Goal: Task Accomplishment & Management: Use online tool/utility

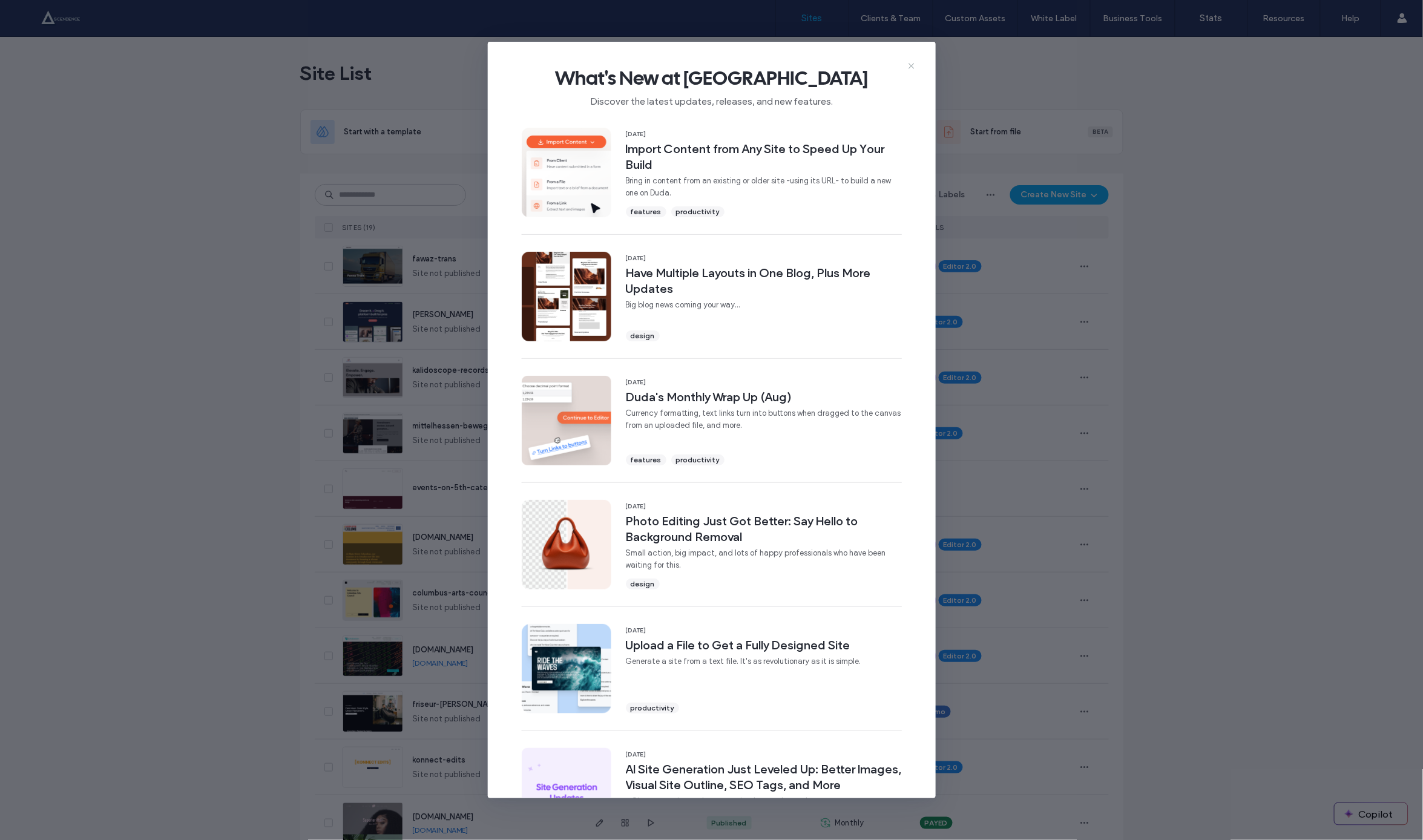
click at [913, 66] on icon at bounding box center [911, 65] width 10 height 10
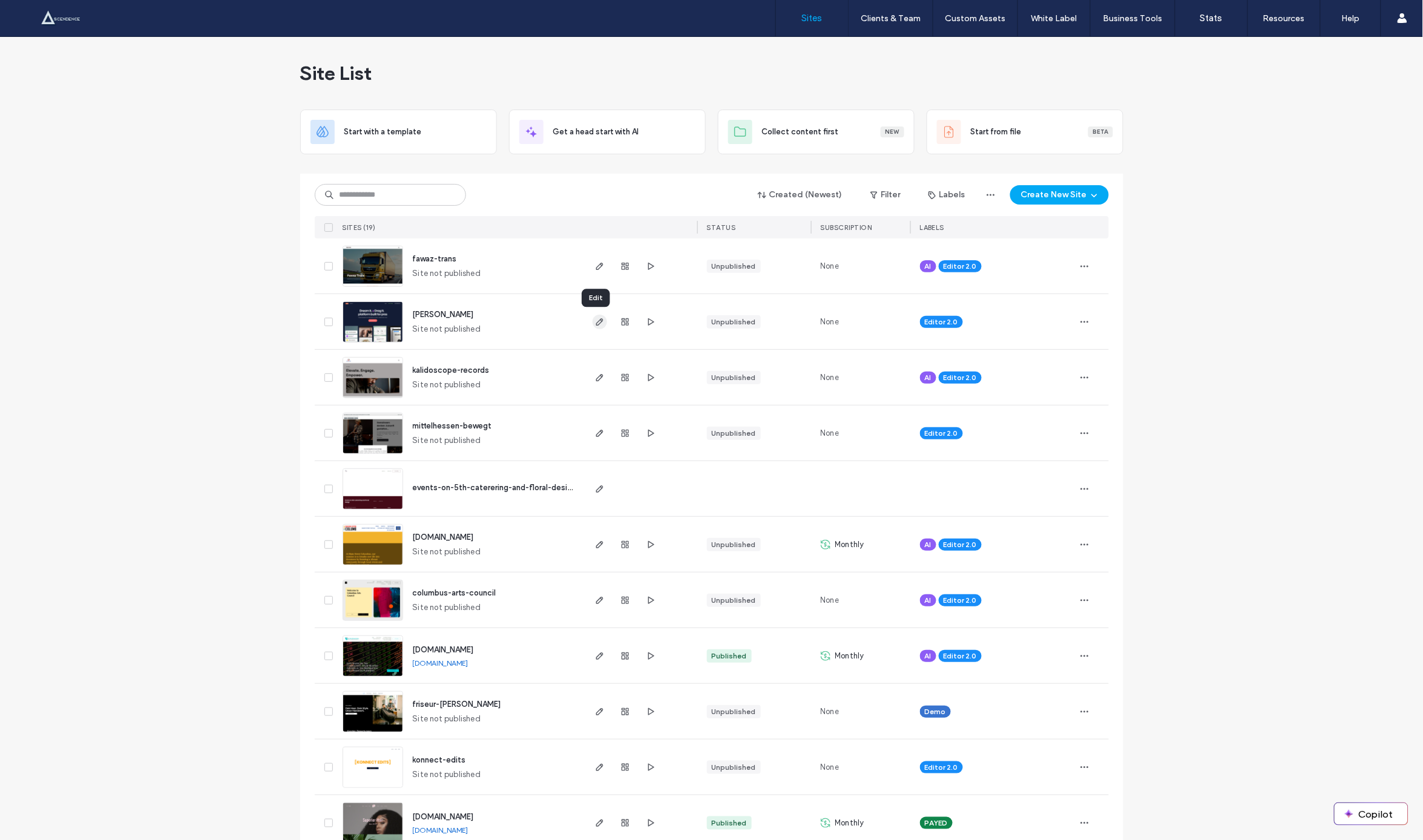
click at [596, 326] on icon "button" at bounding box center [600, 322] width 10 height 10
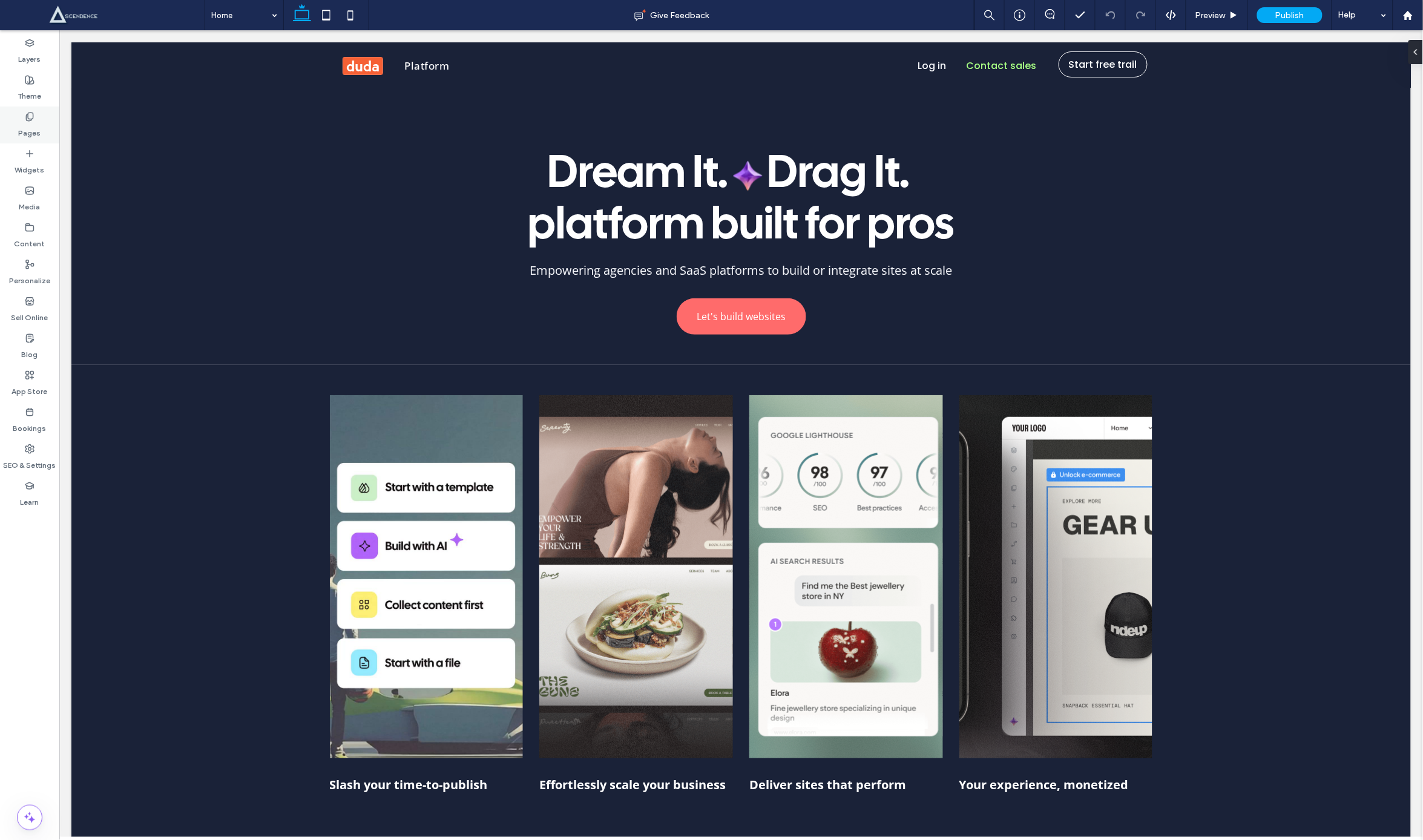
click at [40, 141] on div "Pages" at bounding box center [30, 125] width 60 height 37
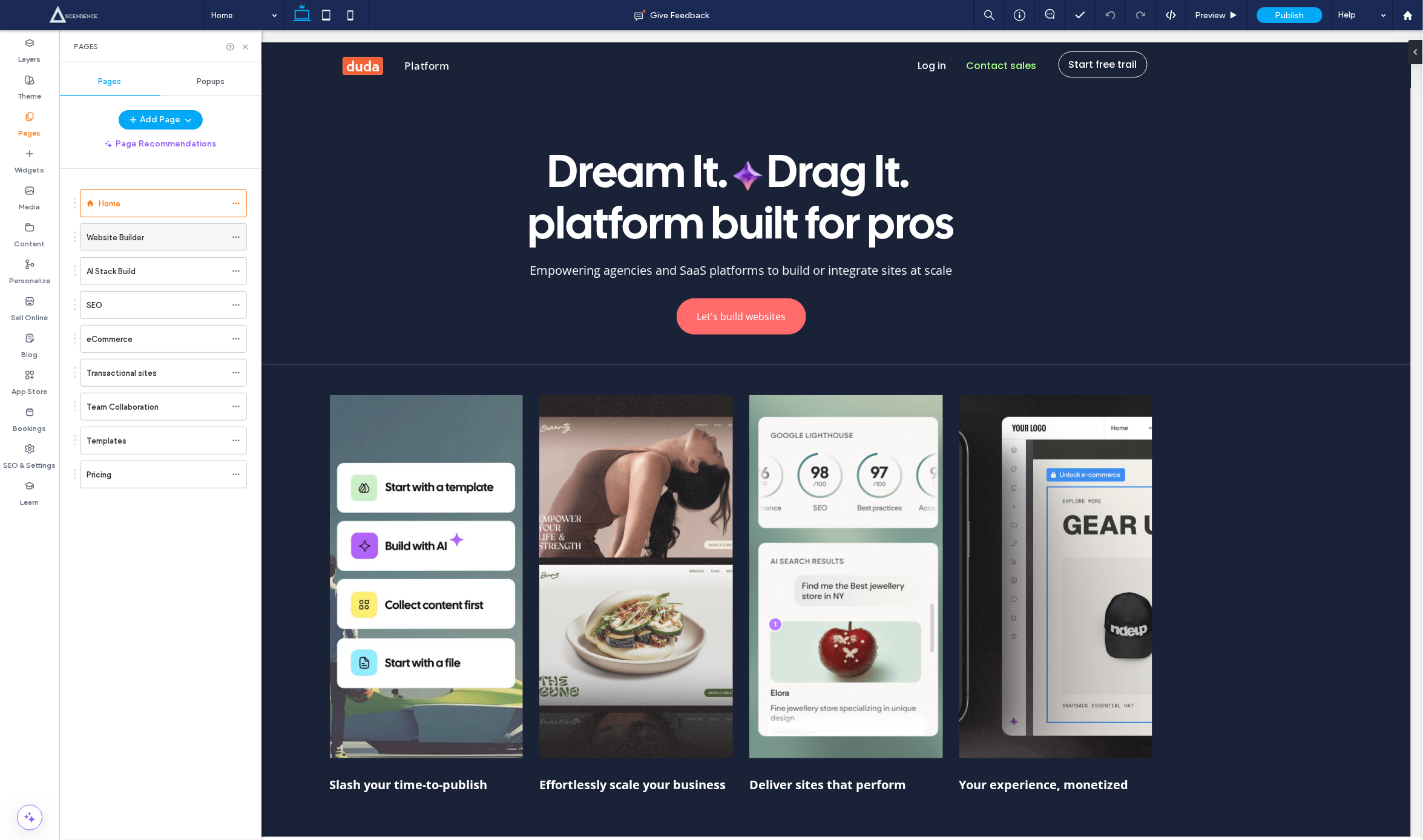
click at [145, 251] on div "Website Builder" at bounding box center [163, 237] width 167 height 28
click at [158, 243] on div "Website Builder" at bounding box center [156, 237] width 140 height 13
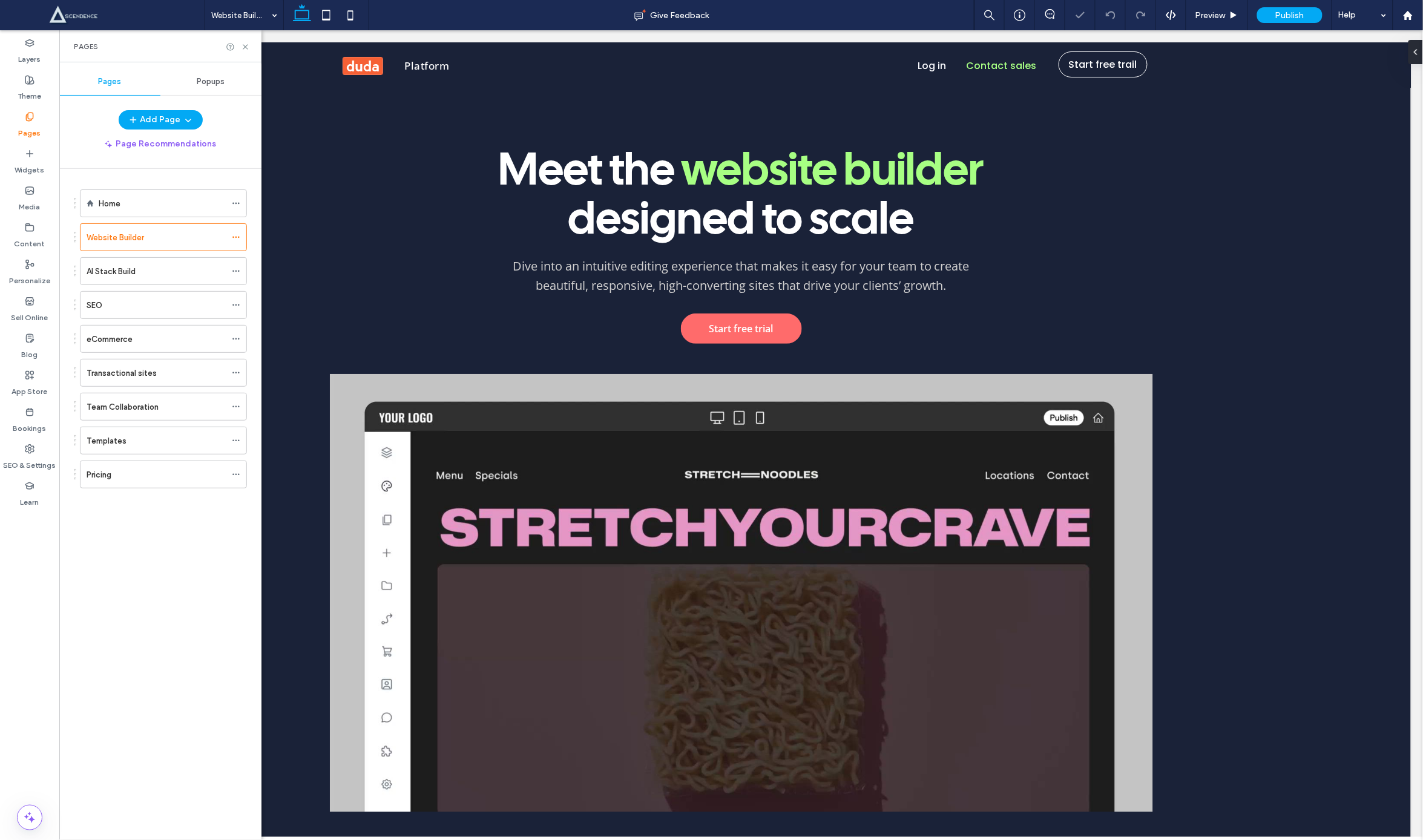
click at [252, 50] on div "Pages" at bounding box center [161, 46] width 202 height 32
click at [248, 47] on icon at bounding box center [245, 47] width 9 height 9
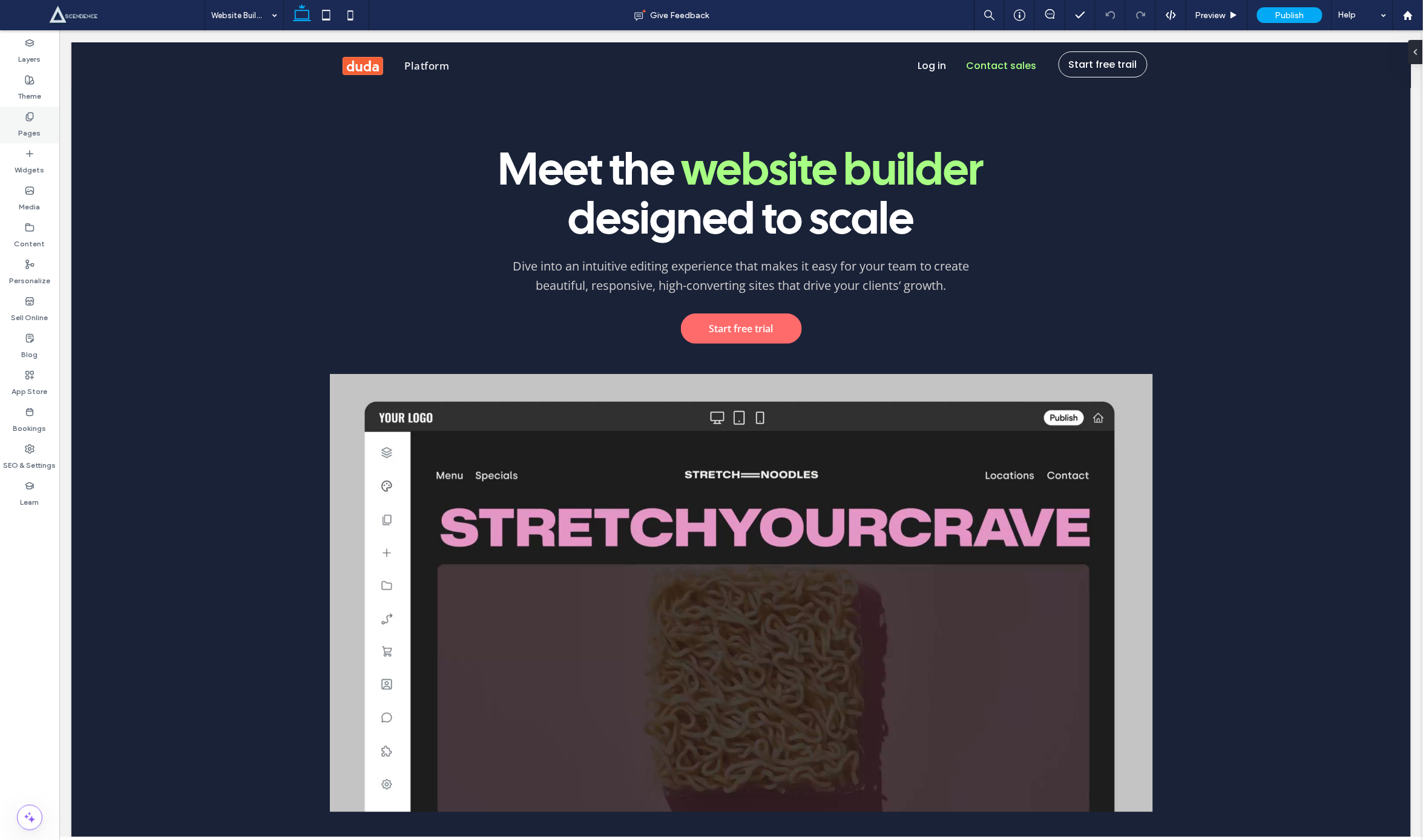
click at [17, 119] on div "Pages" at bounding box center [30, 125] width 60 height 37
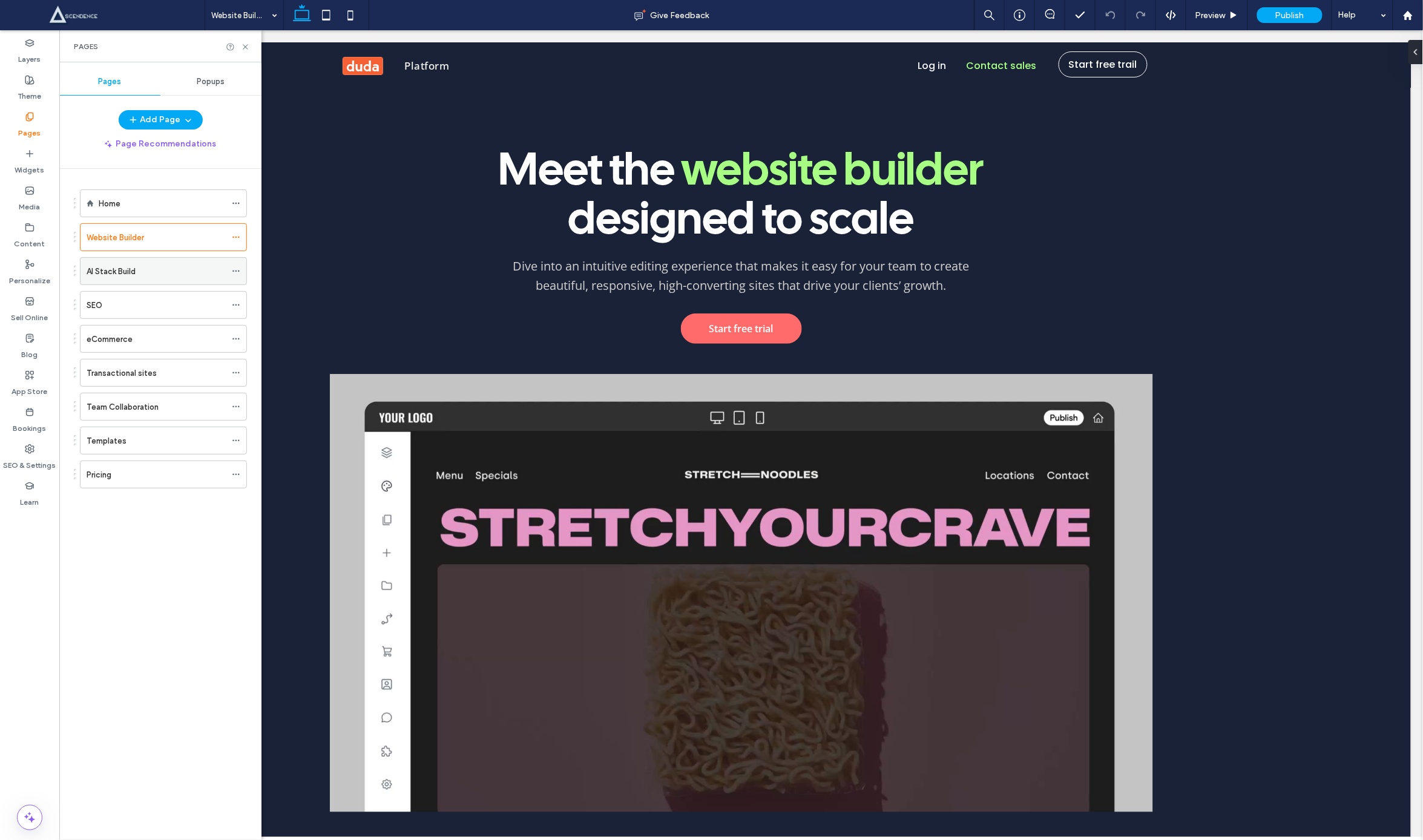
click at [120, 272] on label "AI Stack Build" at bounding box center [111, 272] width 49 height 21
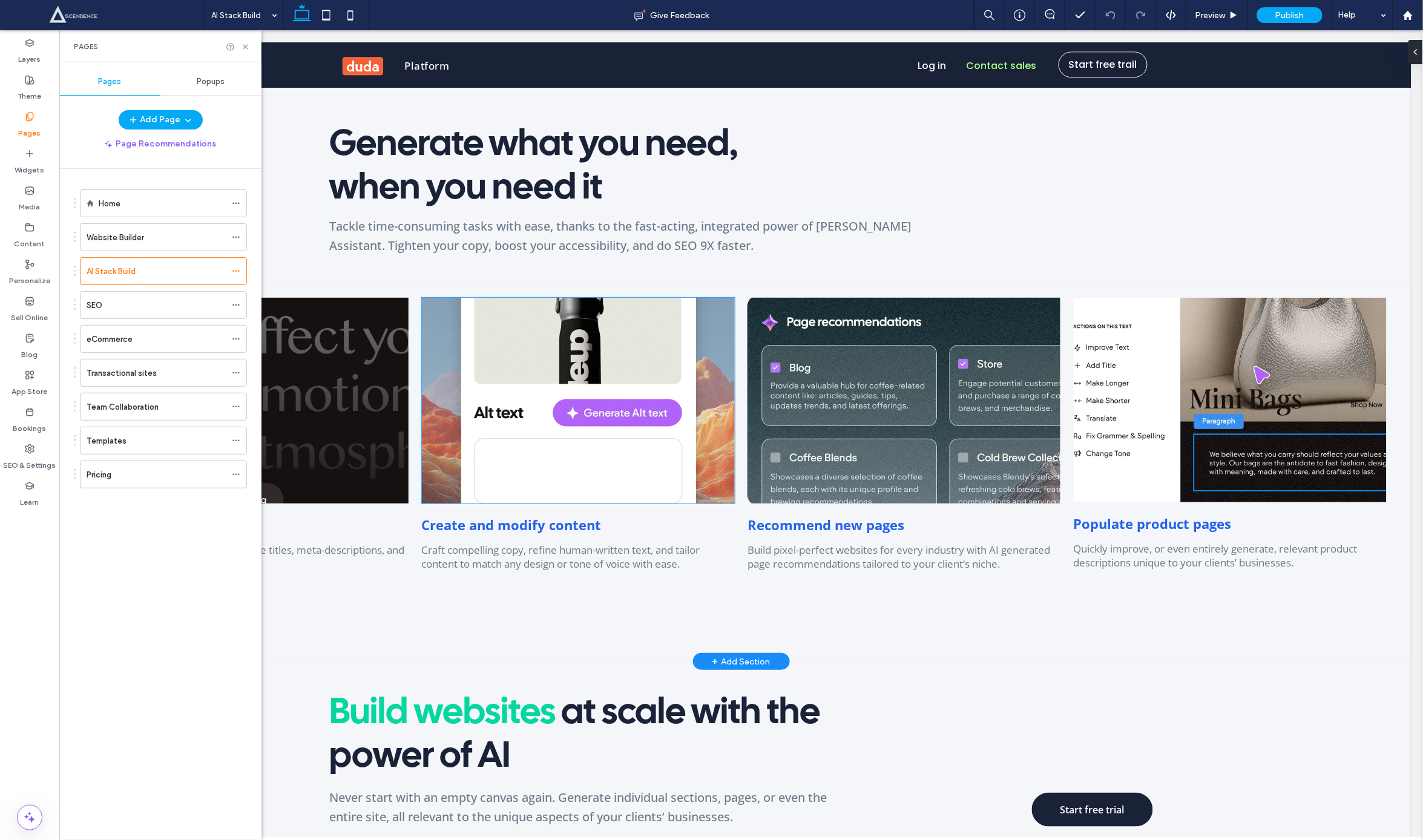
scroll to position [1278, 0]
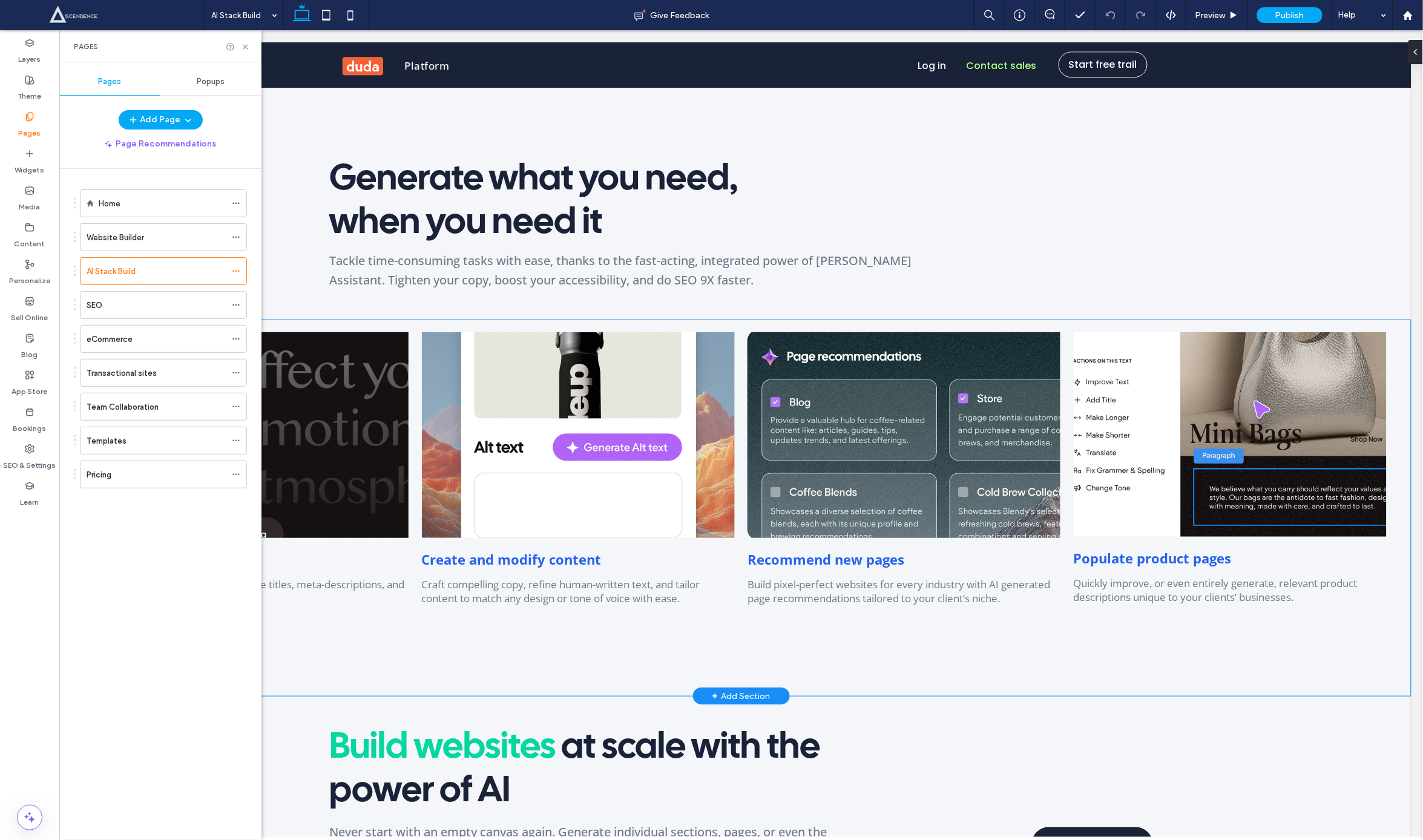
click at [933, 322] on div "Rank higher, faster Generate content-relevant webpage titles, meta-descriptions…" at bounding box center [741, 507] width 1340 height 376
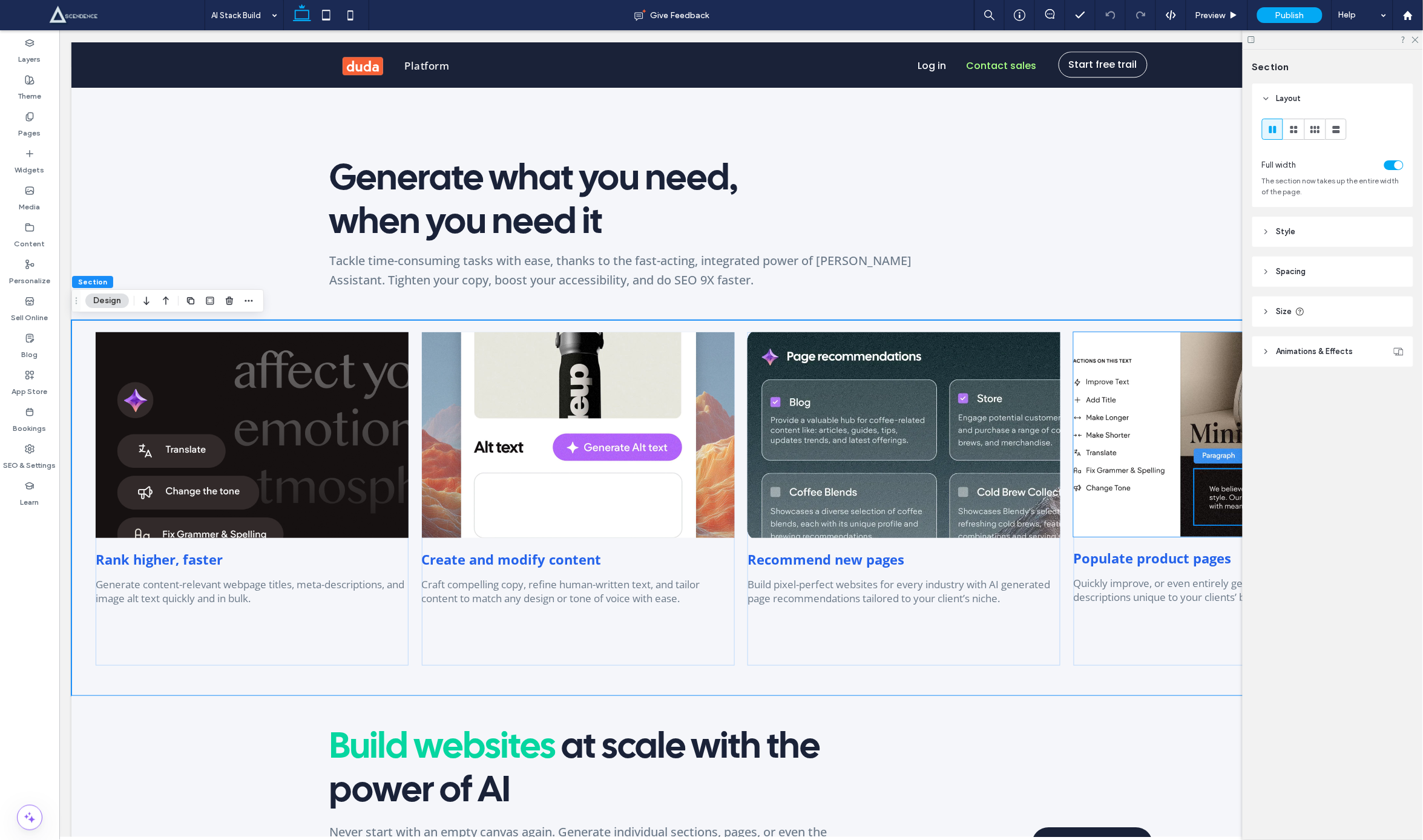
click at [1271, 352] on header "Animations & Effects" at bounding box center [1333, 352] width 161 height 30
drag, startPoint x: 1302, startPoint y: 392, endPoint x: 1315, endPoint y: 402, distance: 16.4
click at [1302, 392] on div "None" at bounding box center [1328, 397] width 122 height 12
click at [1309, 479] on div "Scroll" at bounding box center [1334, 480] width 140 height 21
click at [1326, 438] on div "None" at bounding box center [1328, 442] width 122 height 12
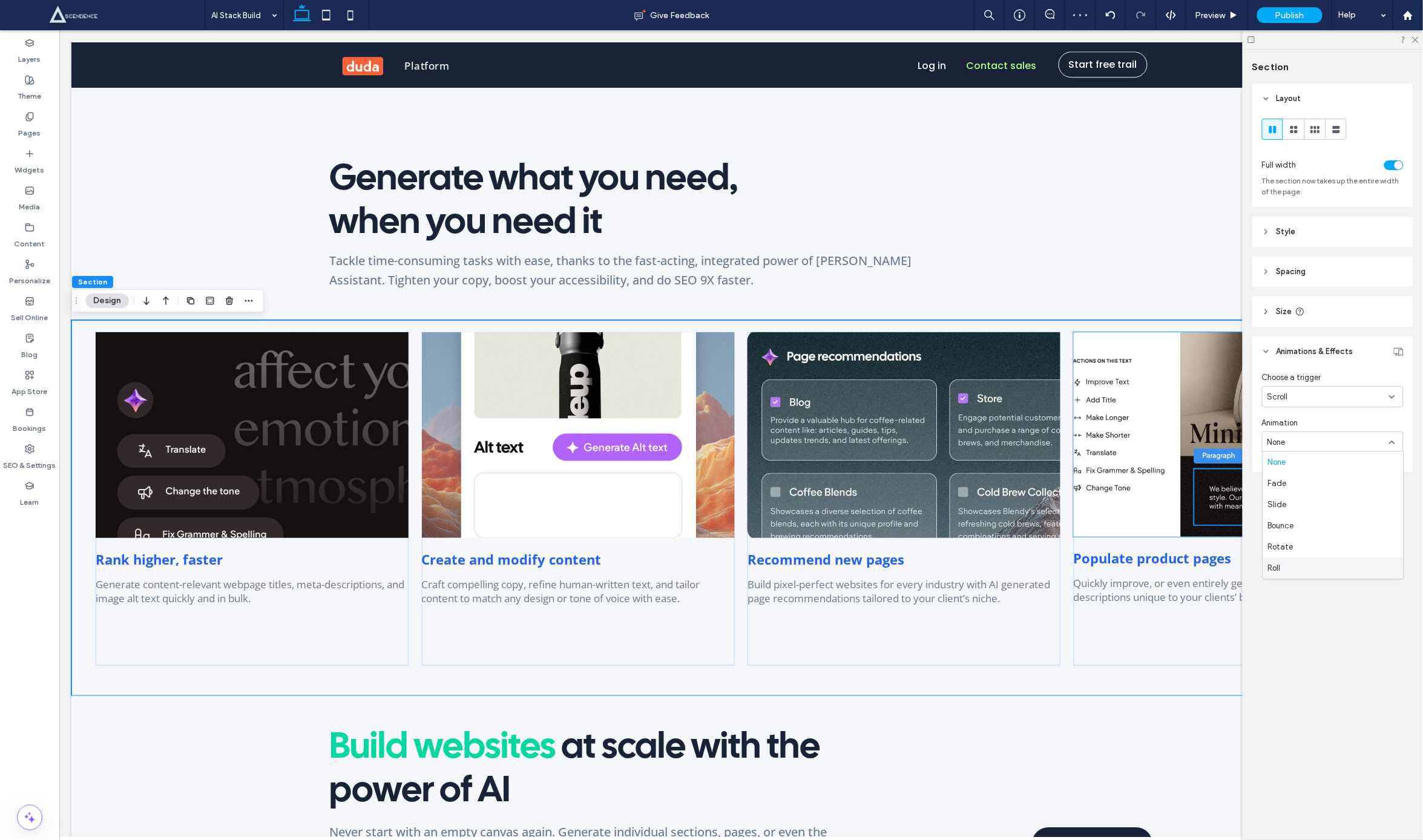
click at [1288, 567] on div "Roll" at bounding box center [1334, 568] width 140 height 21
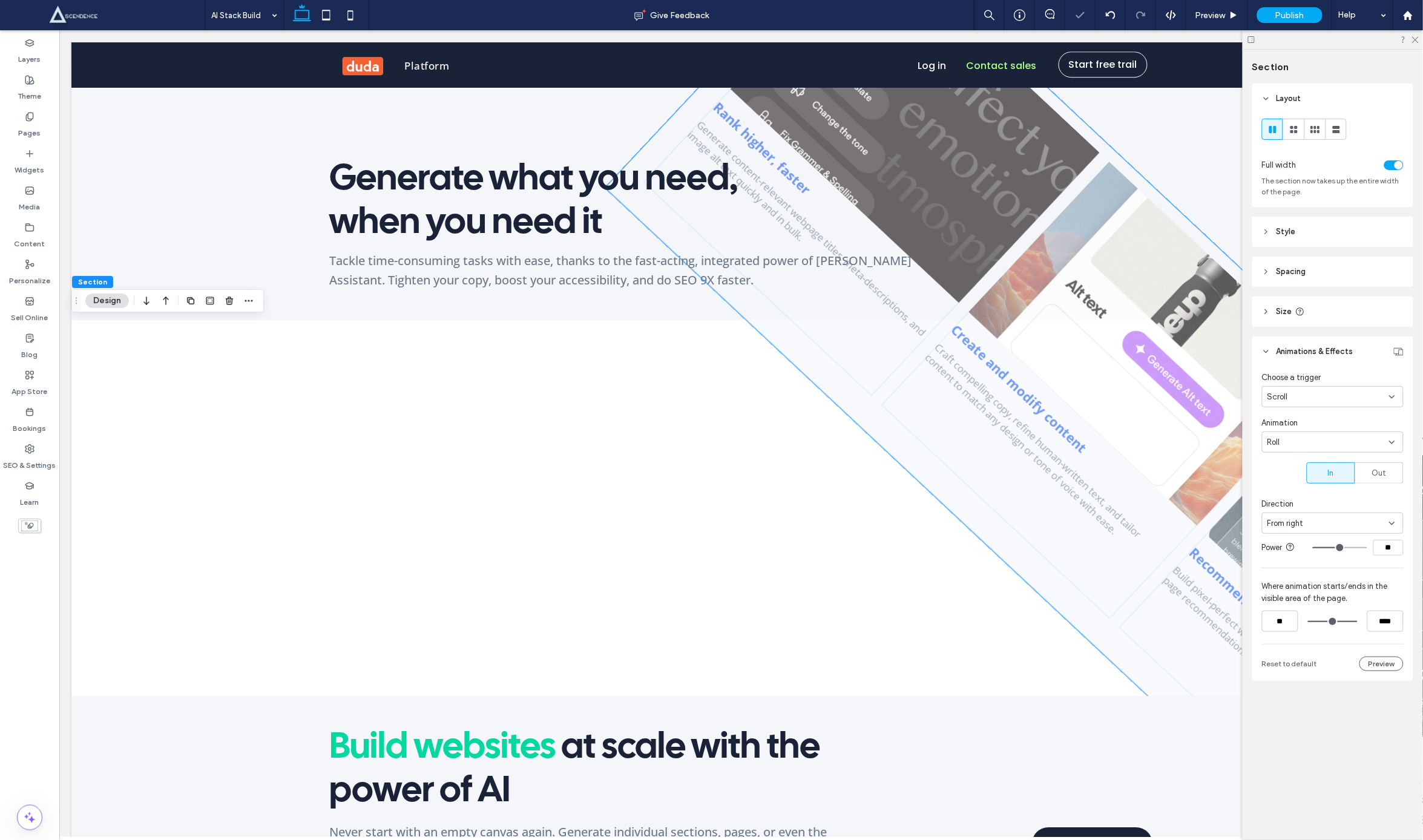
click at [1322, 439] on div "Roll" at bounding box center [1328, 442] width 122 height 12
click at [1291, 499] on div "Slide" at bounding box center [1334, 505] width 140 height 21
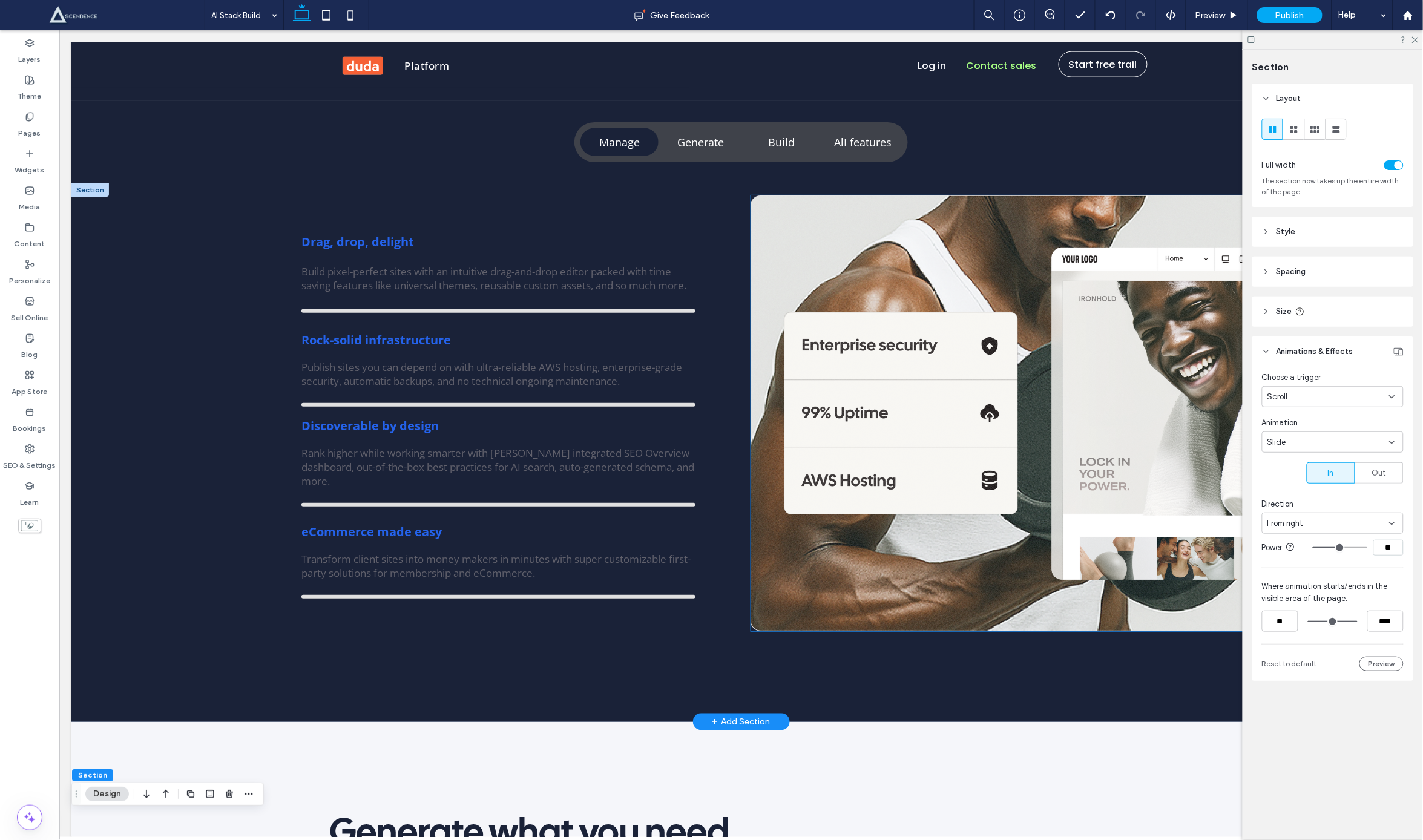
scroll to position [632, 0]
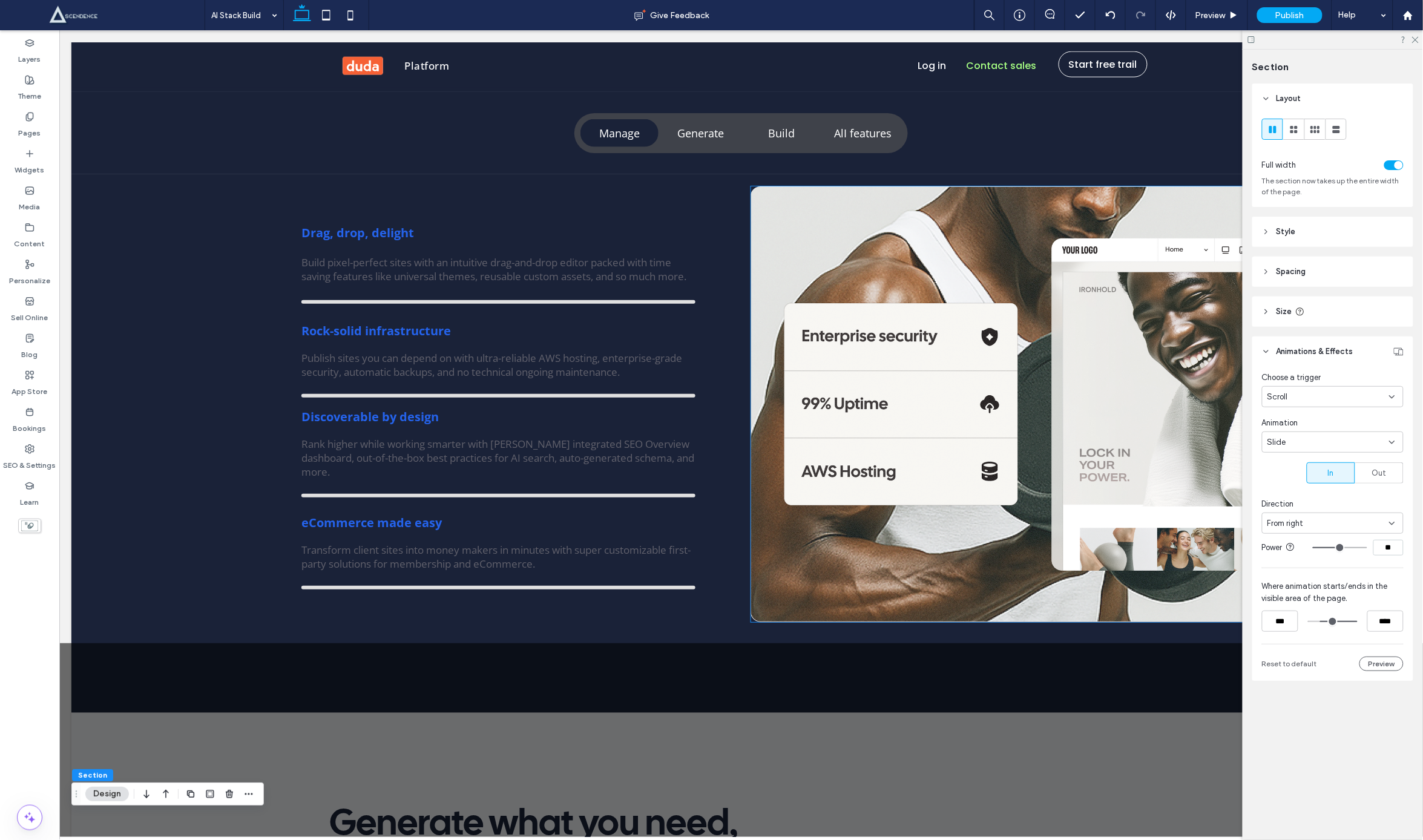
drag, startPoint x: 1313, startPoint y: 620, endPoint x: 1322, endPoint y: 619, distance: 9.1
click at [1324, 621] on input "range" at bounding box center [1332, 621] width 50 height 0
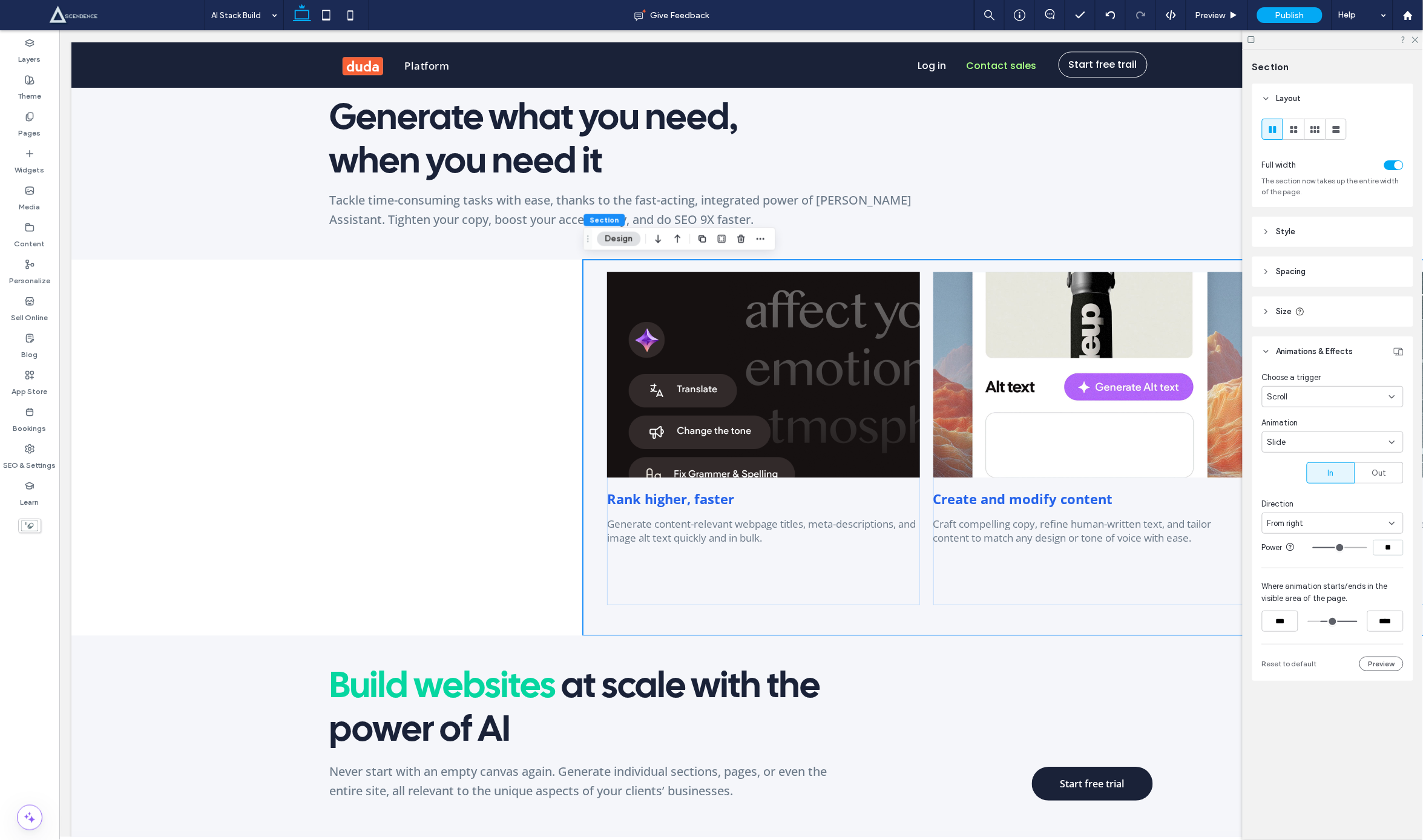
scroll to position [1337, 0]
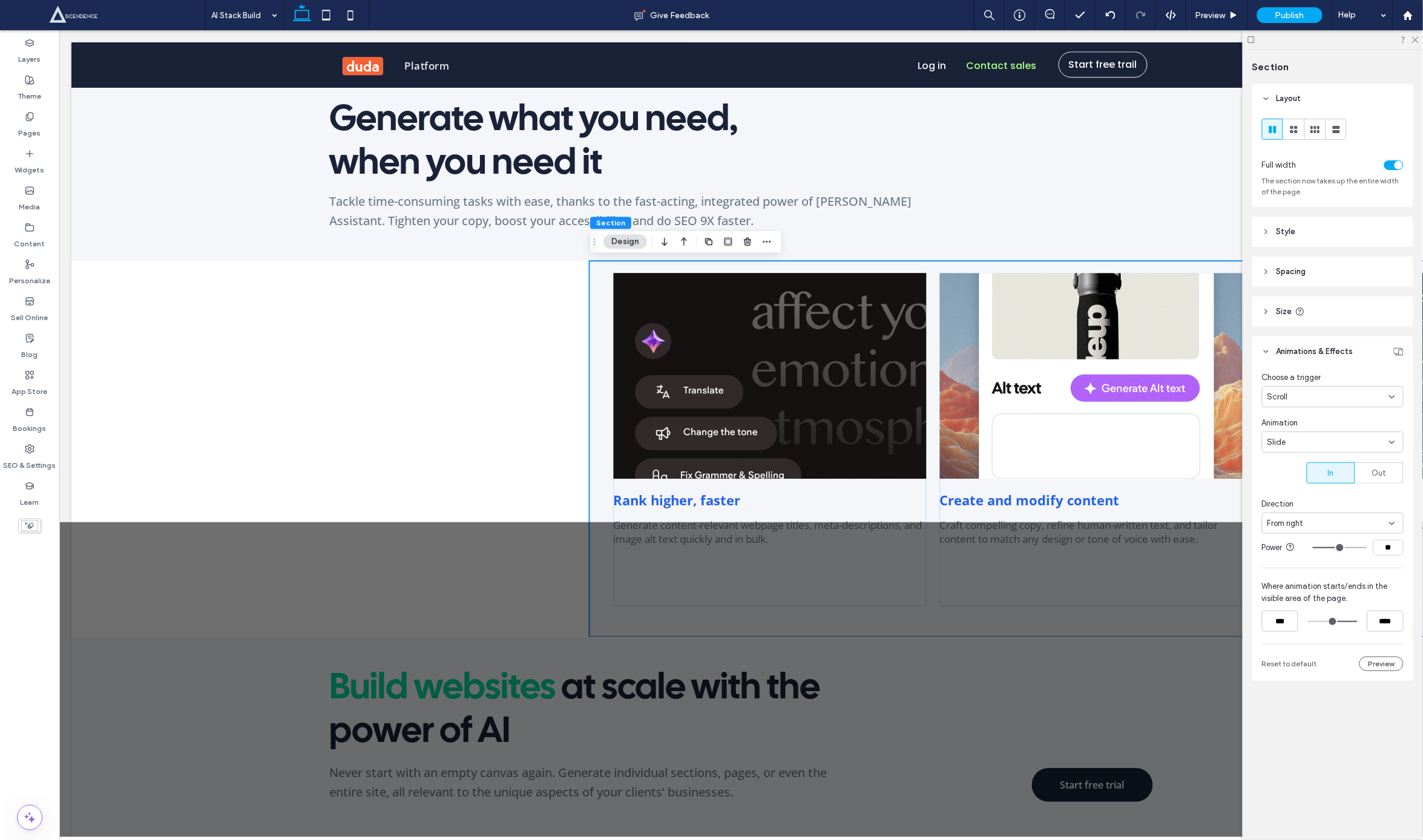
click at [1329, 621] on input "range" at bounding box center [1332, 621] width 50 height 0
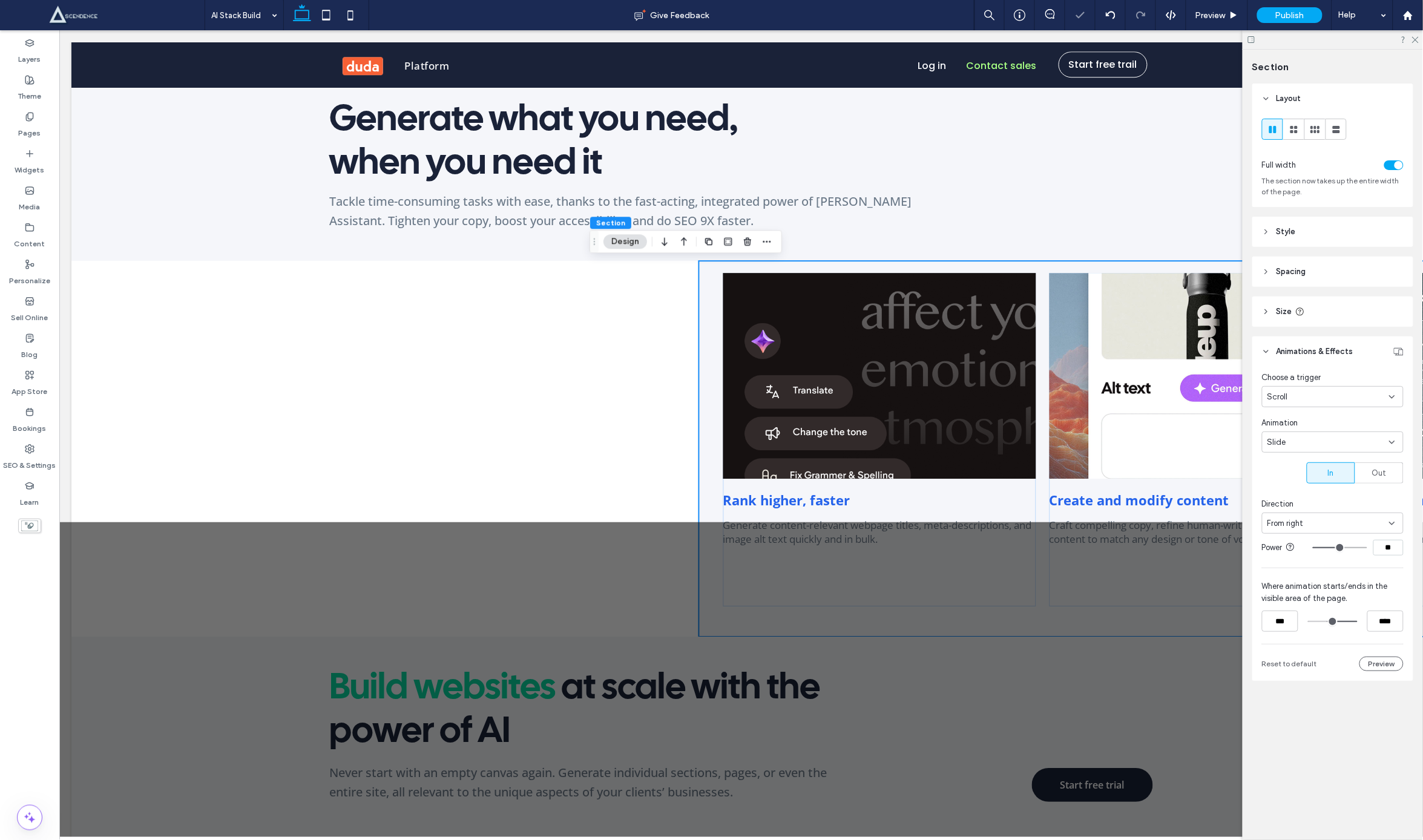
type input "**"
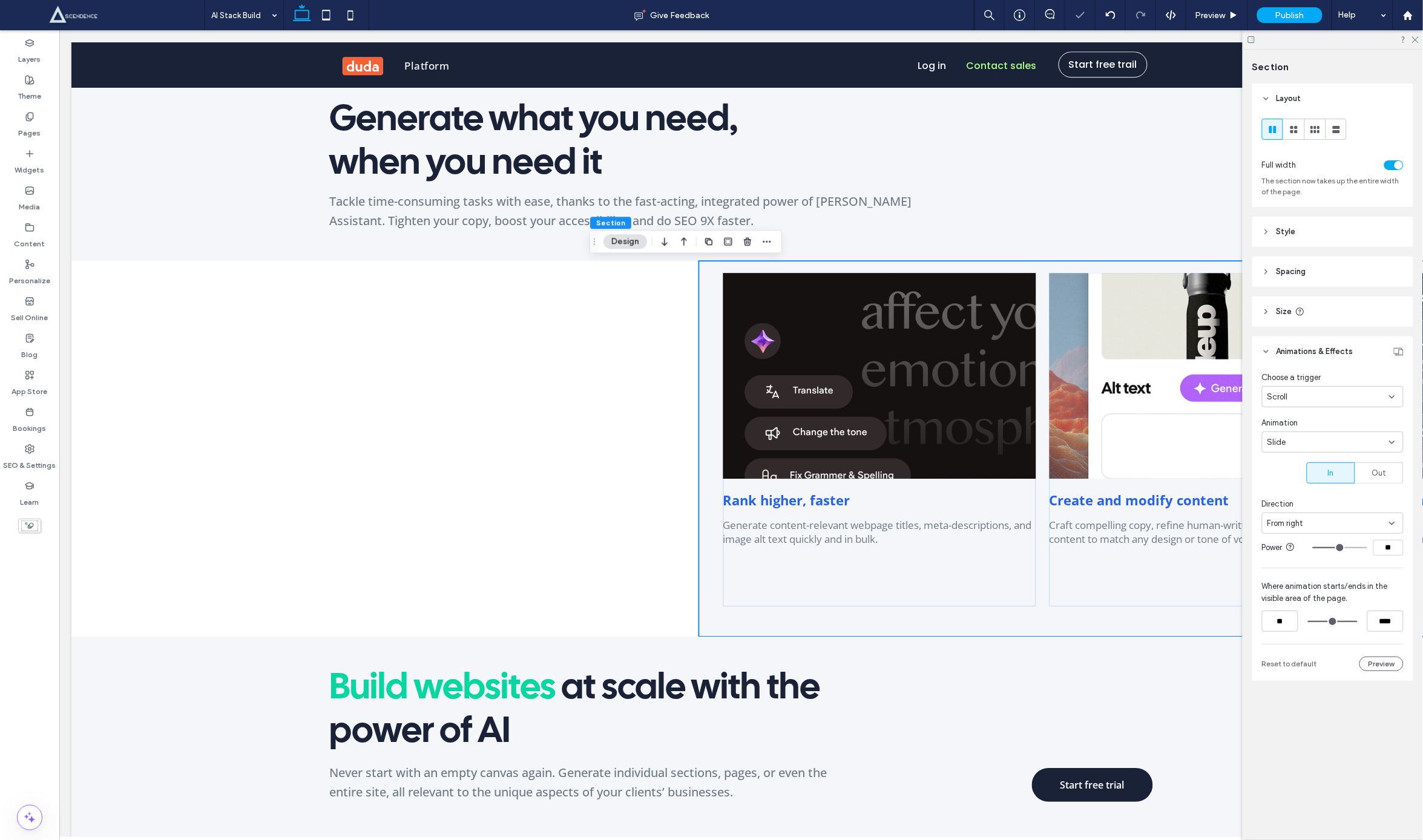
drag, startPoint x: 1329, startPoint y: 621, endPoint x: 1281, endPoint y: 609, distance: 49.5
click at [1281, 609] on div "Animation Slide In Out Direction From right Power ** Where animation starts/end…" at bounding box center [1333, 544] width 142 height 254
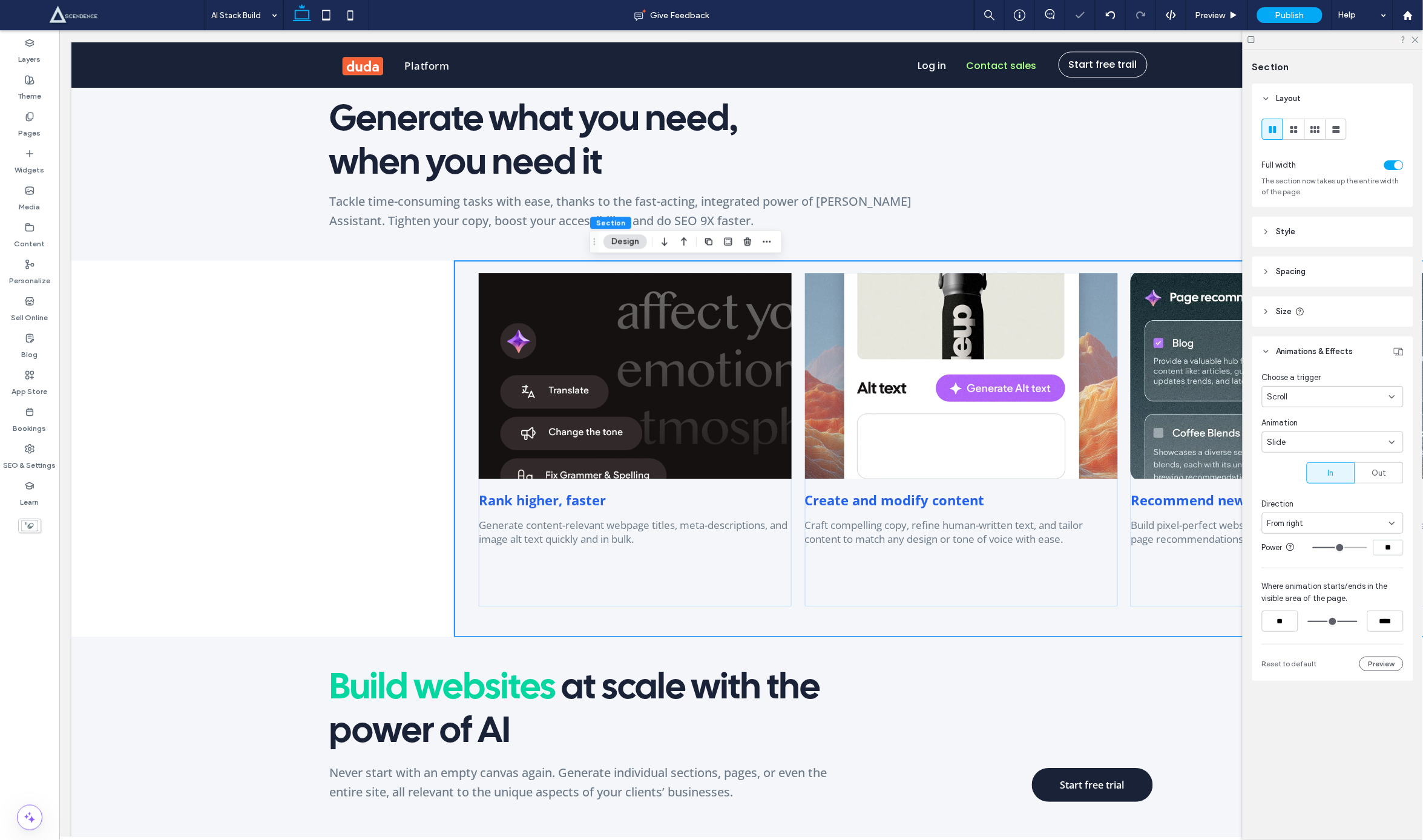
click at [1339, 622] on div at bounding box center [1332, 621] width 50 height 21
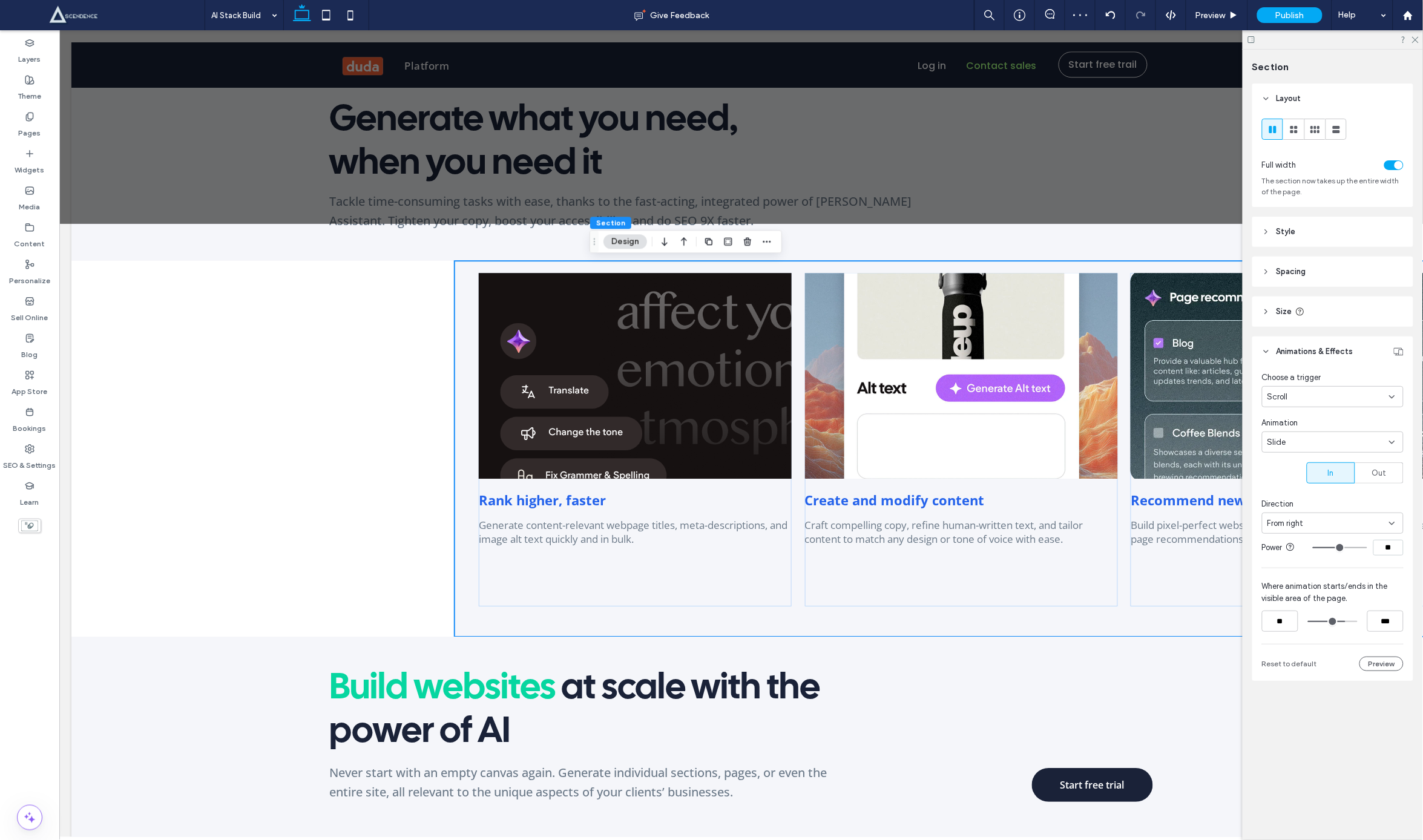
click at [1344, 621] on input "range" at bounding box center [1332, 621] width 50 height 0
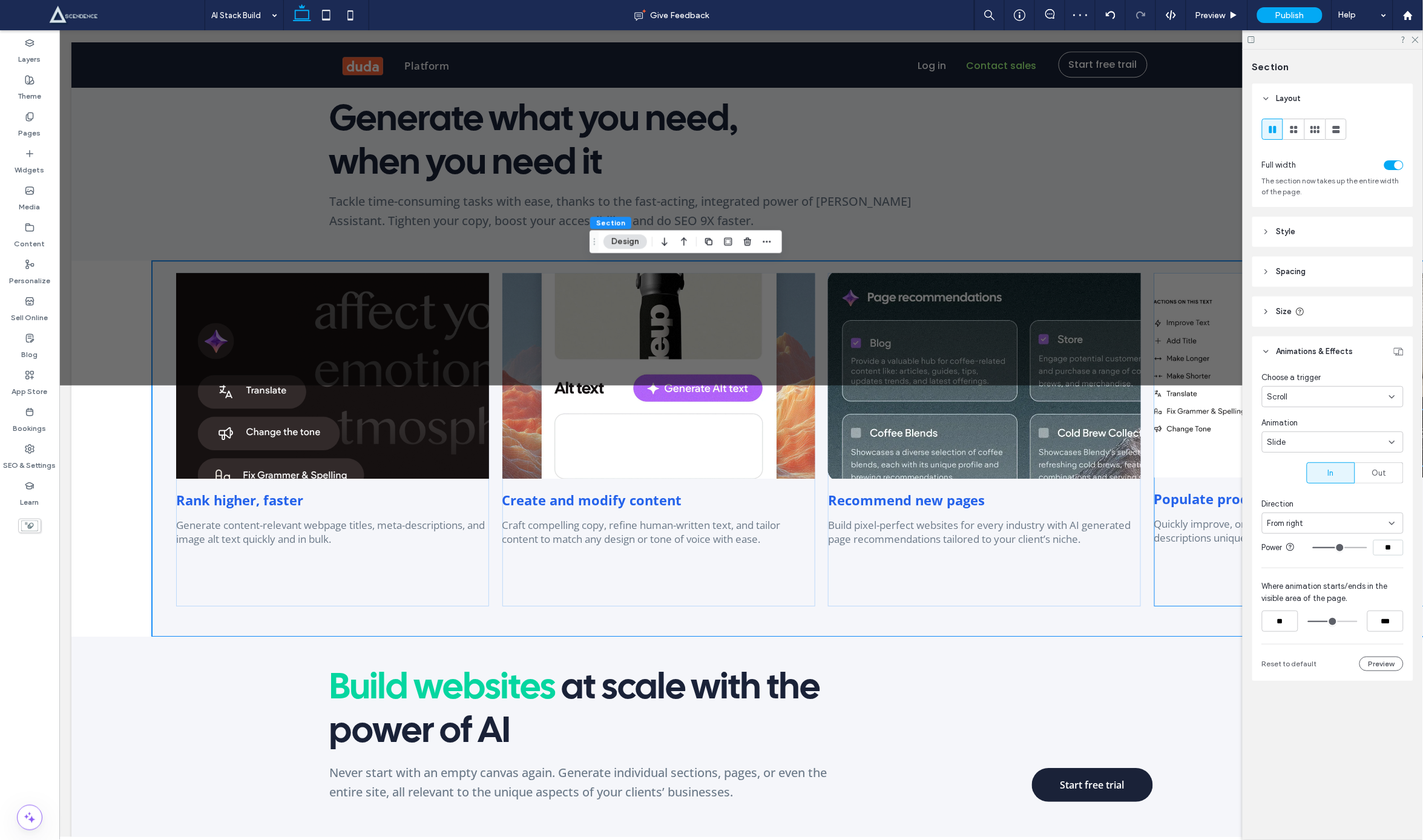
click at [1336, 621] on input "range" at bounding box center [1332, 621] width 50 height 0
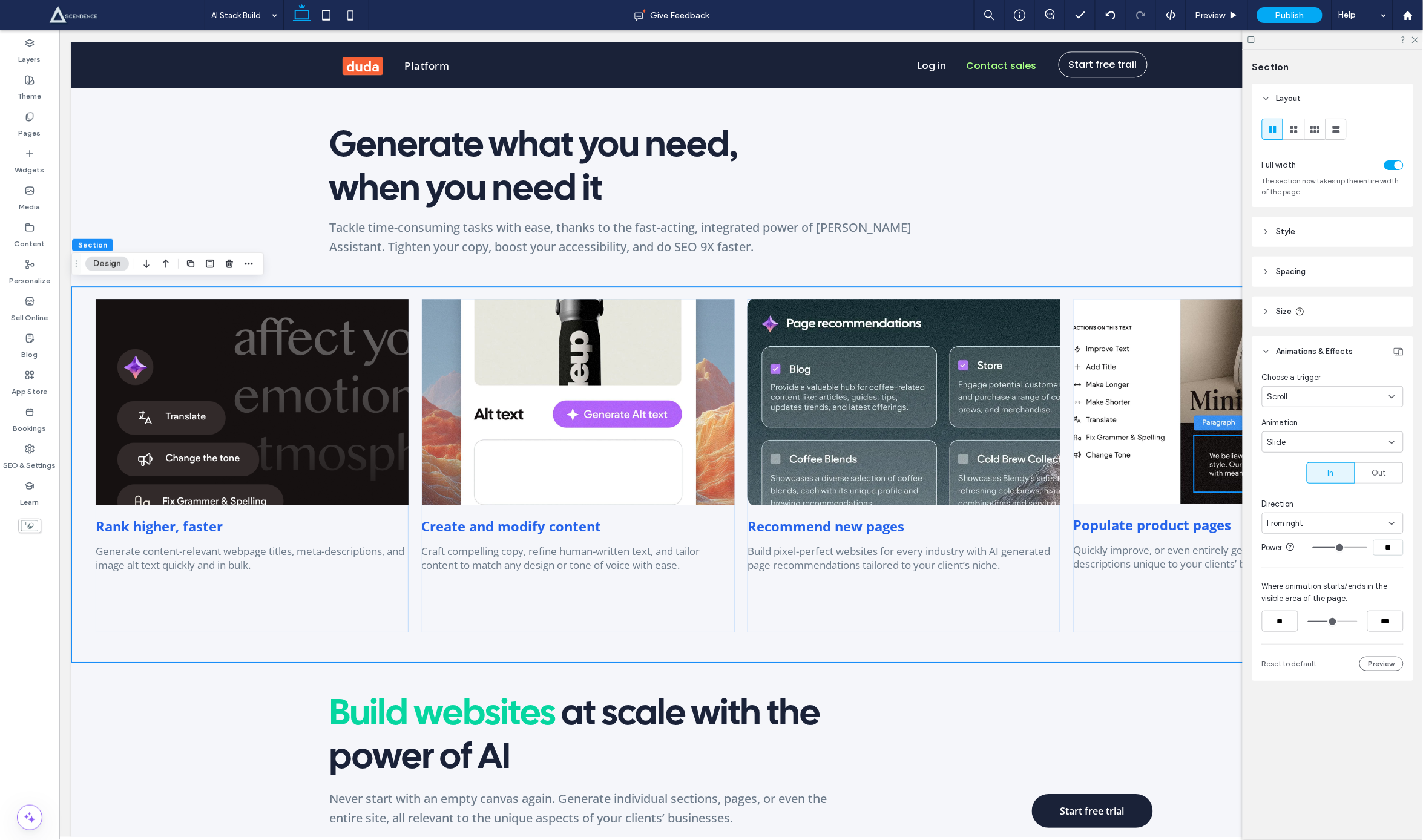
scroll to position [1317, 0]
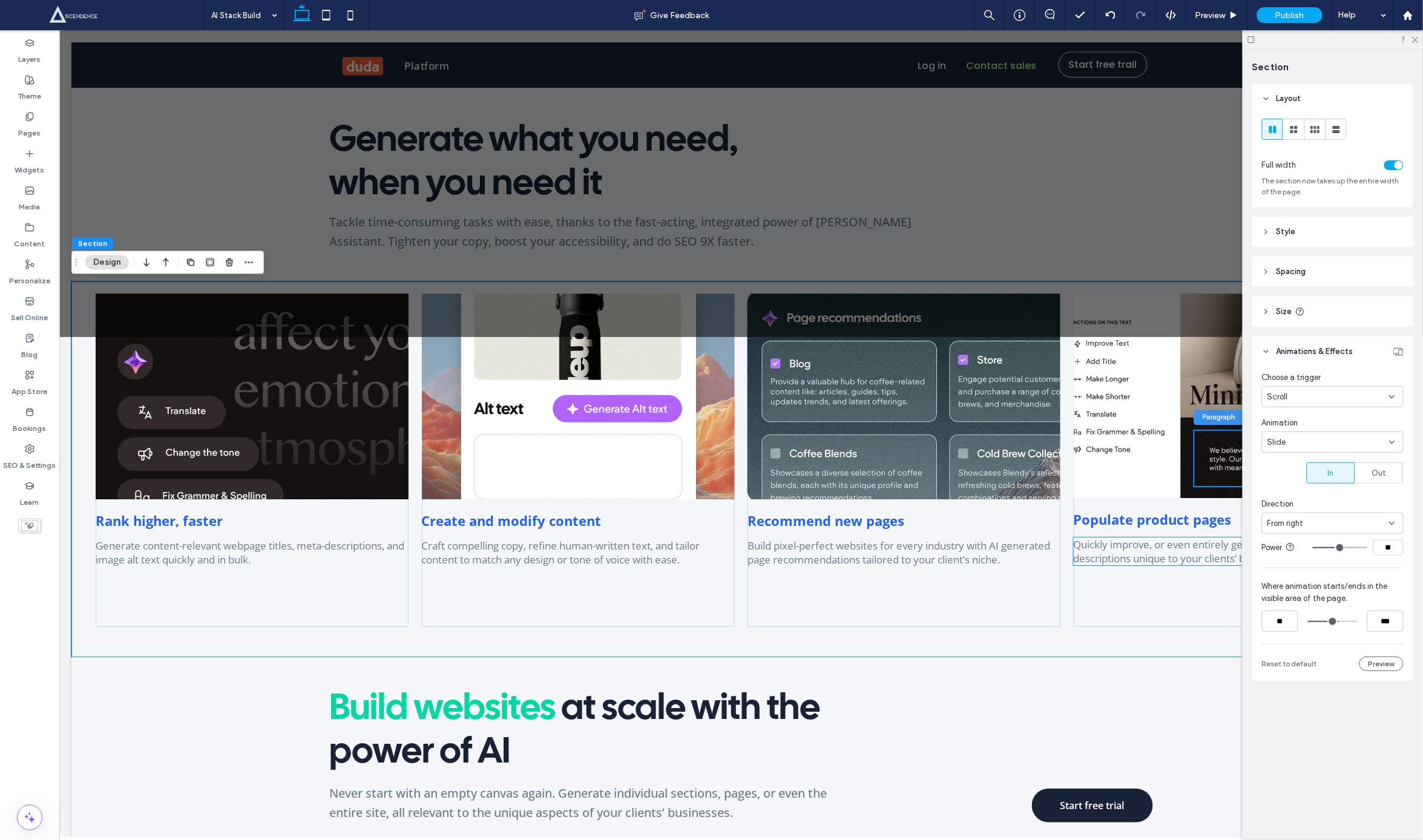
type input "***"
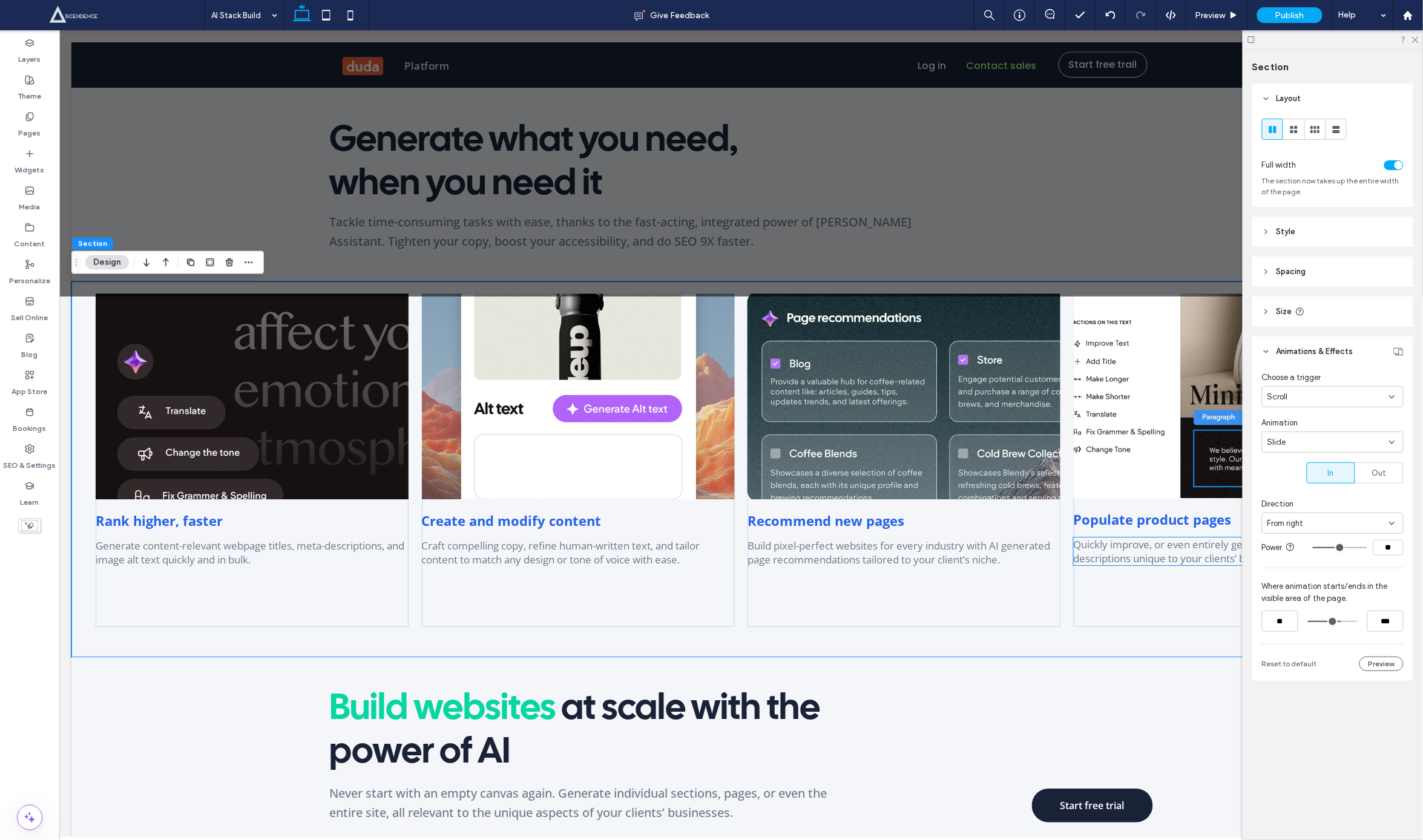
drag, startPoint x: 1334, startPoint y: 620, endPoint x: 1340, endPoint y: 620, distance: 6.0
click at [1340, 621] on input "range" at bounding box center [1332, 621] width 50 height 0
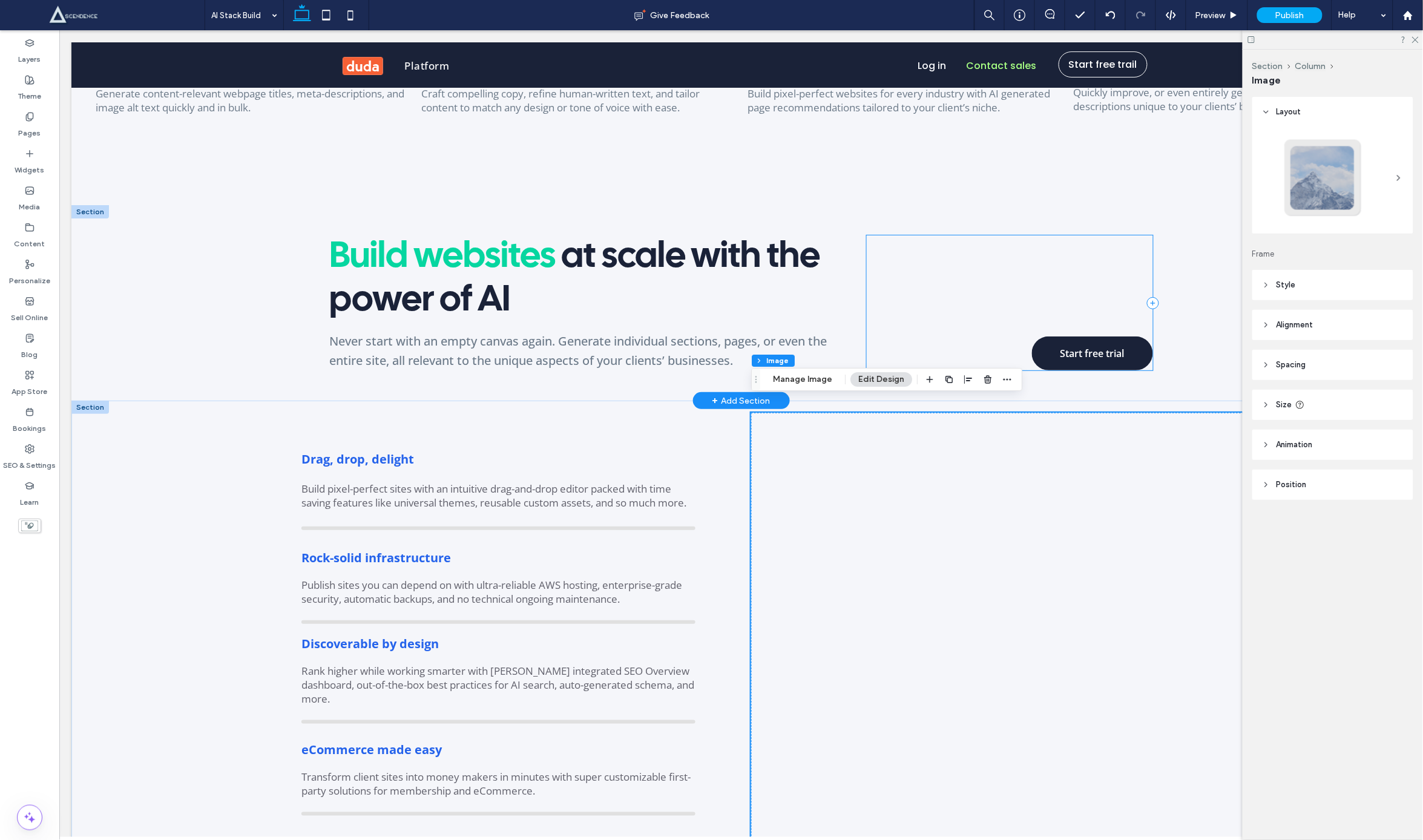
scroll to position [1759, 0]
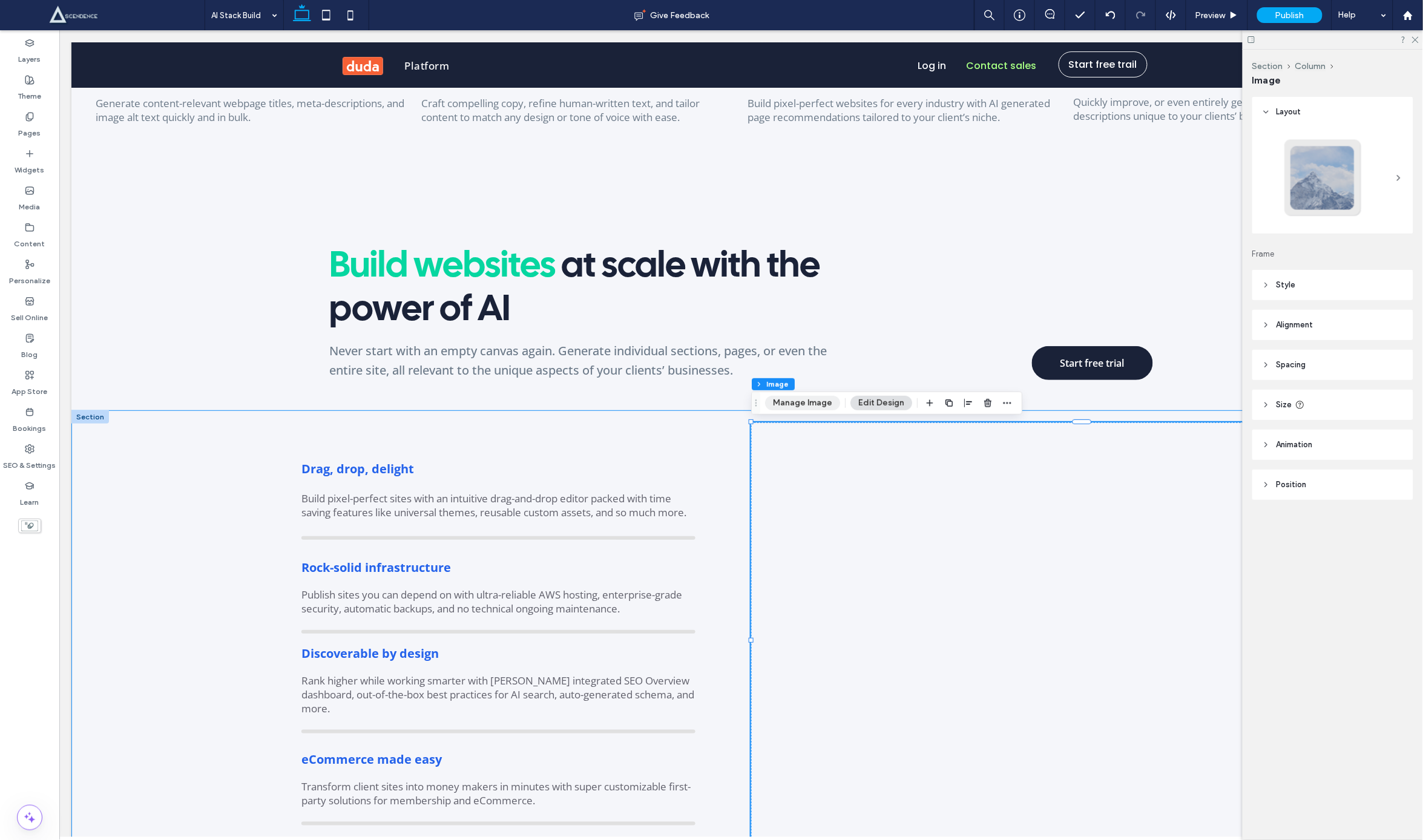
click at [797, 402] on button "Manage Image" at bounding box center [803, 403] width 75 height 15
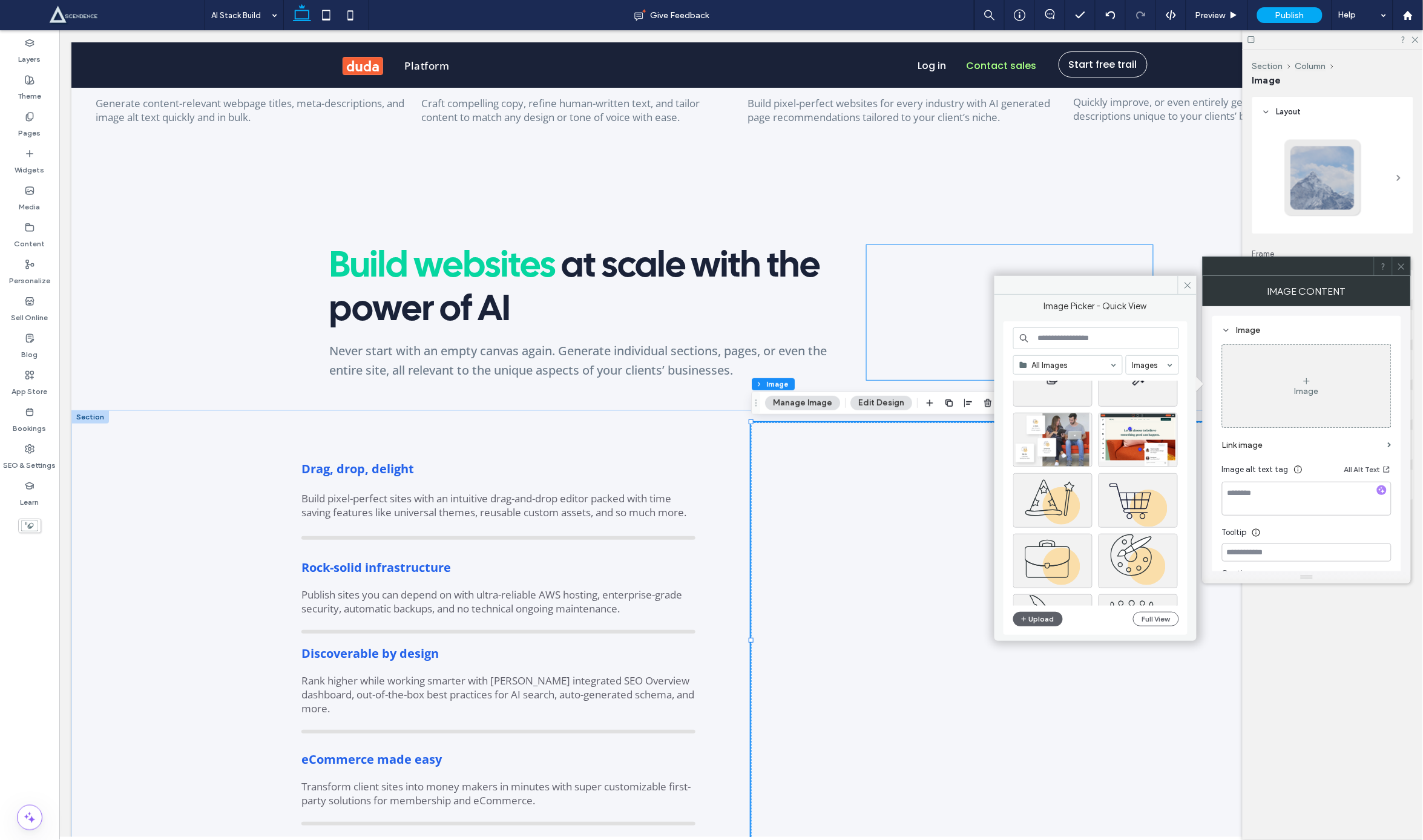
scroll to position [557, 0]
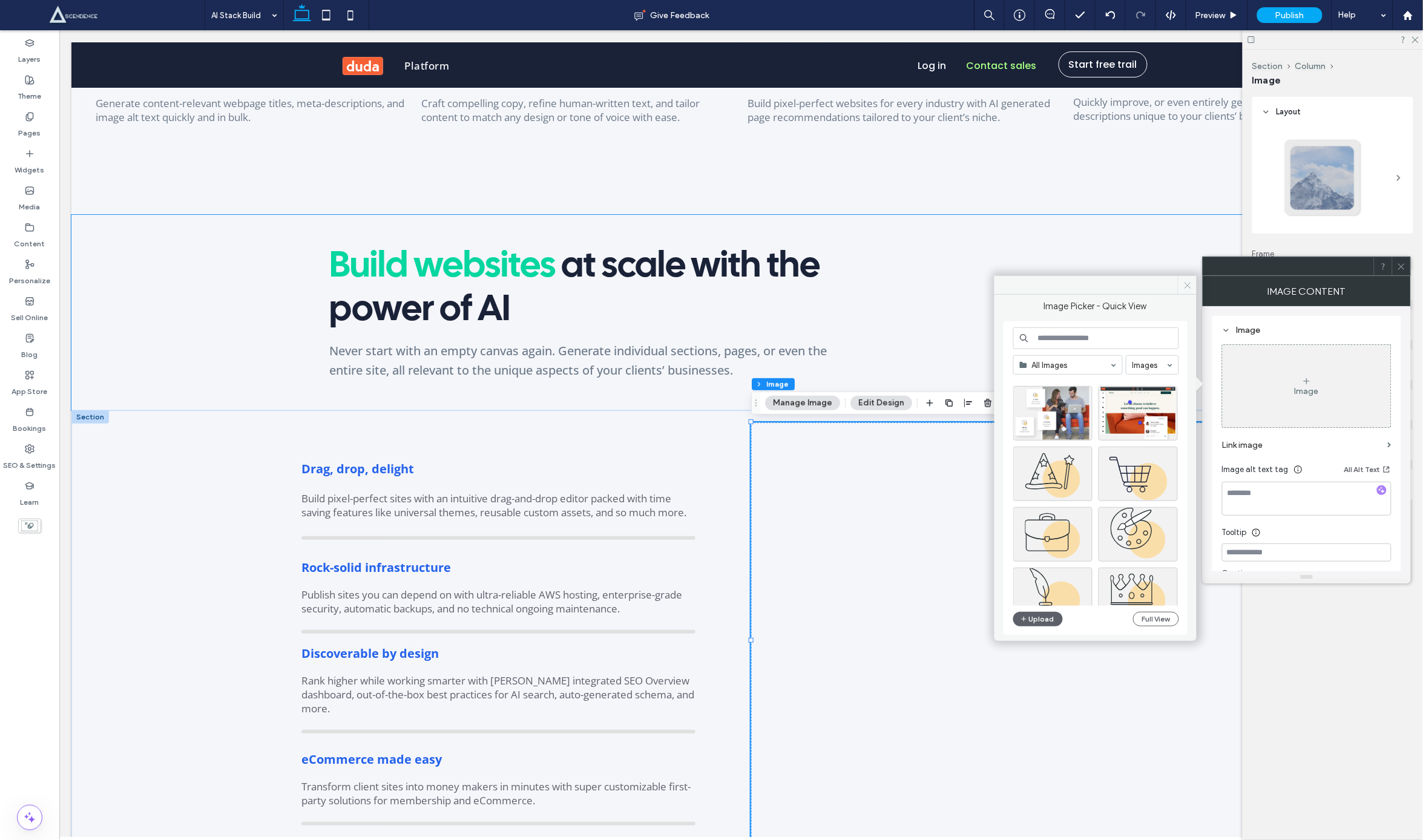
click at [1186, 290] on span at bounding box center [1188, 284] width 19 height 18
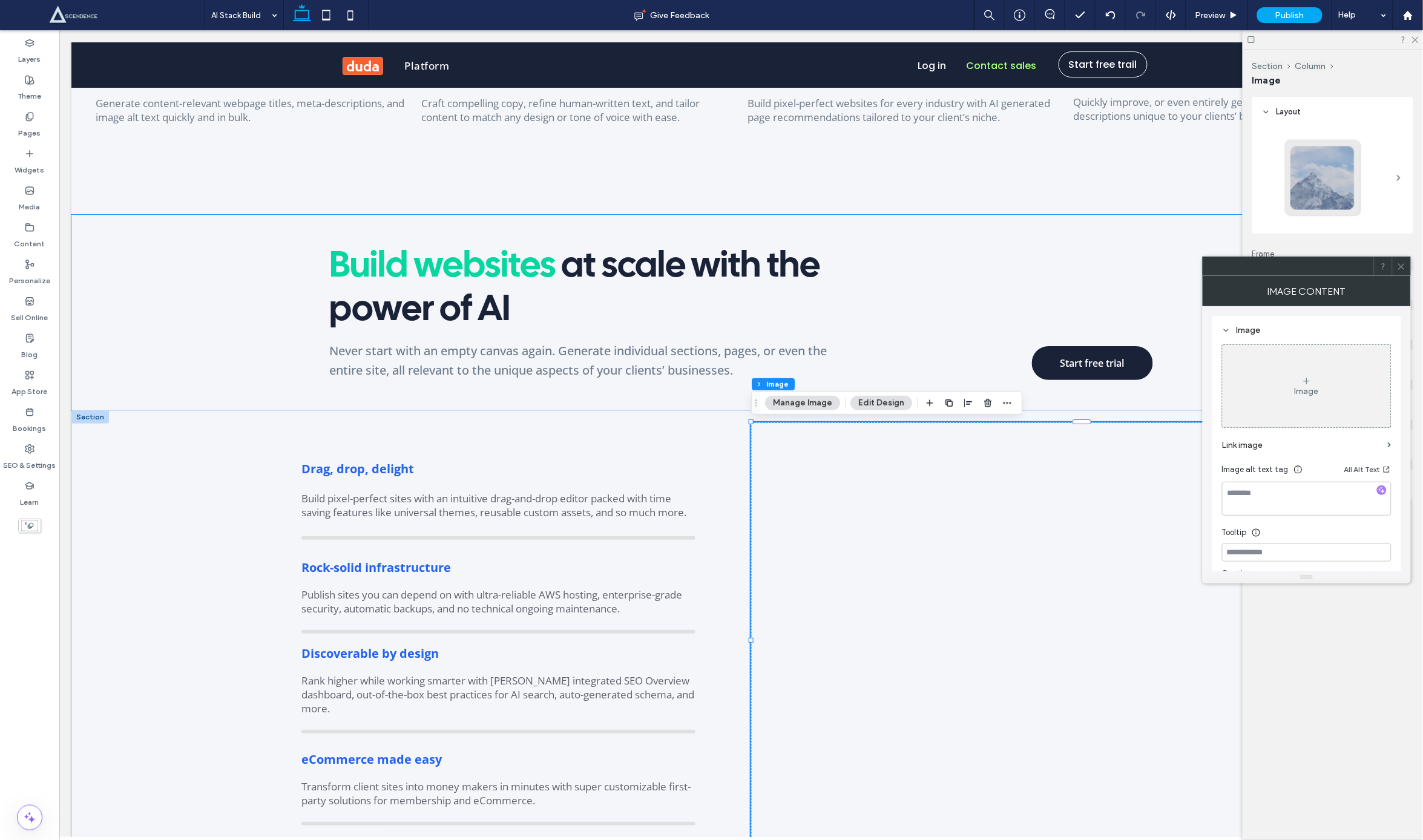
click at [1404, 266] on icon at bounding box center [1402, 266] width 9 height 9
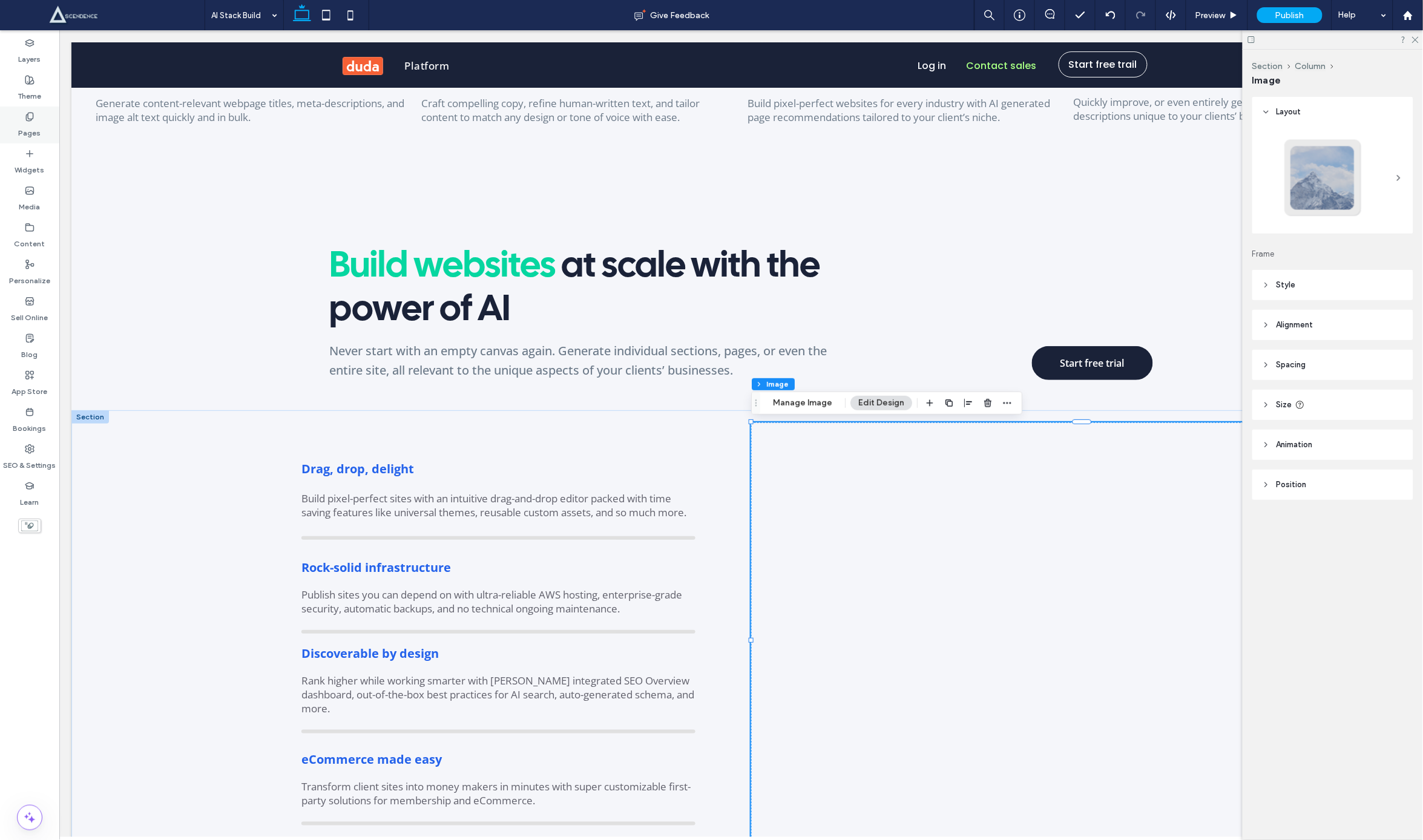
click at [28, 130] on label "Pages" at bounding box center [30, 130] width 22 height 17
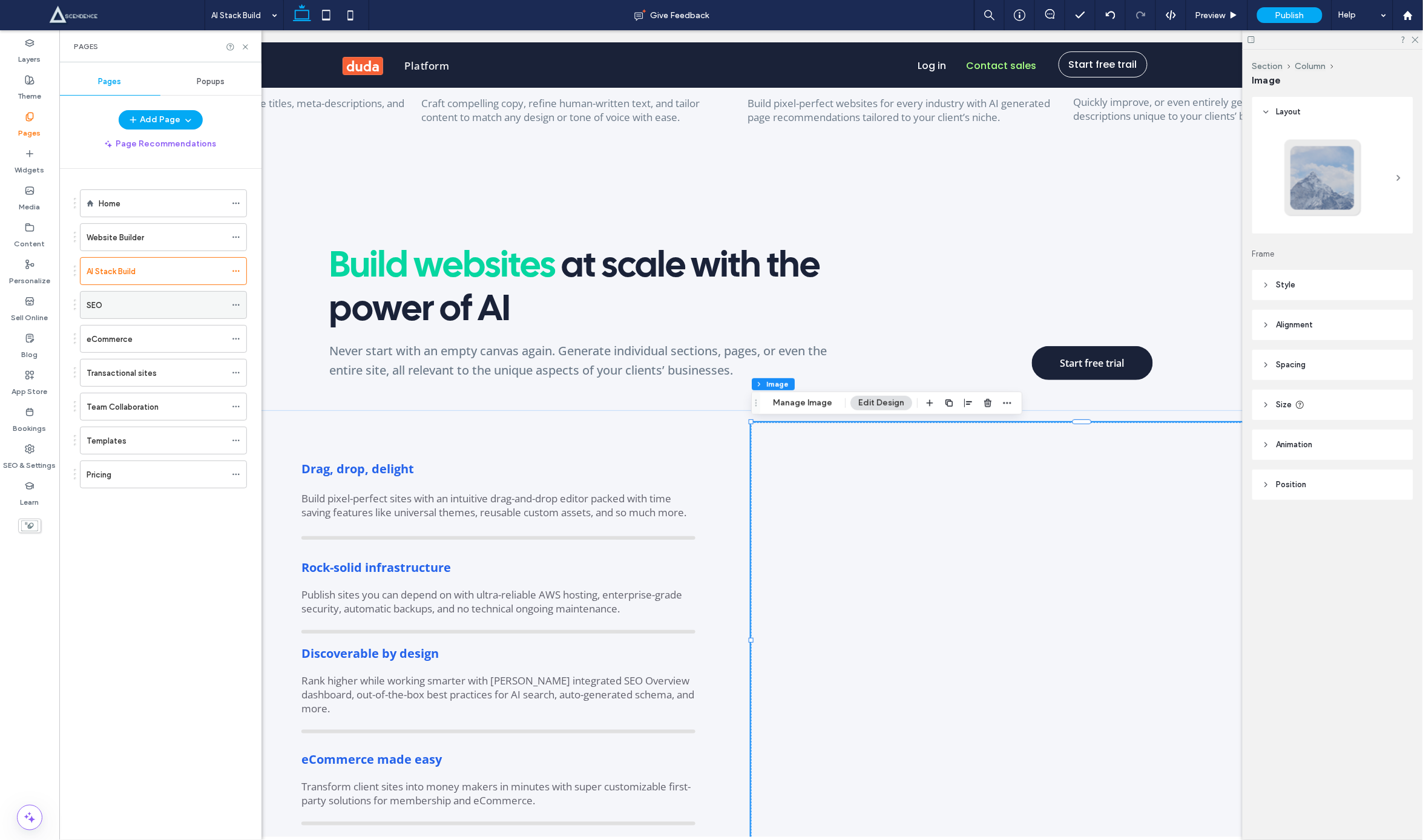
click at [123, 302] on div "SEO" at bounding box center [156, 305] width 140 height 13
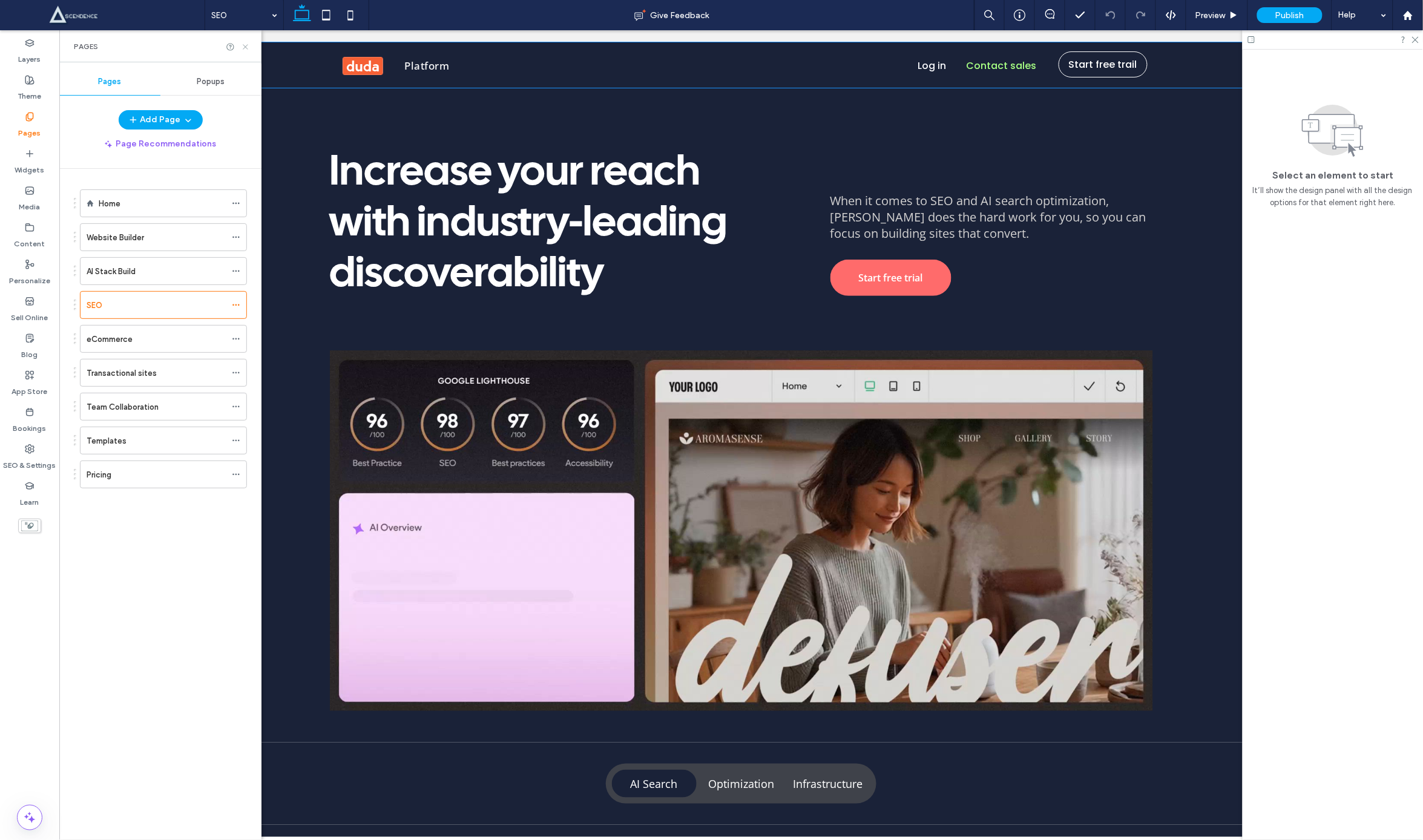
click at [247, 46] on icon at bounding box center [245, 47] width 9 height 9
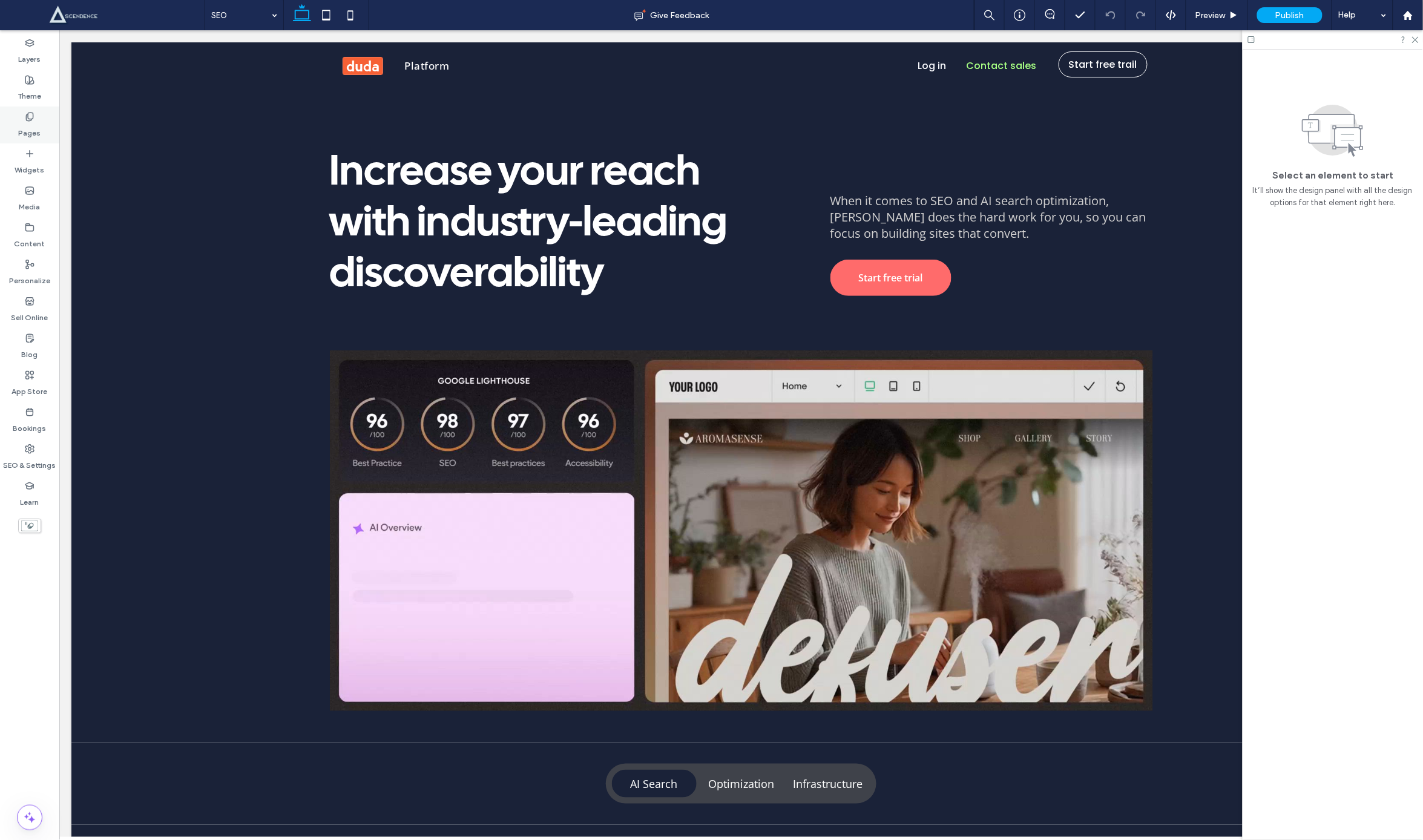
click at [40, 122] on div "Pages" at bounding box center [30, 125] width 60 height 37
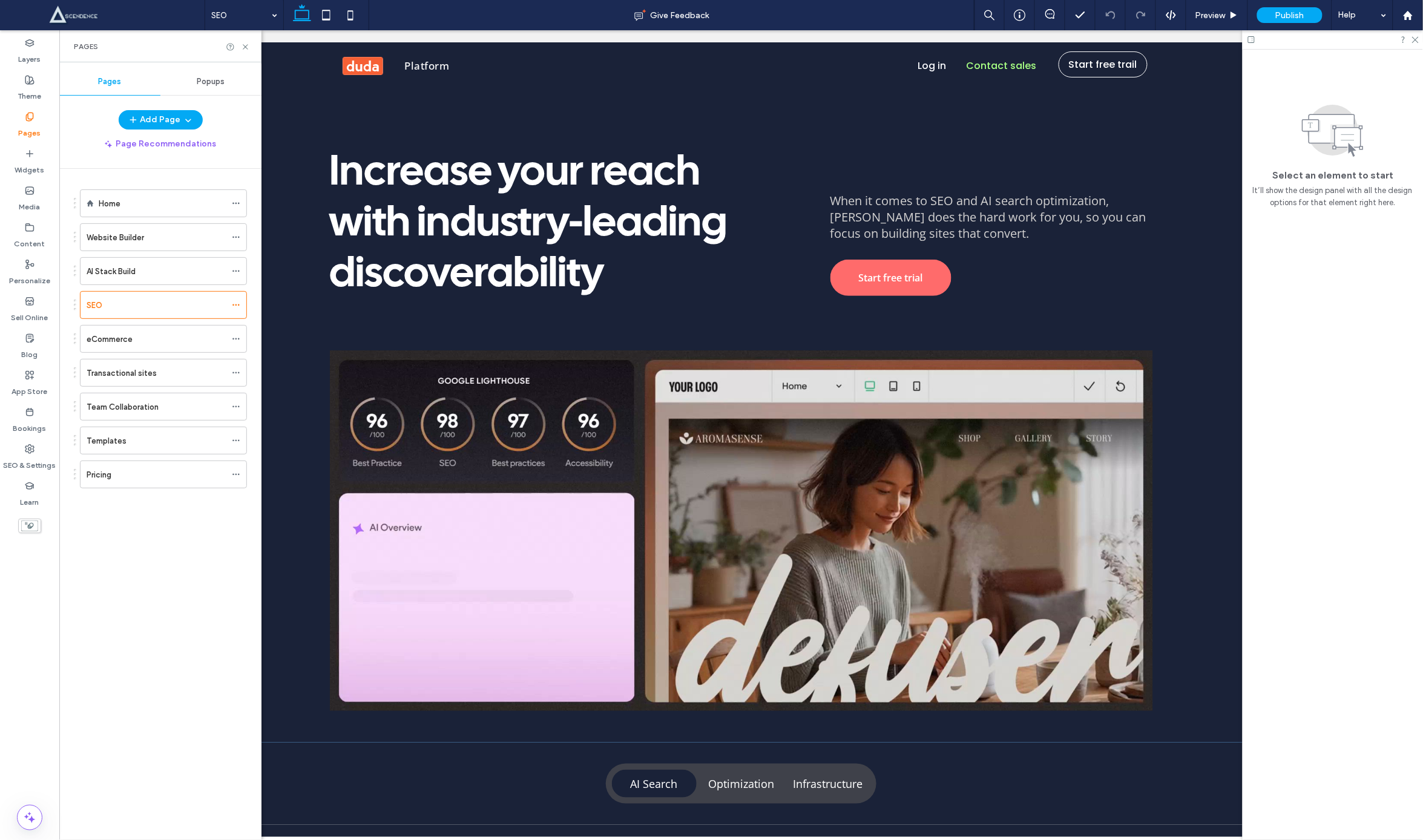
click at [183, 348] on div "eCommerce" at bounding box center [156, 339] width 140 height 26
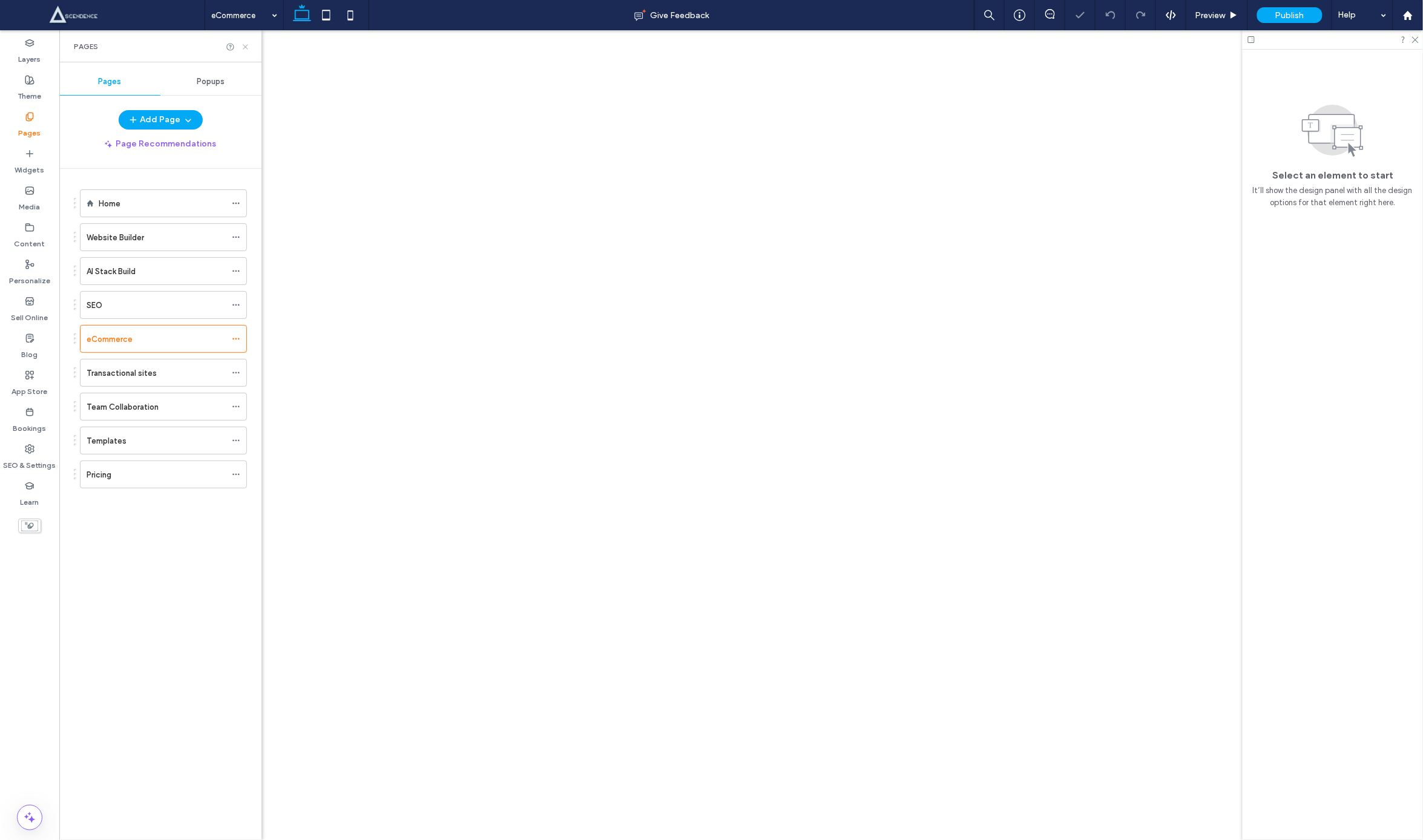
click at [247, 45] on icon at bounding box center [245, 47] width 9 height 9
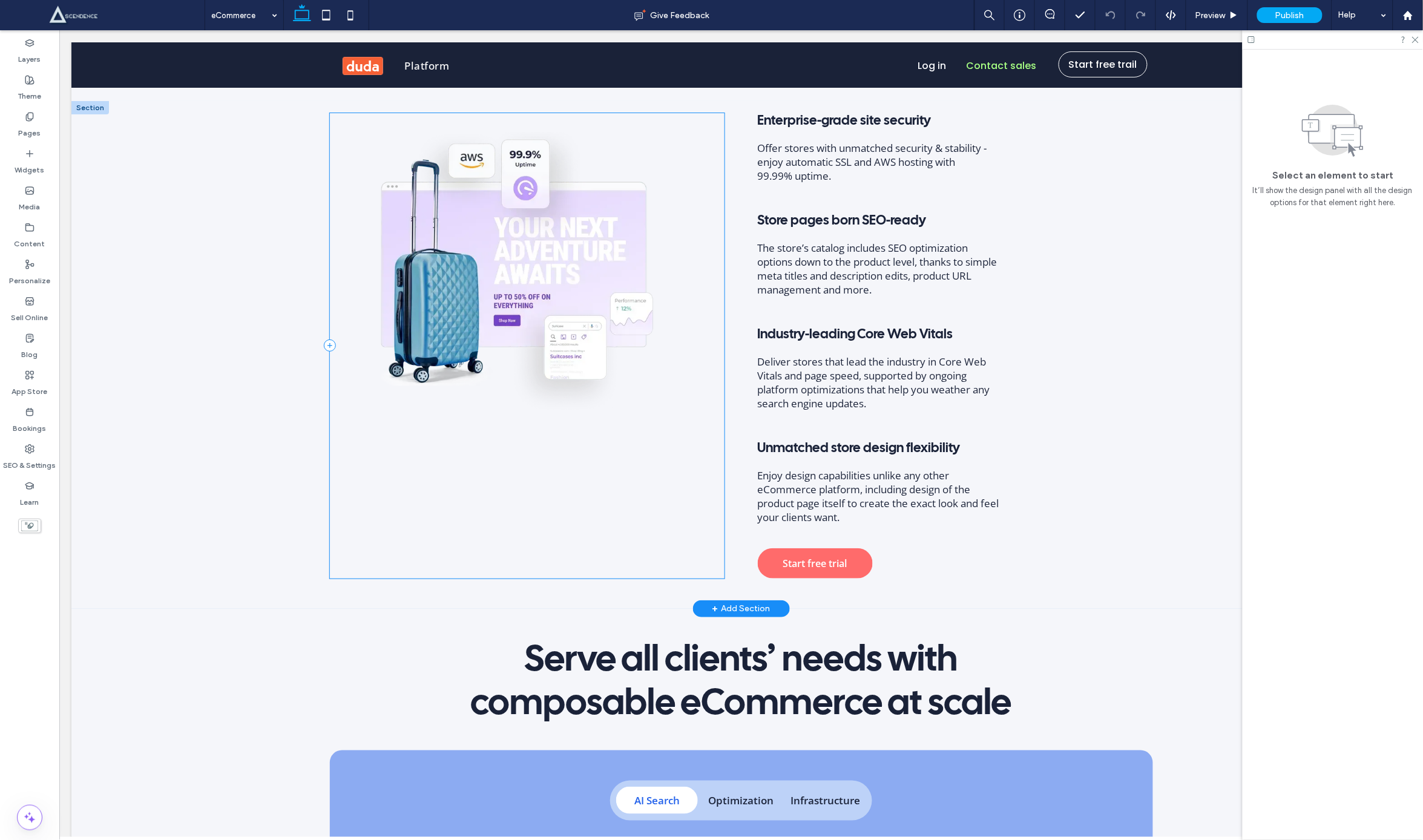
scroll to position [1924, 0]
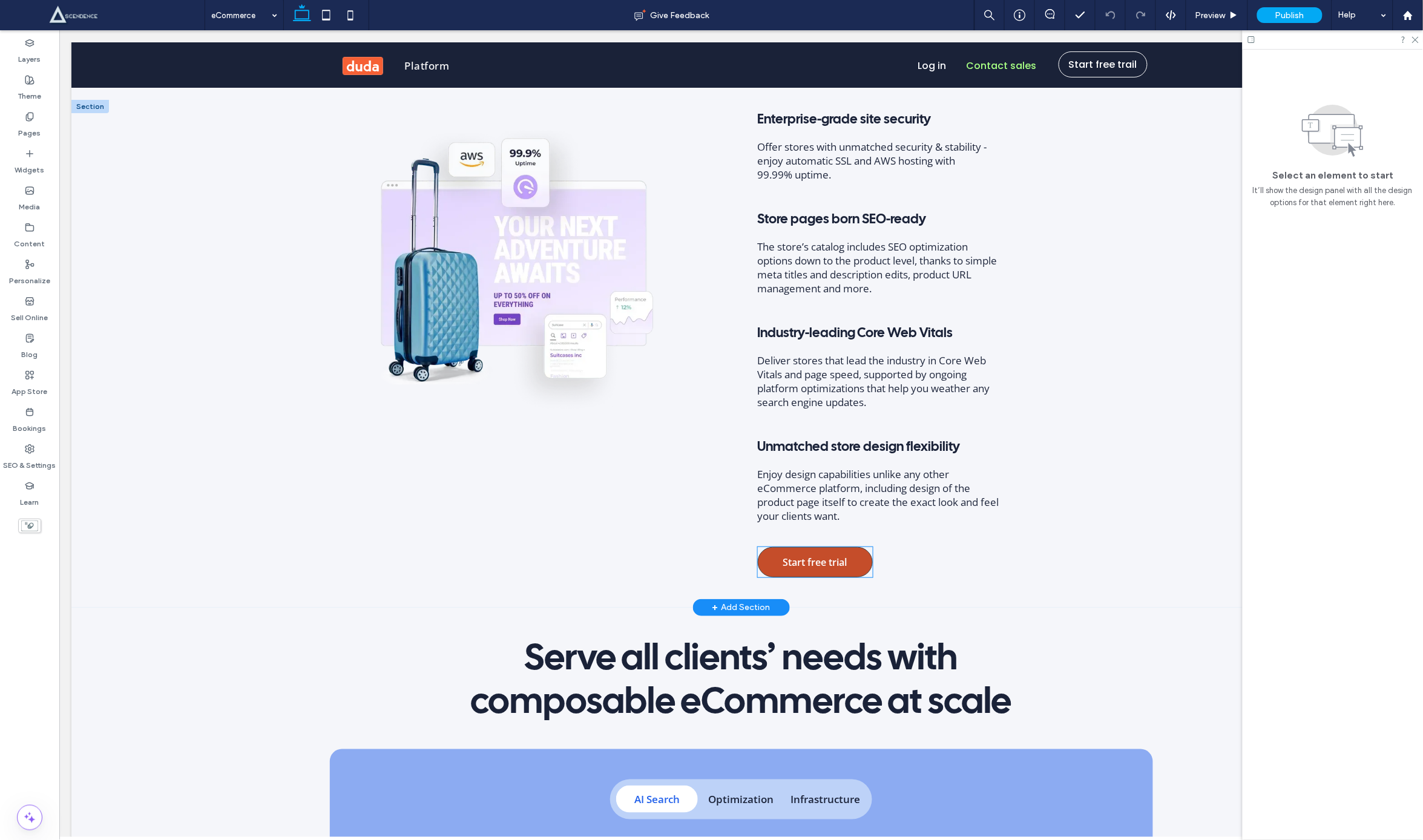
click at [816, 566] on link "Start free trial" at bounding box center [815, 562] width 115 height 30
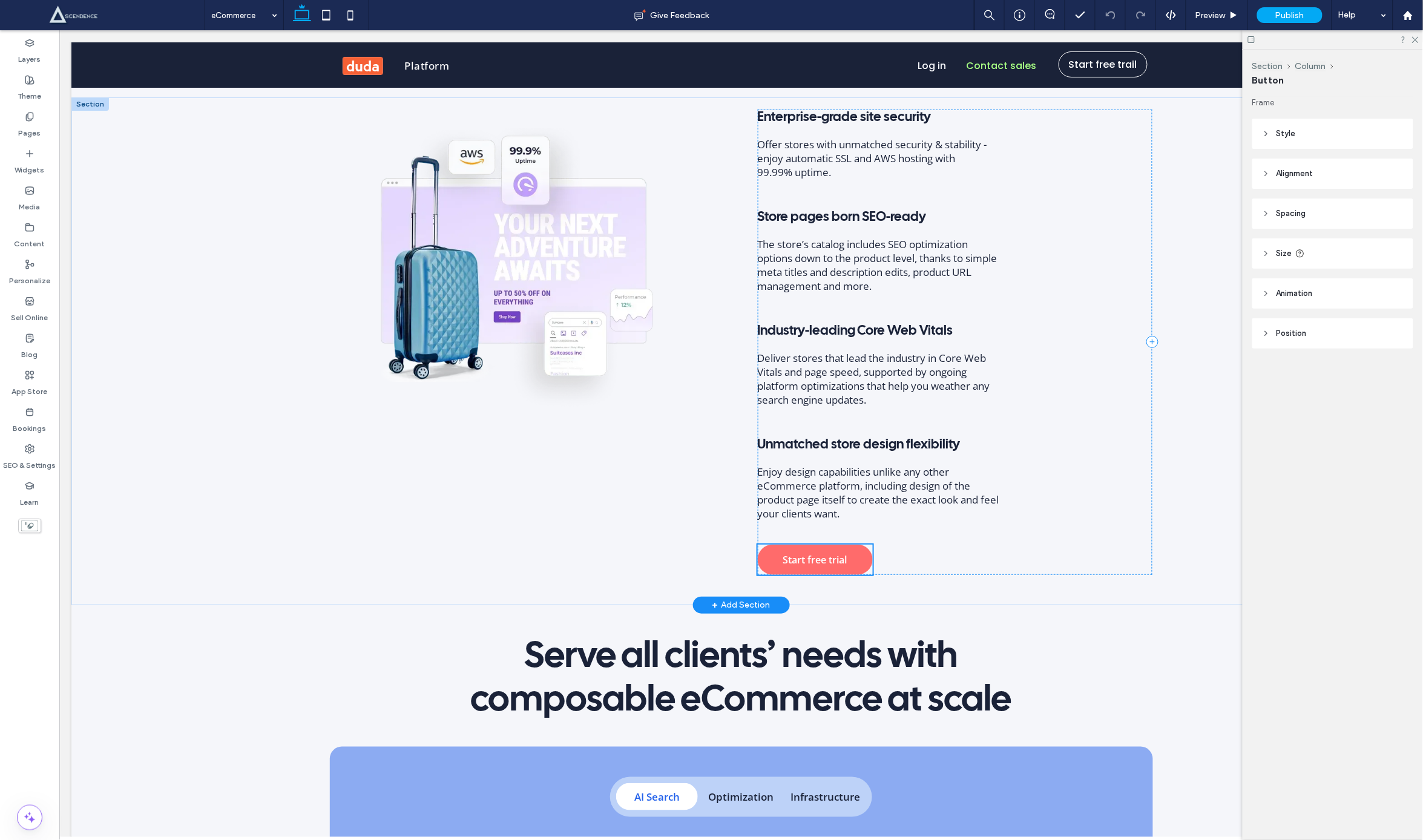
type input "*"
click at [832, 544] on button "Manage Button" at bounding box center [810, 541] width 77 height 15
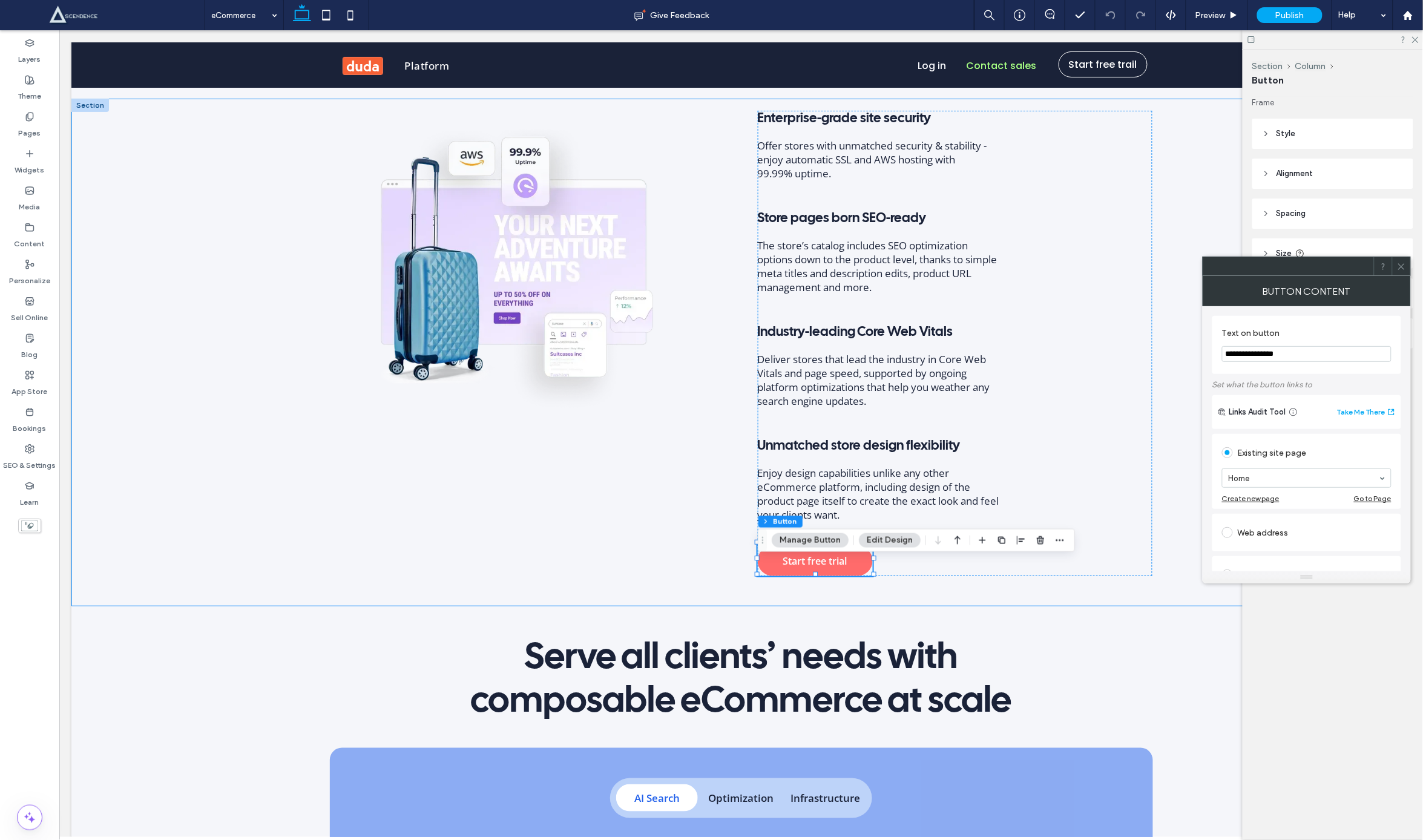
click at [1401, 268] on icon at bounding box center [1402, 266] width 9 height 9
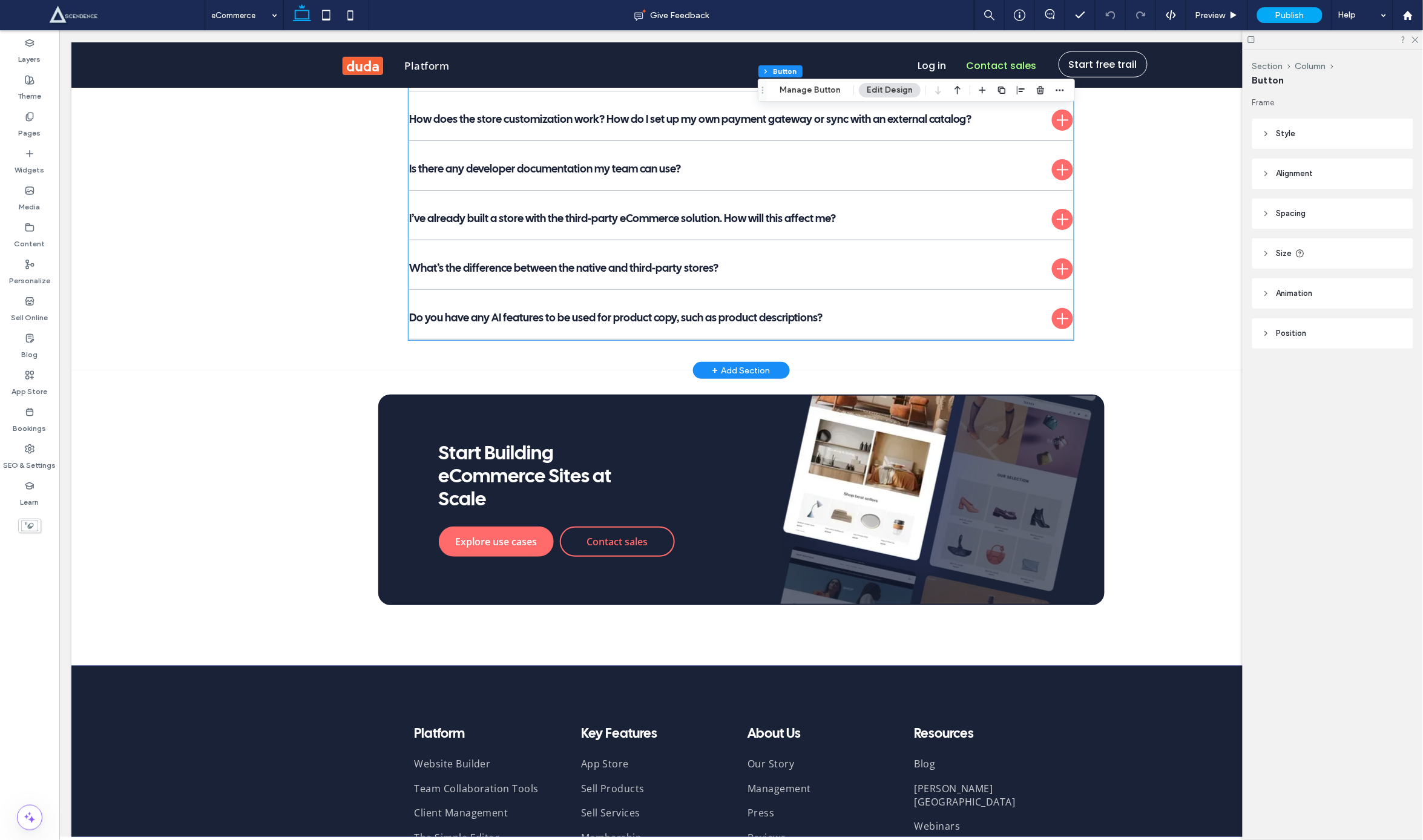
scroll to position [5915, 0]
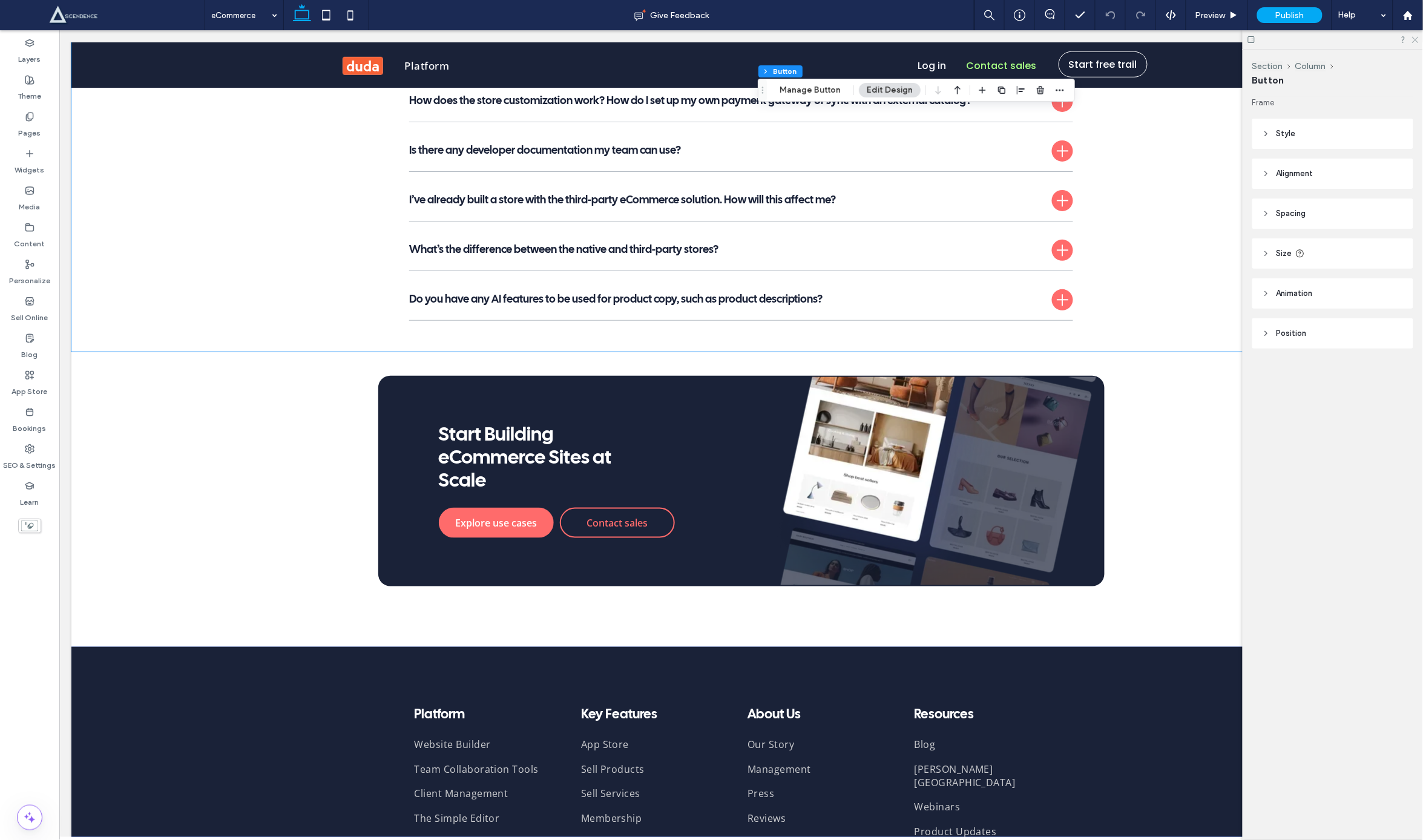
click at [1415, 42] on icon at bounding box center [1415, 39] width 8 height 8
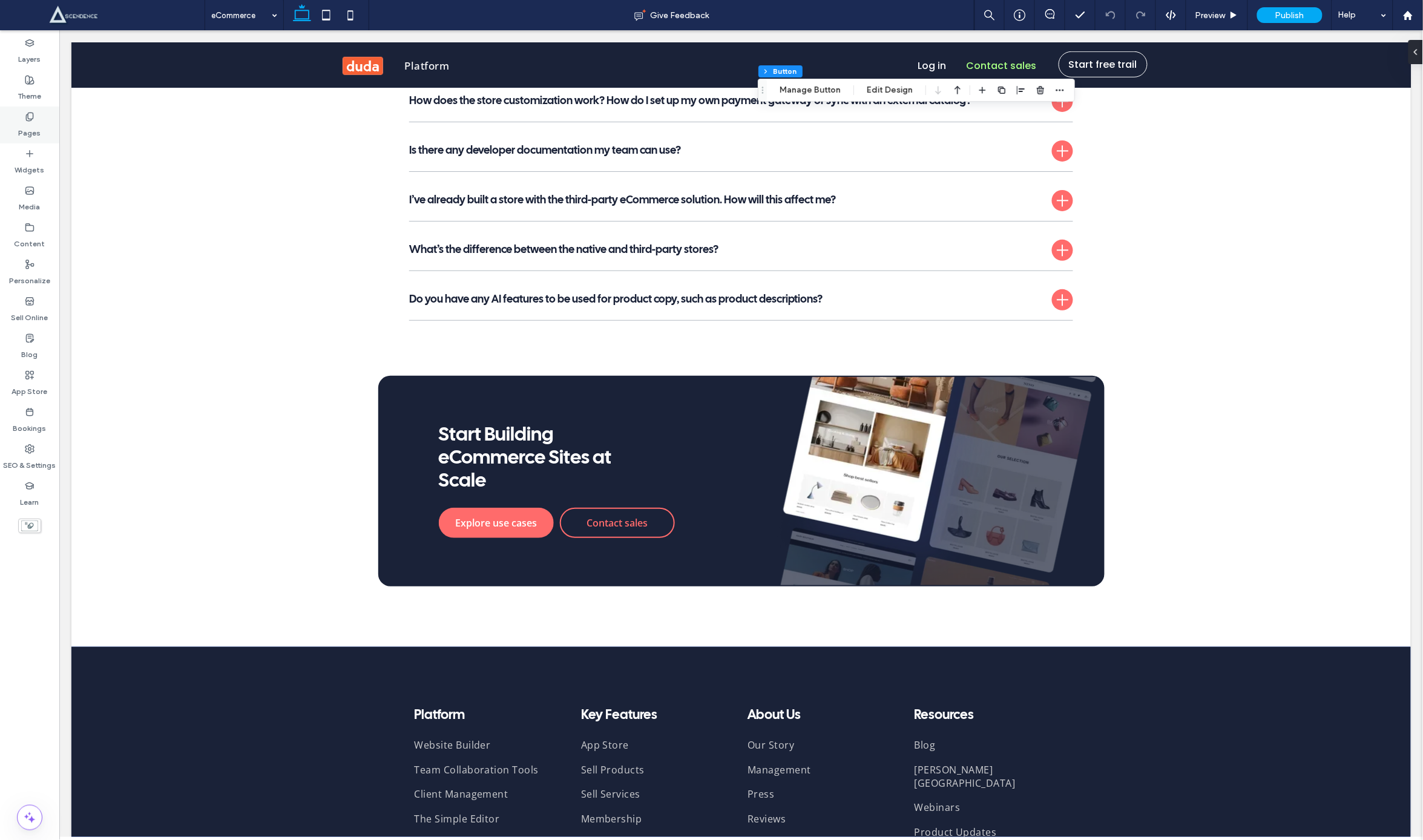
drag, startPoint x: 19, startPoint y: 128, endPoint x: 25, endPoint y: 133, distance: 7.8
click at [19, 128] on div "Pages" at bounding box center [30, 125] width 60 height 37
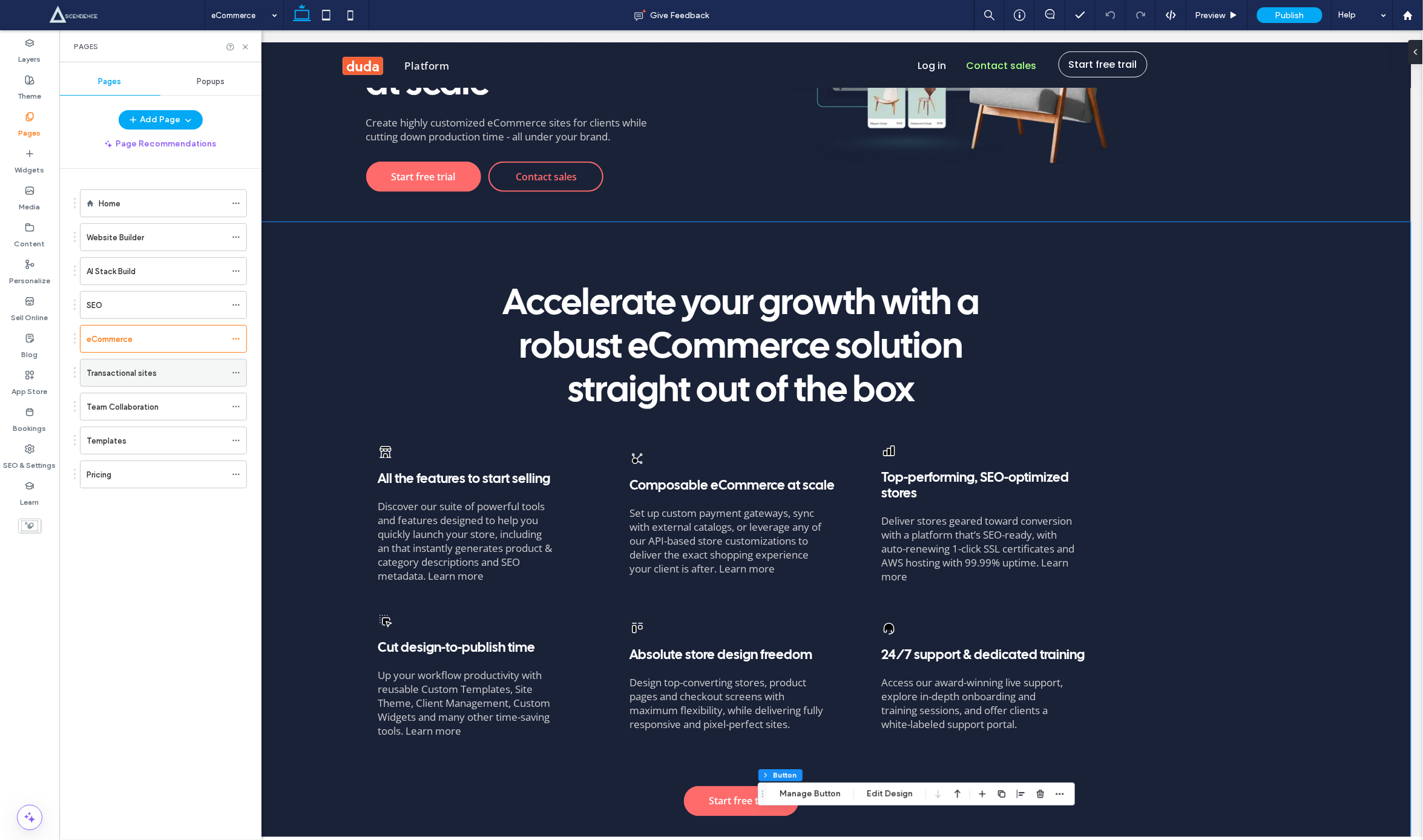
scroll to position [224, 0]
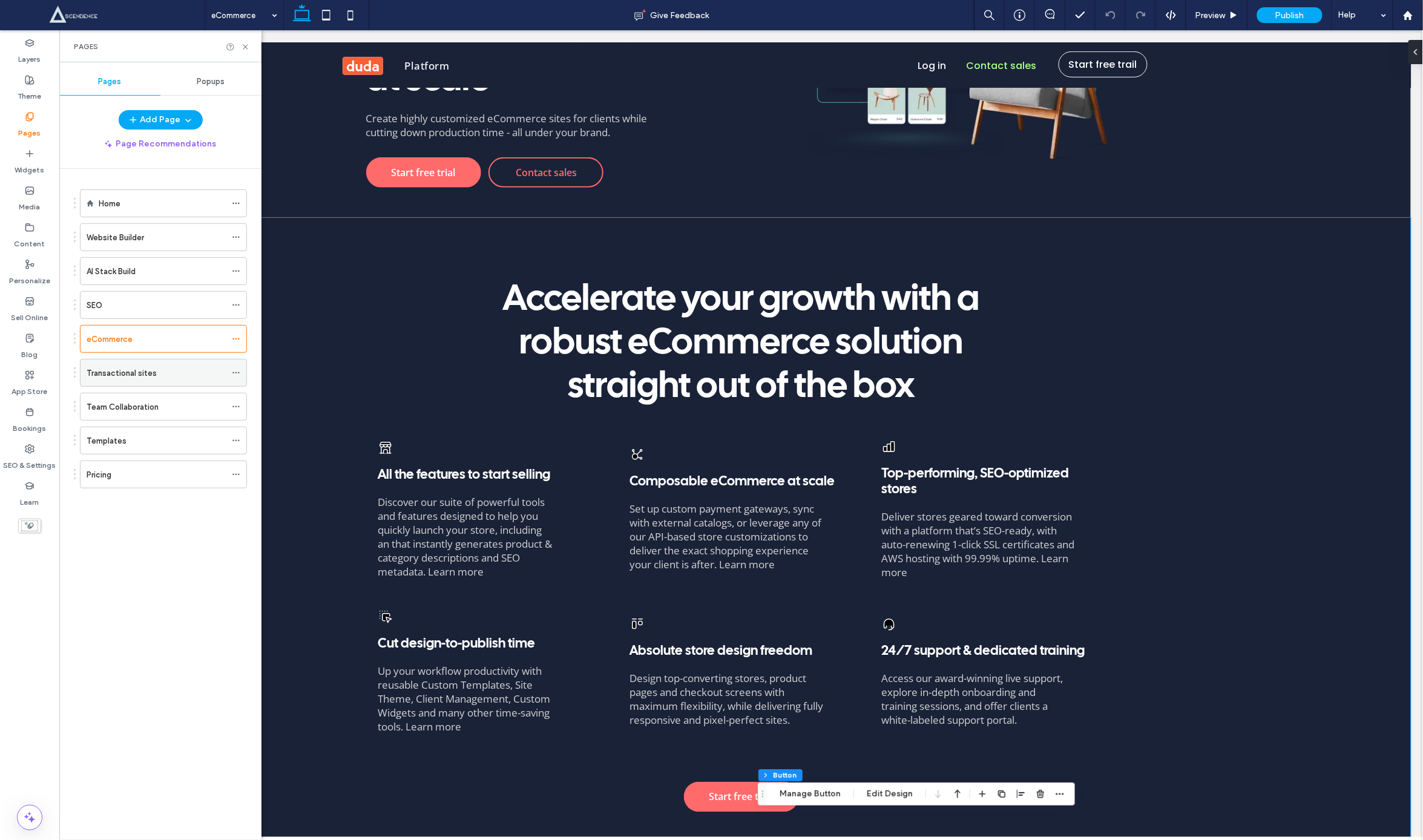
click at [184, 362] on div "Transactional sites" at bounding box center [156, 373] width 140 height 26
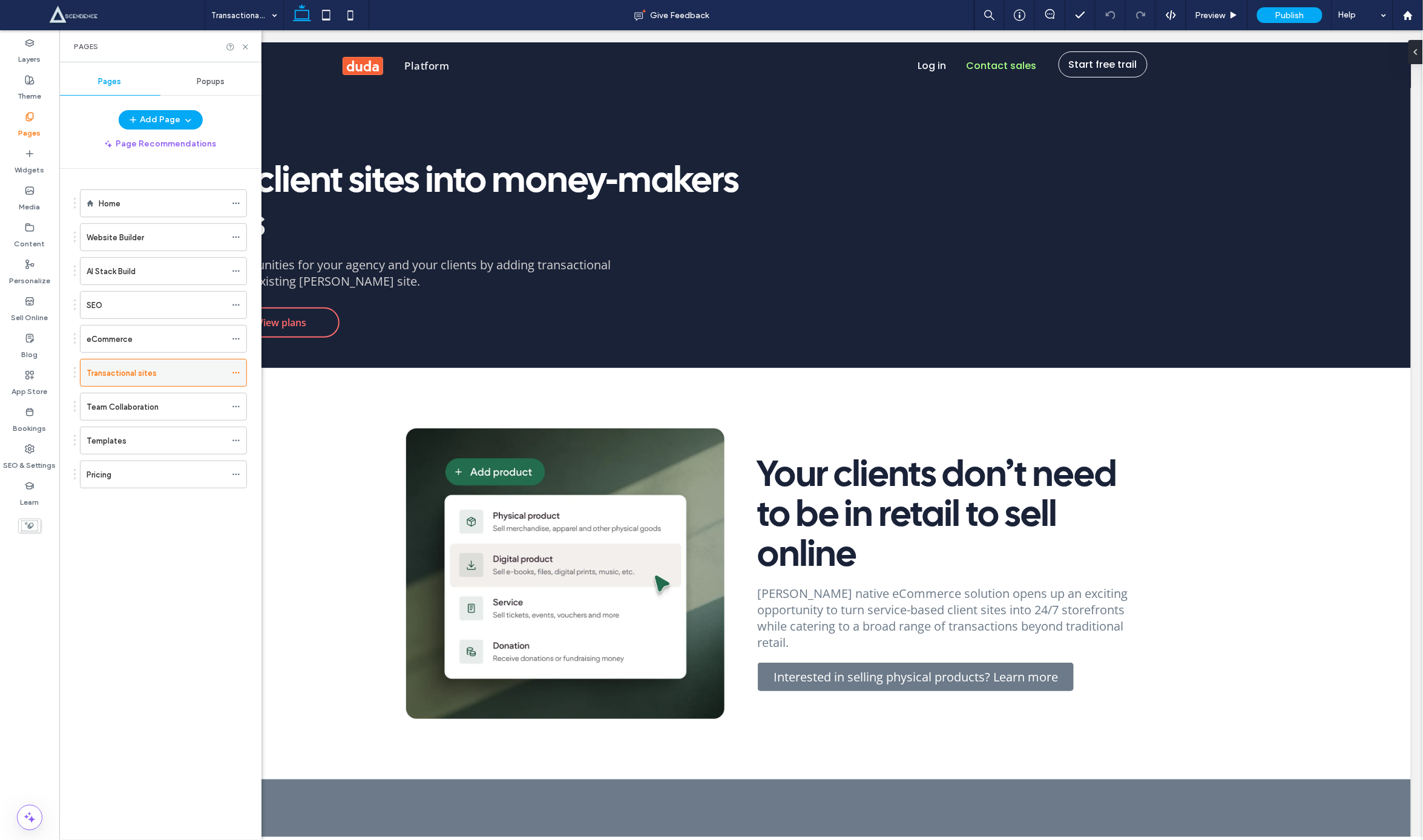
scroll to position [0, 0]
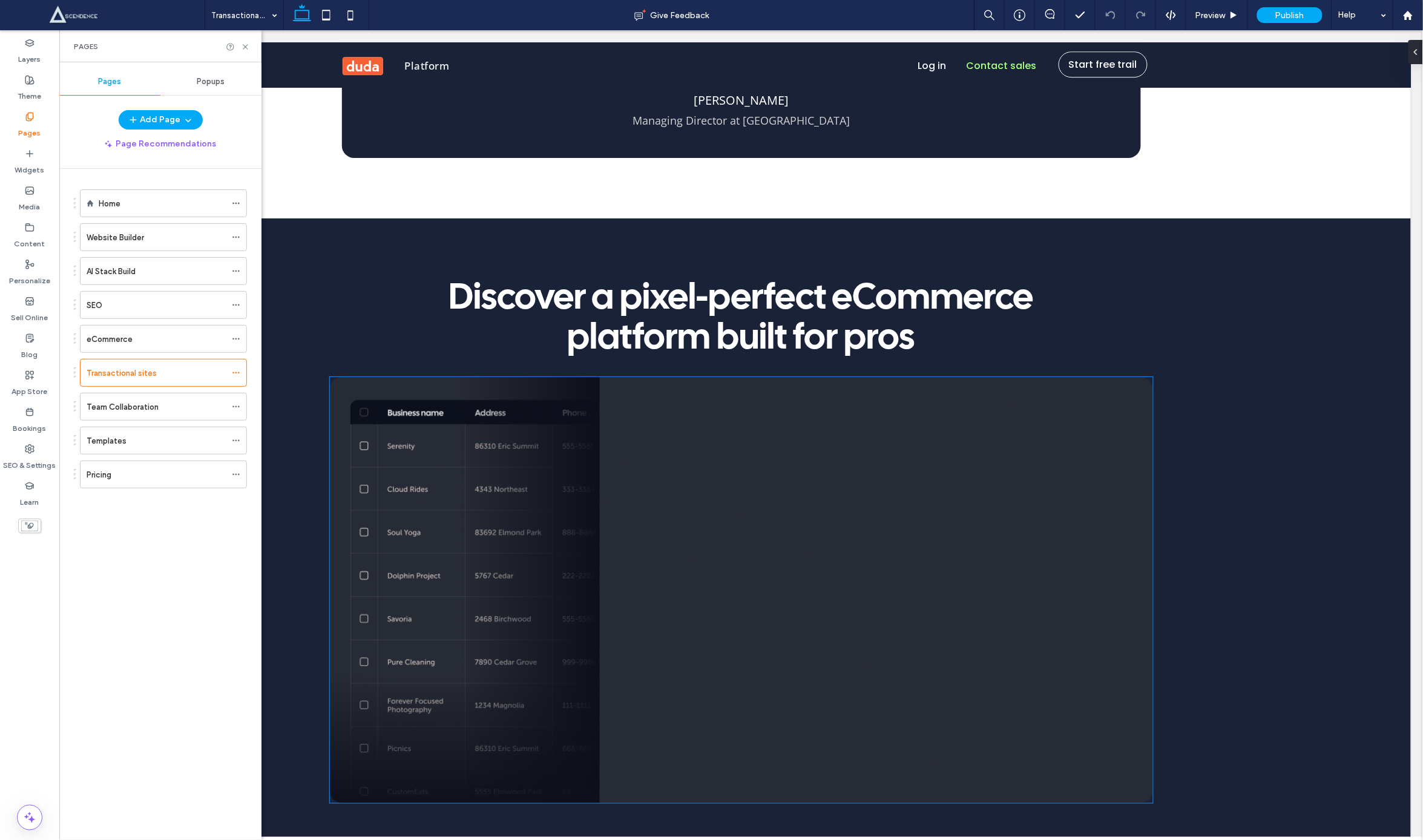
scroll to position [1485, 0]
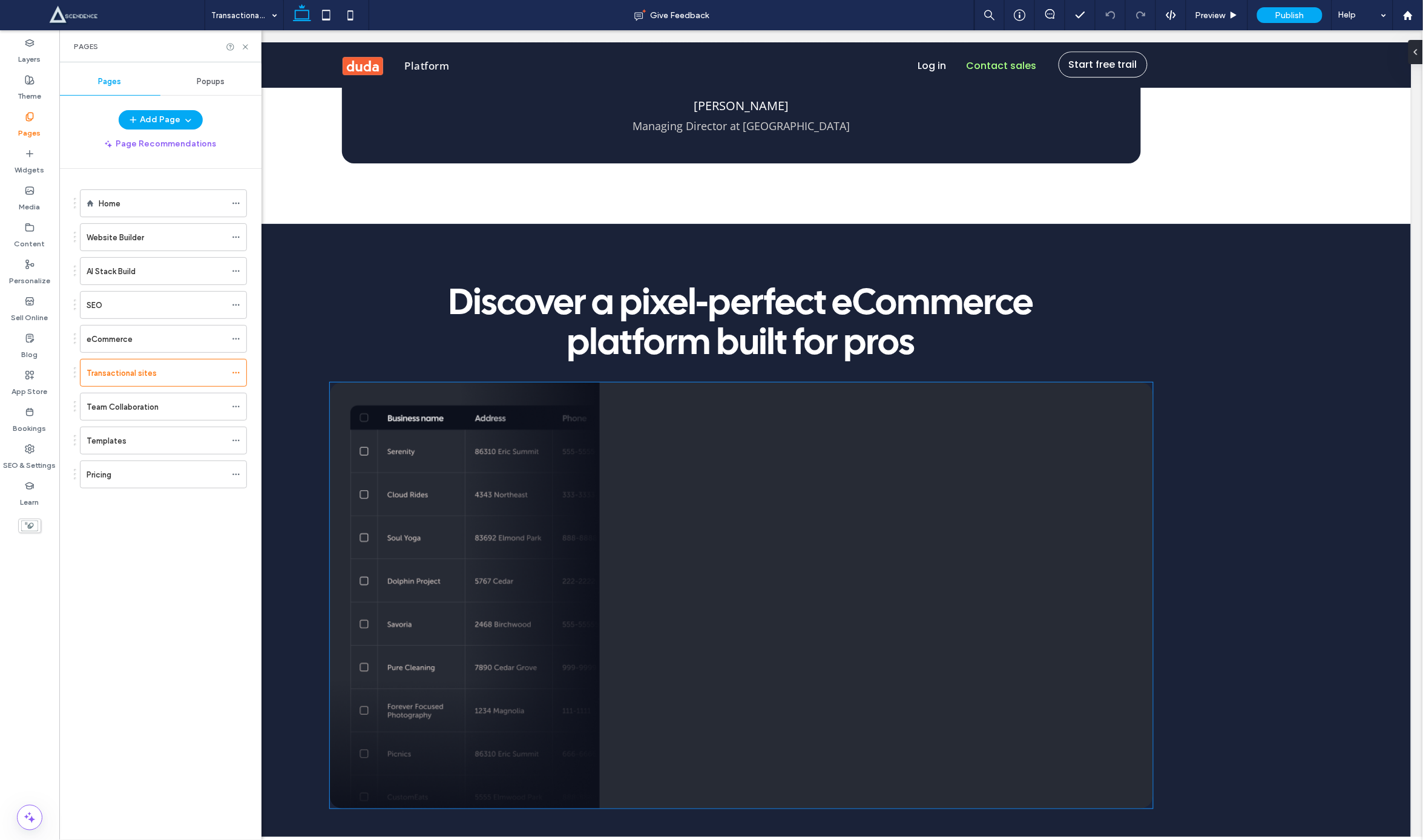
click at [852, 520] on img at bounding box center [741, 595] width 823 height 426
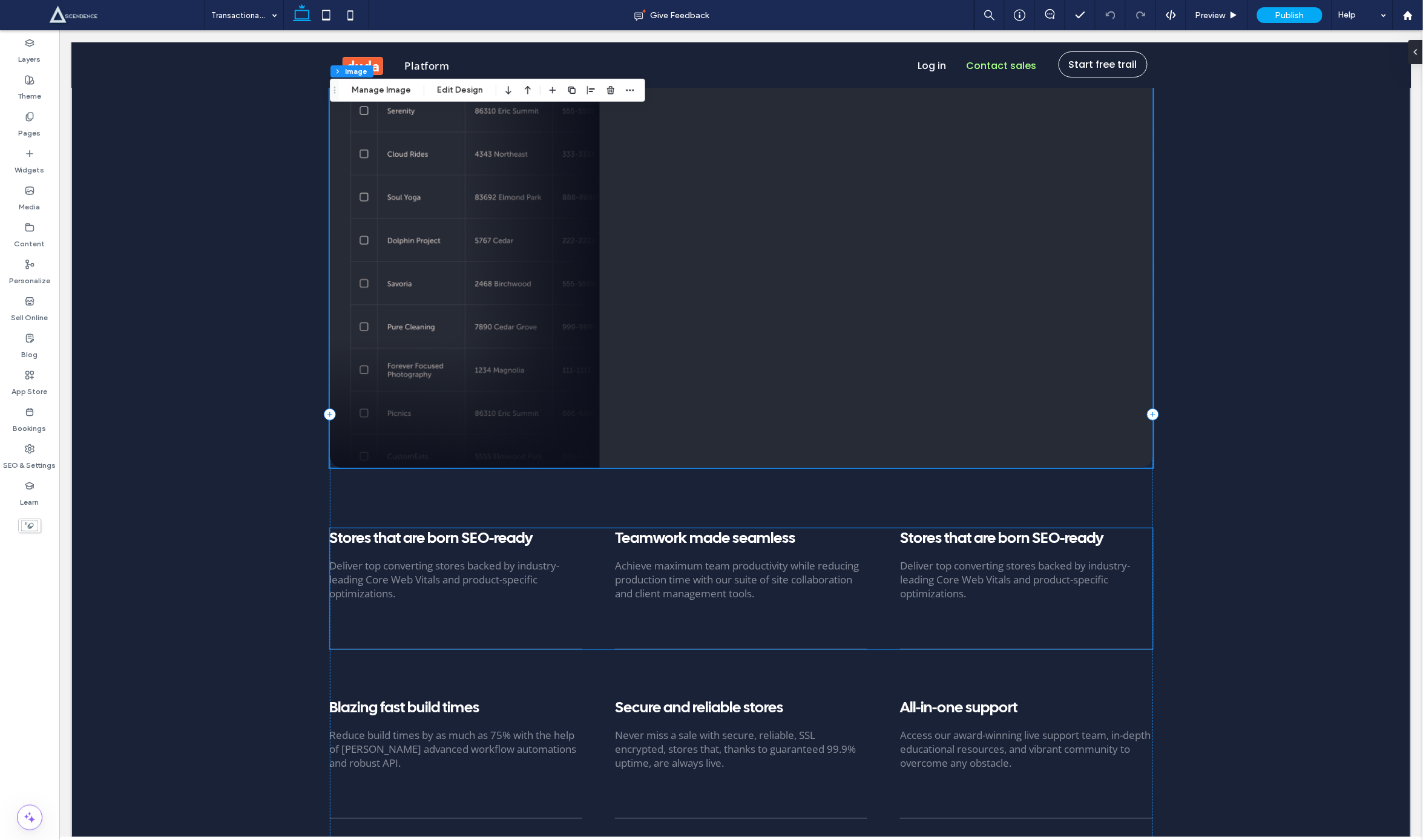
scroll to position [1833, 0]
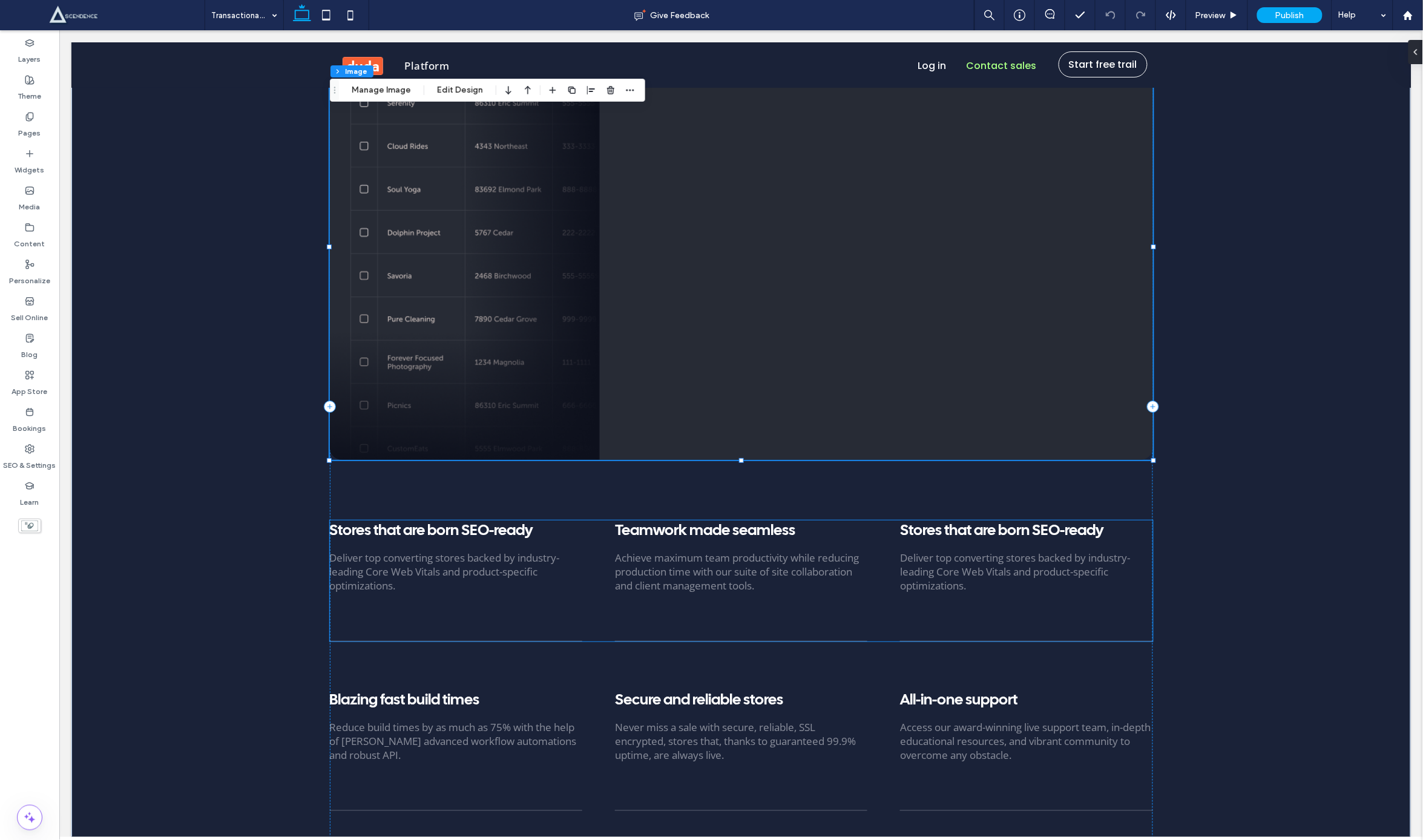
click at [767, 529] on div "Teamwork made seamless Achieve maximum team productivity while reducing product…" at bounding box center [741, 580] width 253 height 121
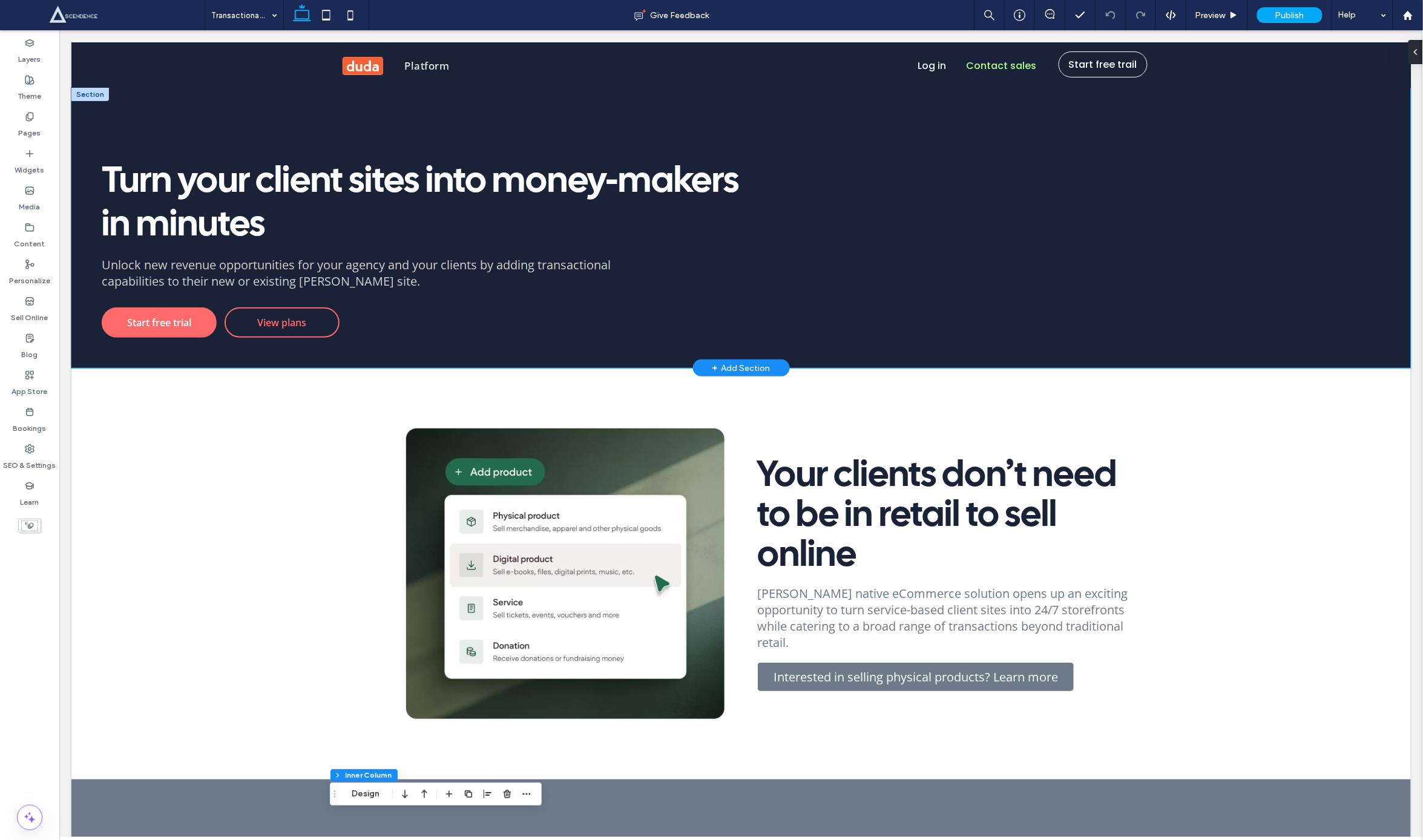
scroll to position [0, 0]
click at [934, 671] on span "Interested in selling physical products? Learn more" at bounding box center [915, 676] width 284 height 17
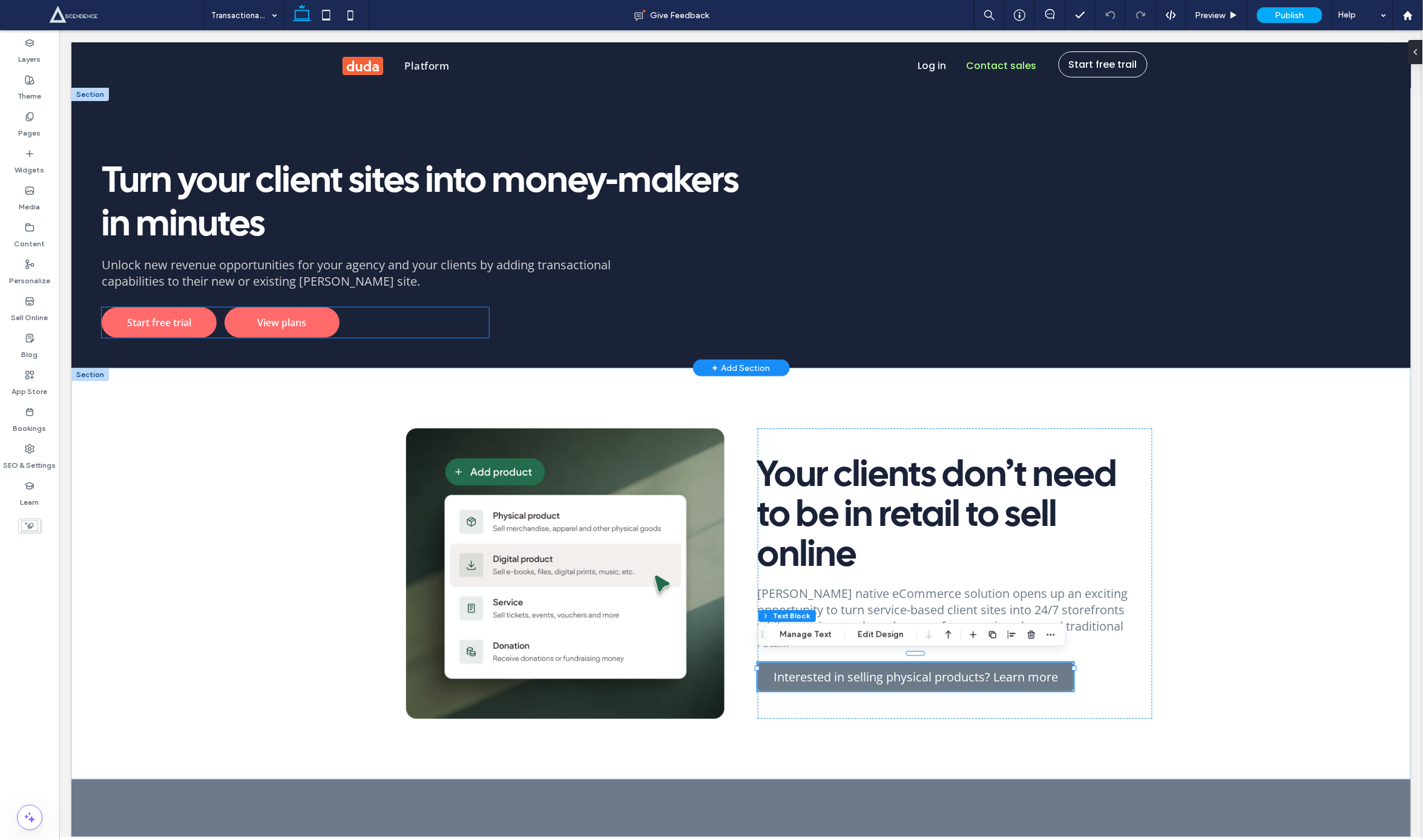
click at [266, 326] on span "View plans" at bounding box center [281, 322] width 49 height 13
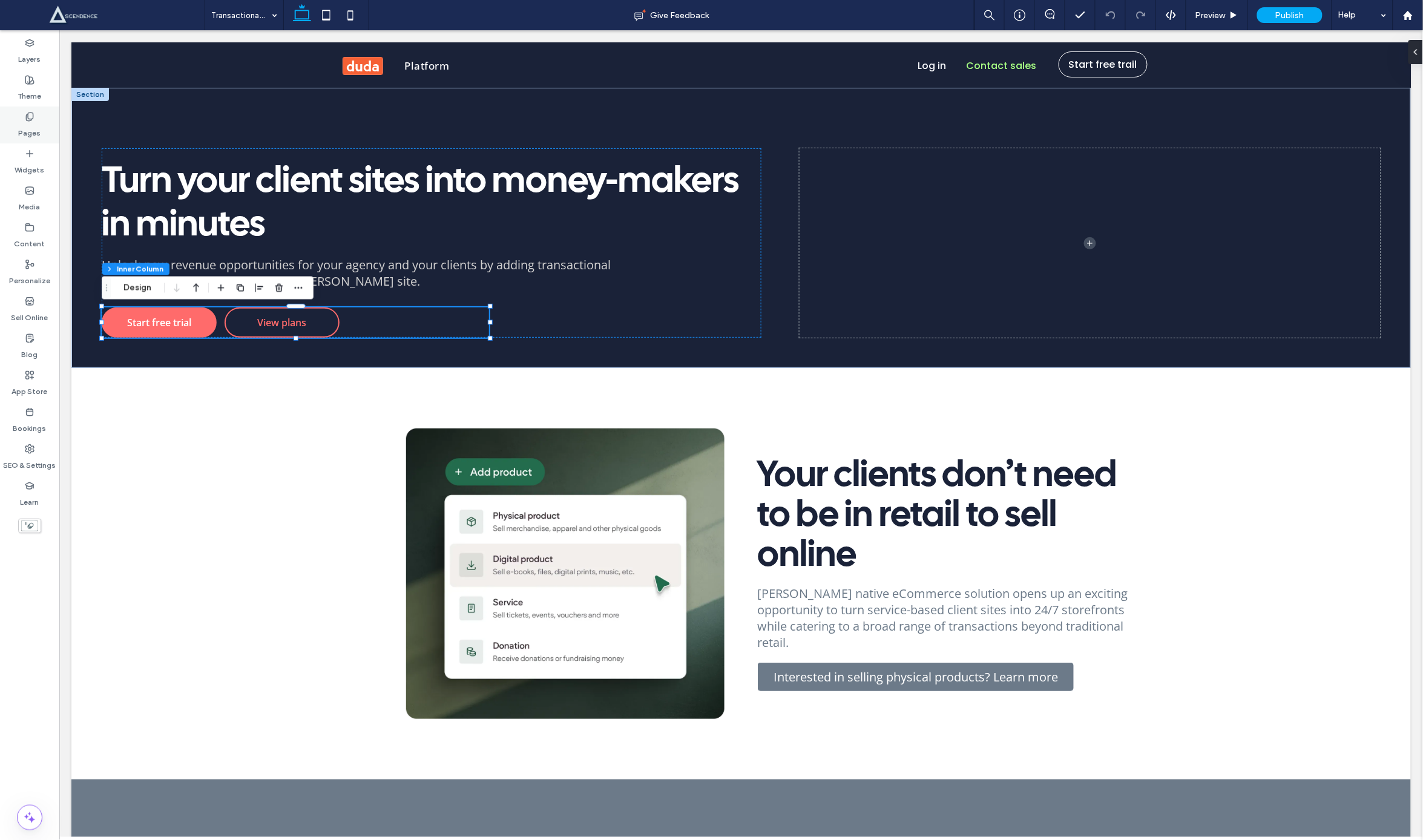
click at [19, 140] on div "Pages" at bounding box center [30, 125] width 60 height 37
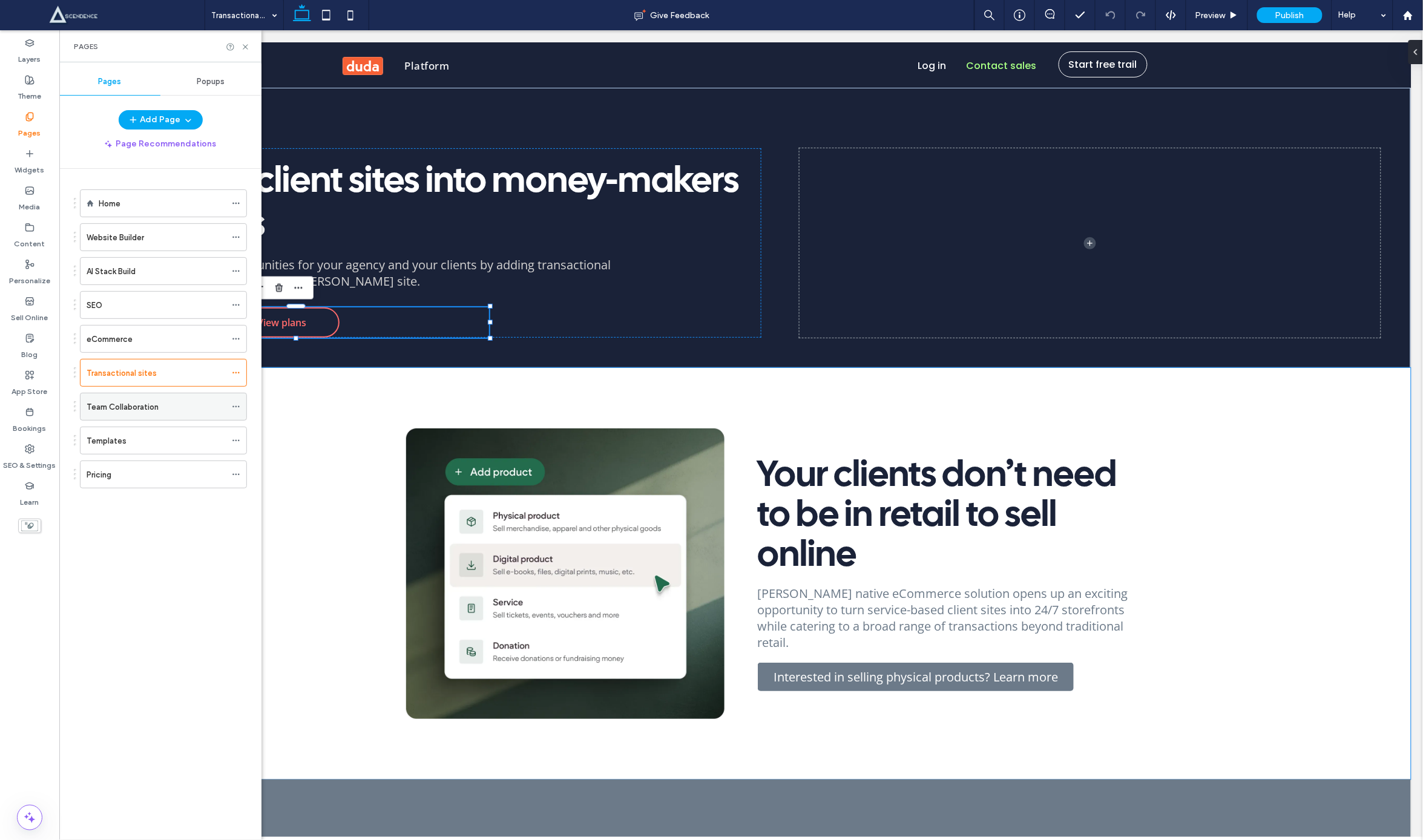
click at [142, 408] on label "Team Collaboration" at bounding box center [122, 407] width 72 height 21
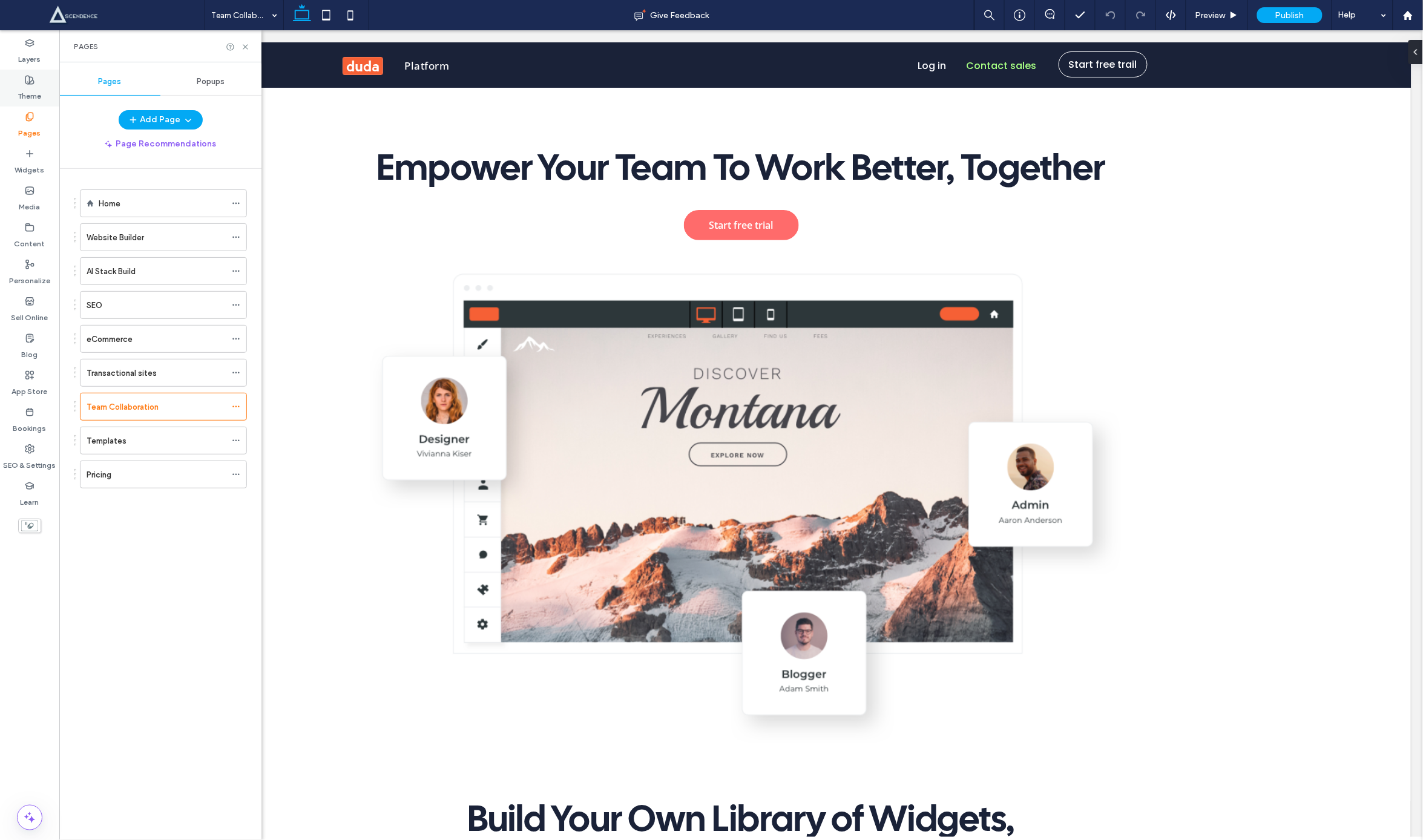
click at [29, 98] on label "Theme" at bounding box center [30, 93] width 24 height 17
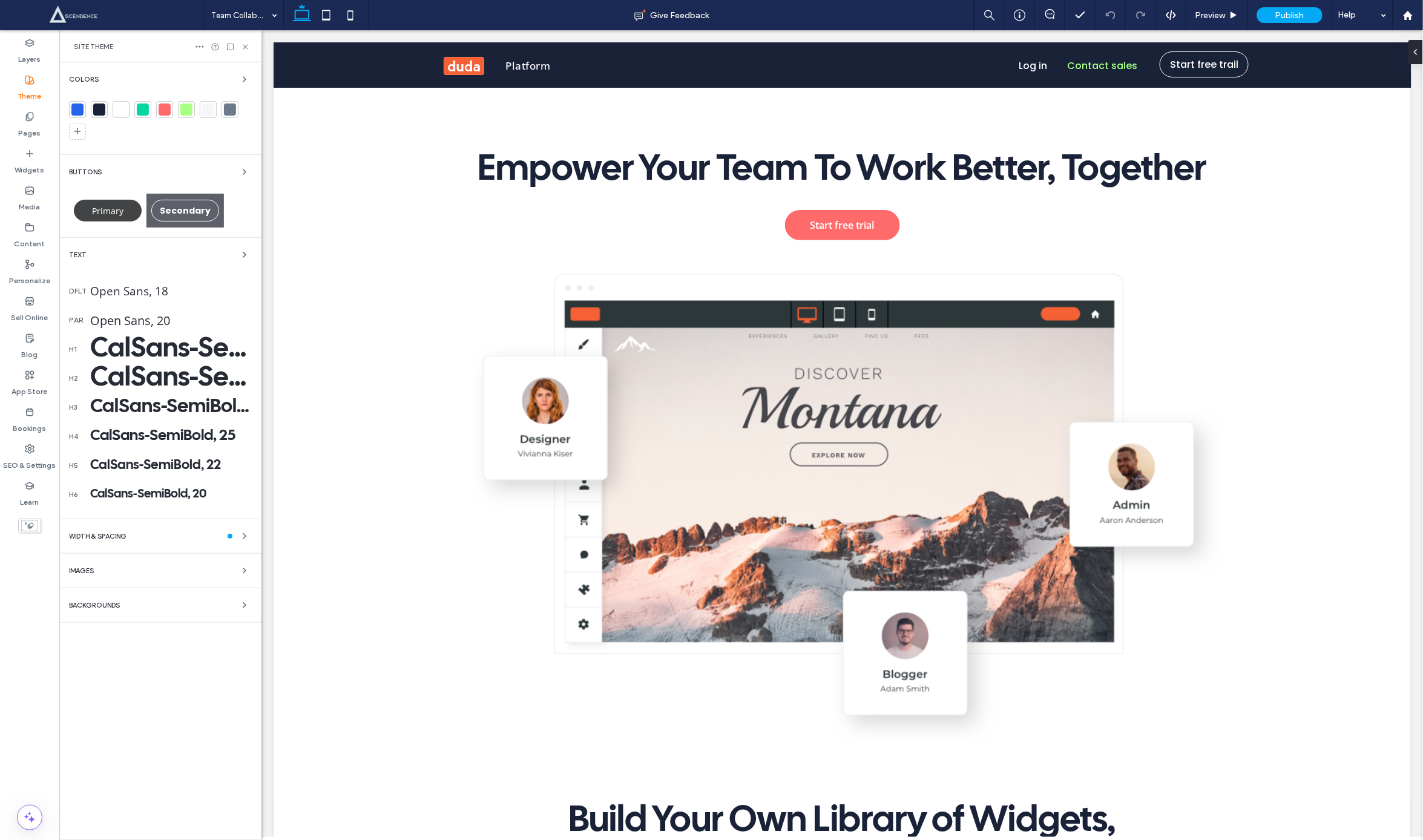
click at [101, 205] on span "Primary" at bounding box center [108, 210] width 32 height 11
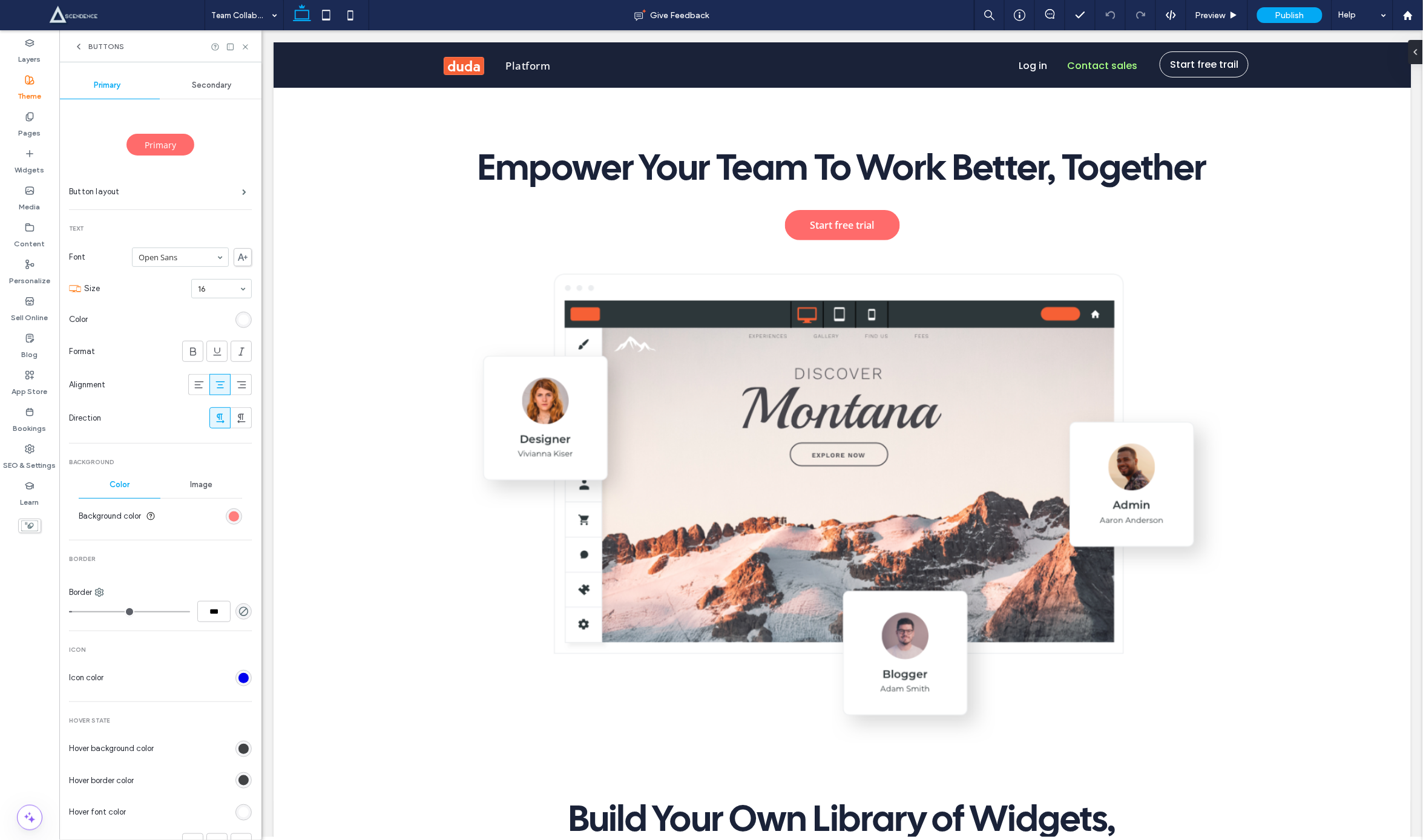
click at [231, 514] on div "rgb(255, 107, 107)" at bounding box center [234, 517] width 11 height 11
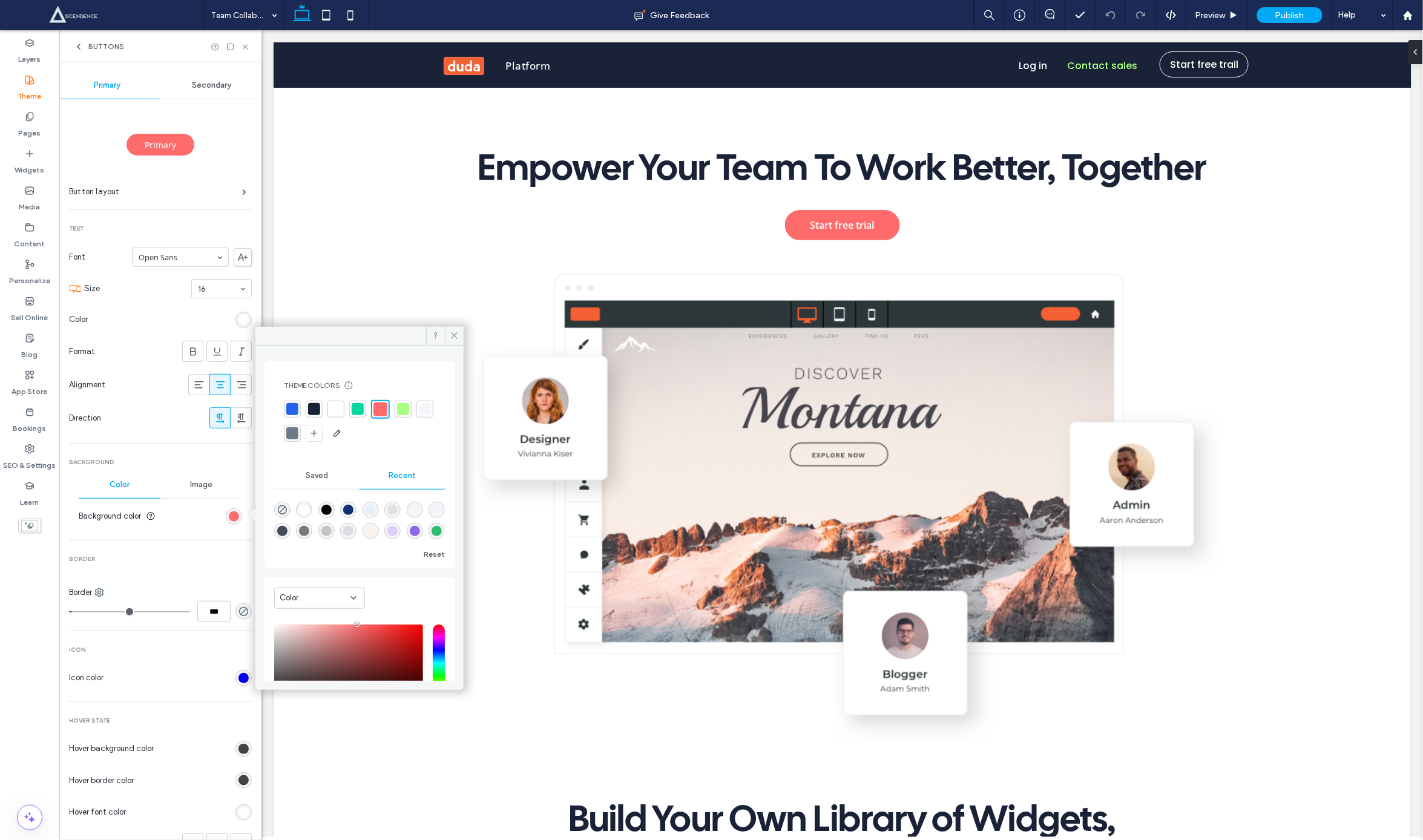
click at [353, 412] on div at bounding box center [358, 409] width 12 height 12
click at [404, 412] on div at bounding box center [403, 409] width 12 height 12
click at [355, 410] on div at bounding box center [358, 409] width 12 height 12
type input "*"
click at [450, 336] on icon at bounding box center [454, 336] width 9 height 9
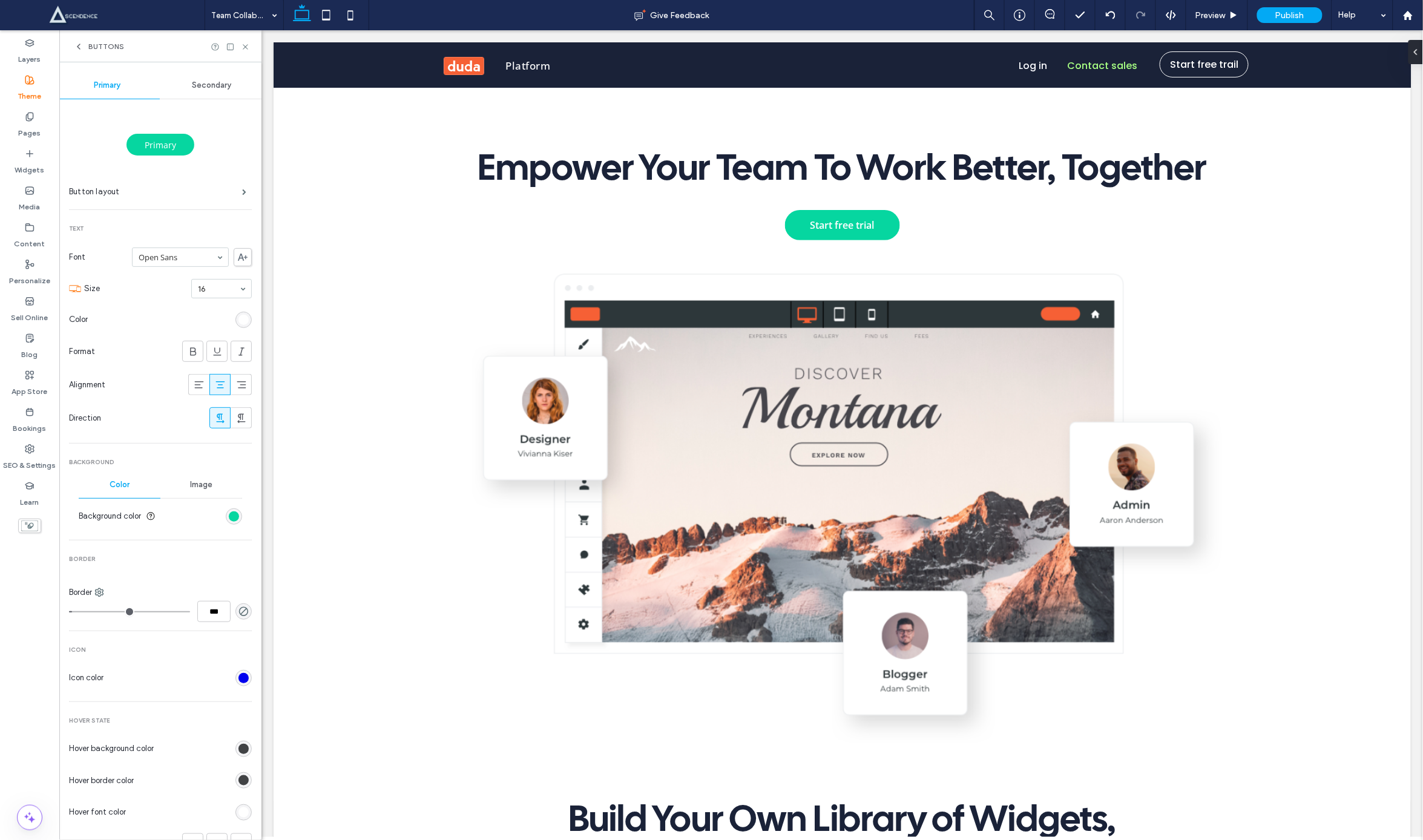
click at [192, 83] on span "Secondary" at bounding box center [212, 85] width 40 height 10
click at [169, 149] on span "Secondary" at bounding box center [160, 145] width 51 height 12
click at [242, 189] on span at bounding box center [244, 192] width 4 height 6
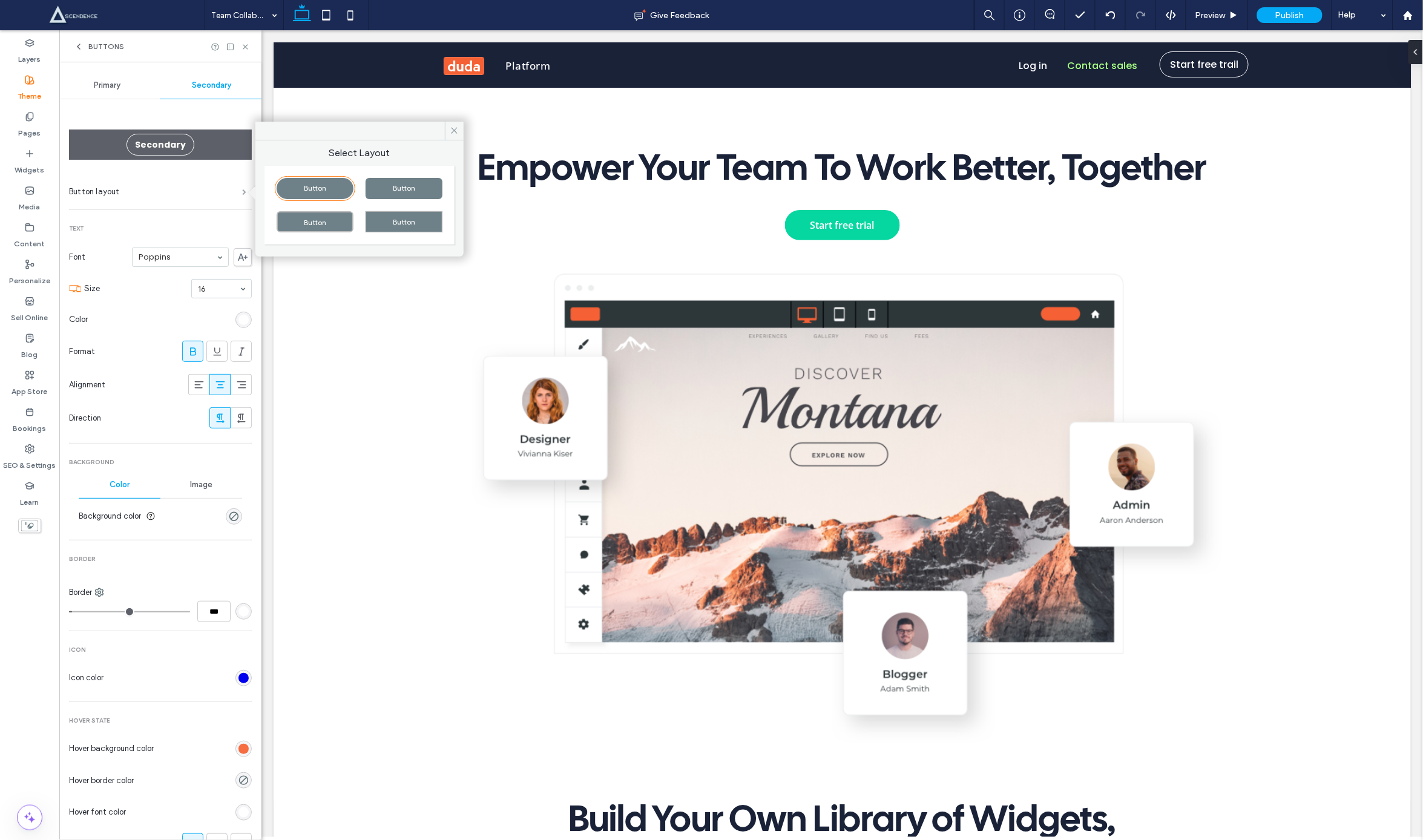
click at [229, 182] on div "Button layout" at bounding box center [160, 192] width 183 height 30
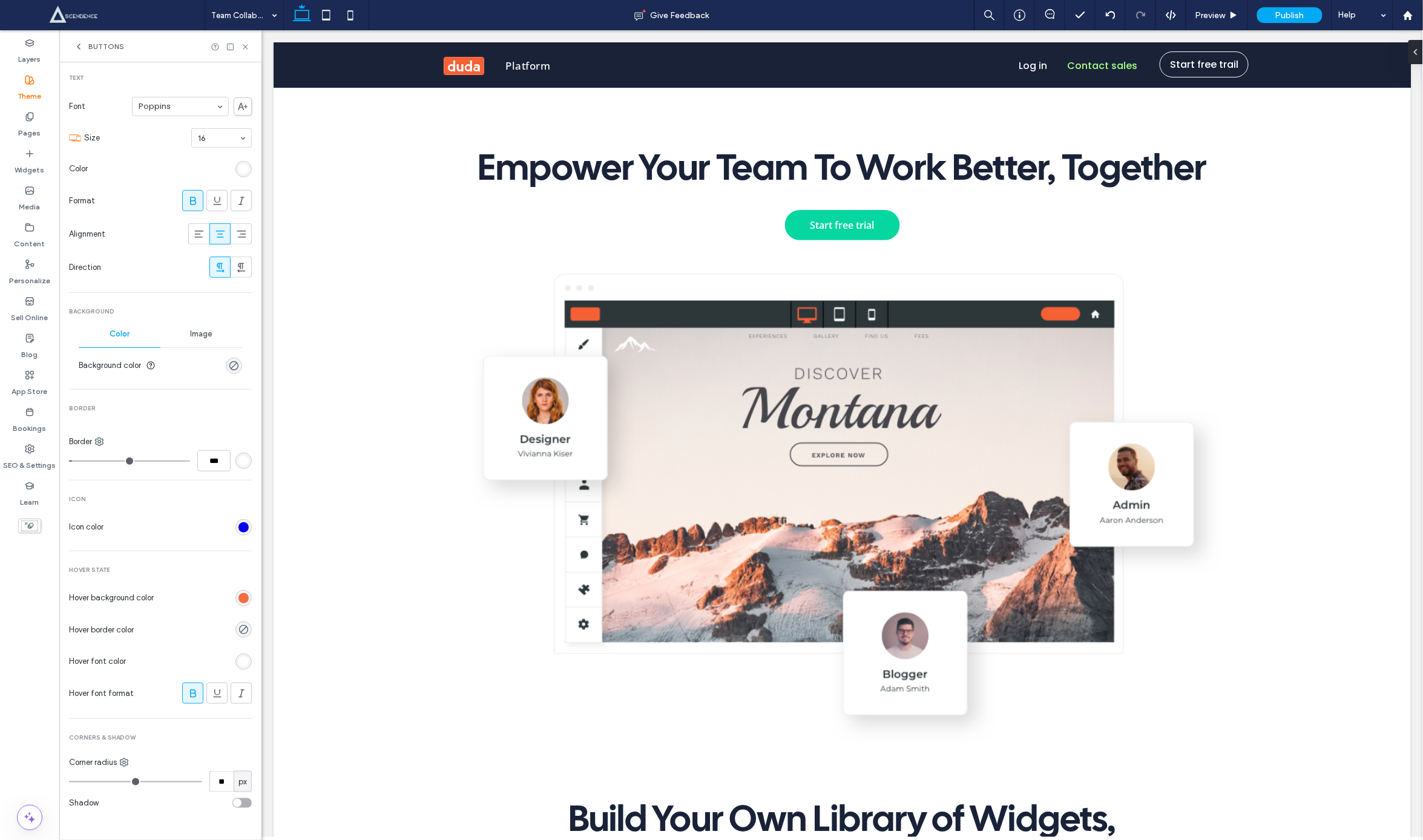
scroll to position [149, 0]
click at [240, 599] on div "rgb(245, 109, 65)" at bounding box center [244, 599] width 11 height 11
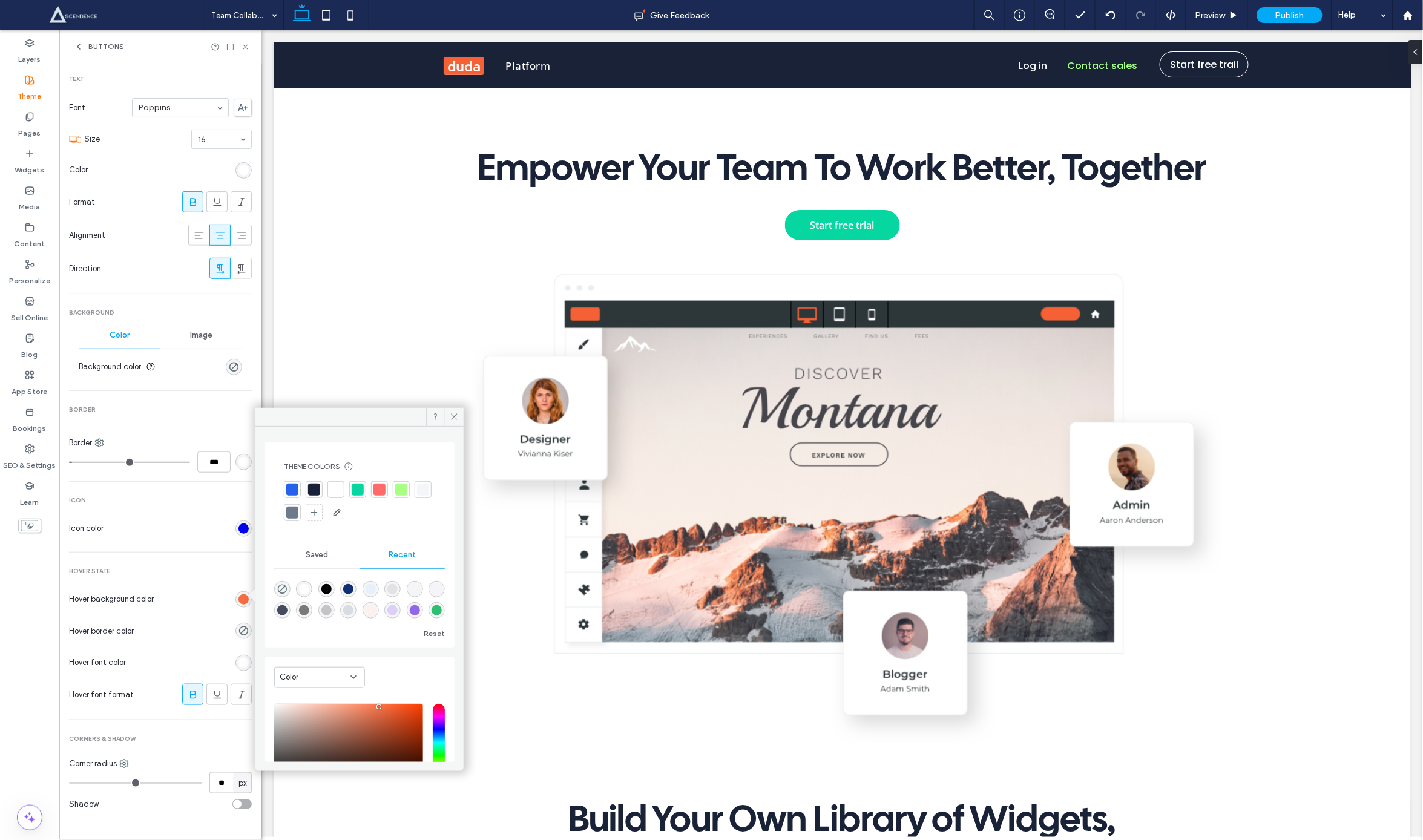
click at [382, 492] on div at bounding box center [380, 490] width 12 height 12
type input "*"
click at [183, 496] on span "Icon" at bounding box center [160, 500] width 183 height 9
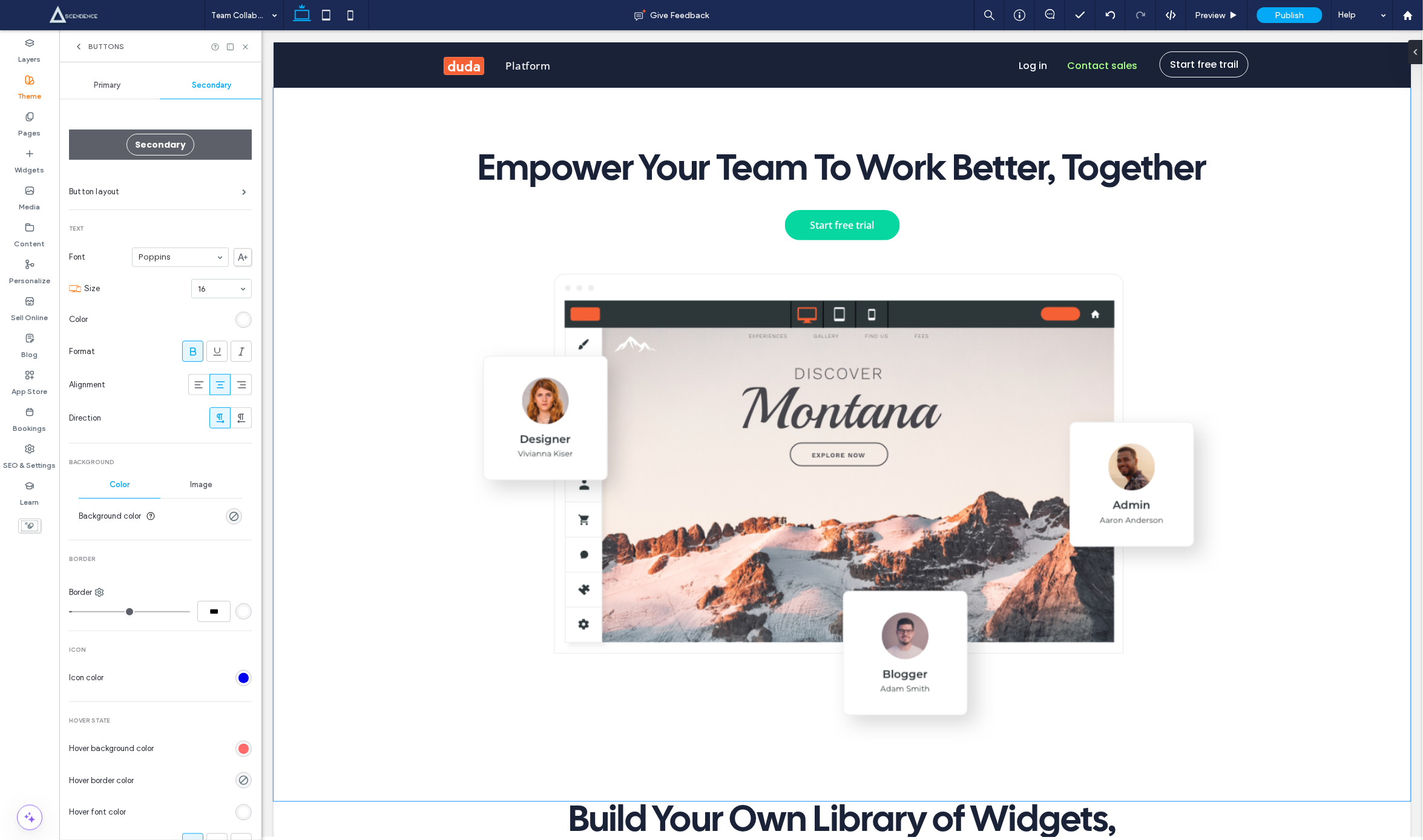
scroll to position [0, 0]
click at [75, 46] on icon at bounding box center [79, 46] width 10 height 10
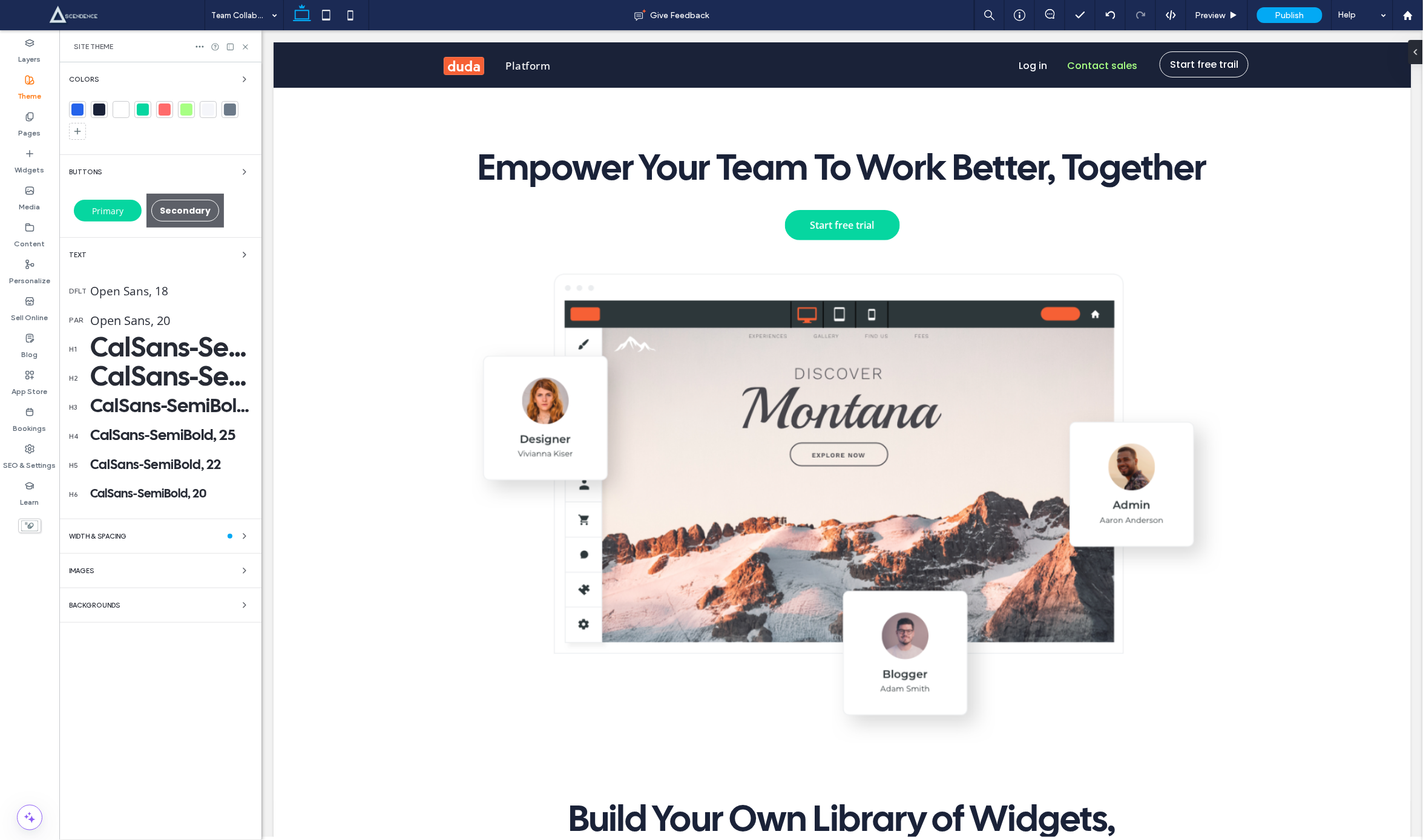
click at [199, 531] on div "WIDTH & SPACING" at bounding box center [160, 536] width 183 height 15
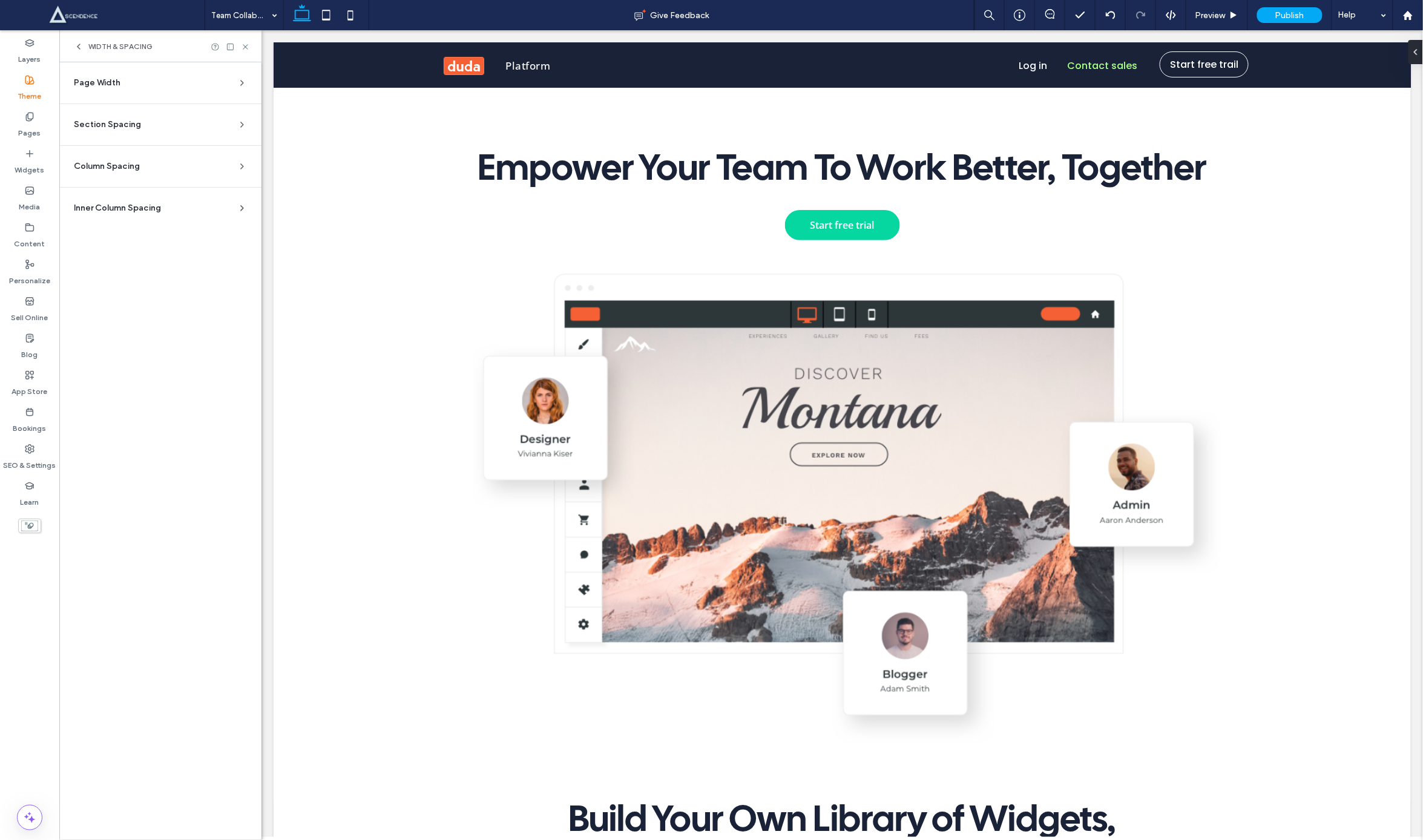
click at [85, 42] on div "WIDTH & SPACING" at bounding box center [113, 46] width 79 height 10
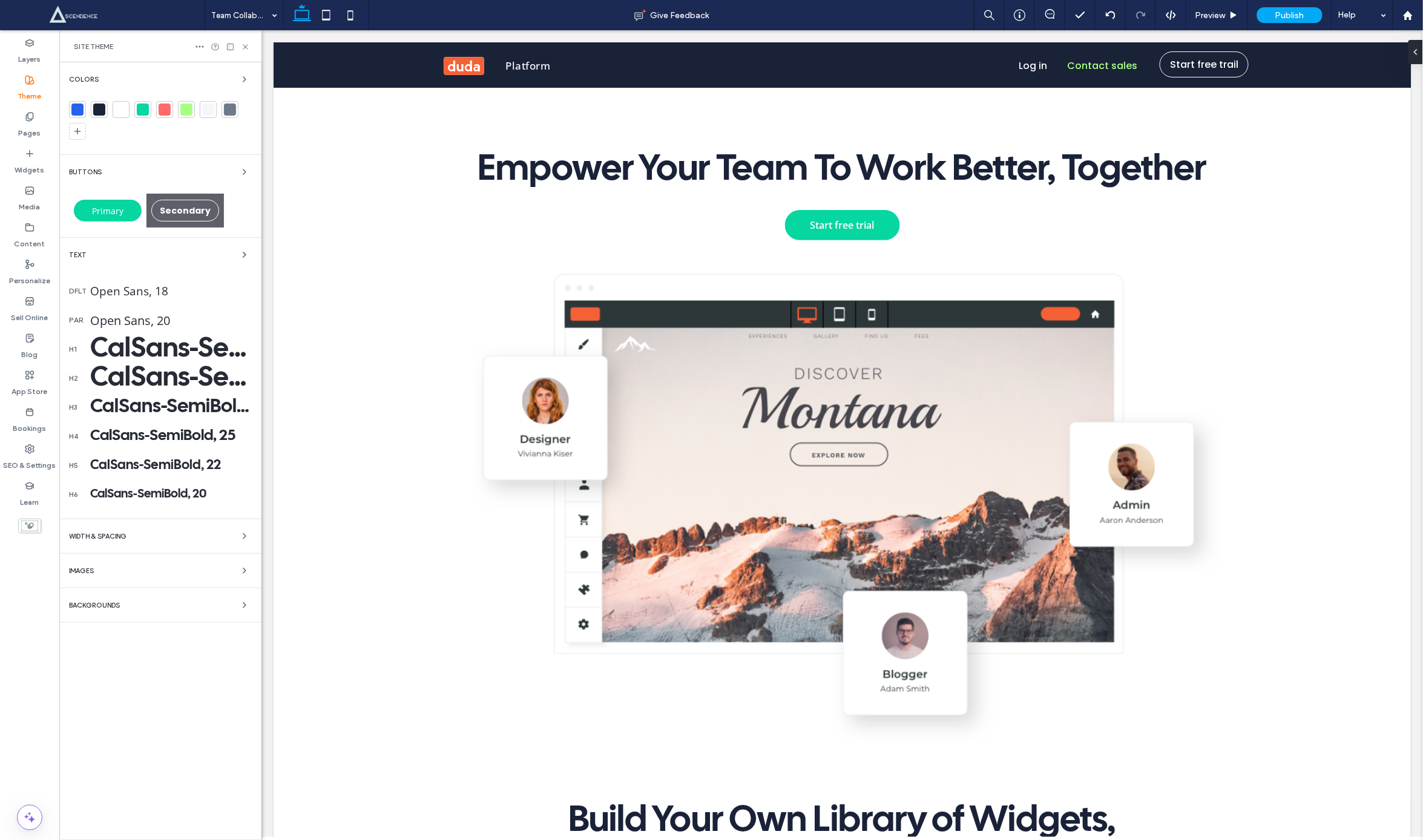
drag, startPoint x: 249, startPoint y: 83, endPoint x: 256, endPoint y: 101, distance: 19.3
click at [249, 83] on span "button" at bounding box center [245, 79] width 15 height 15
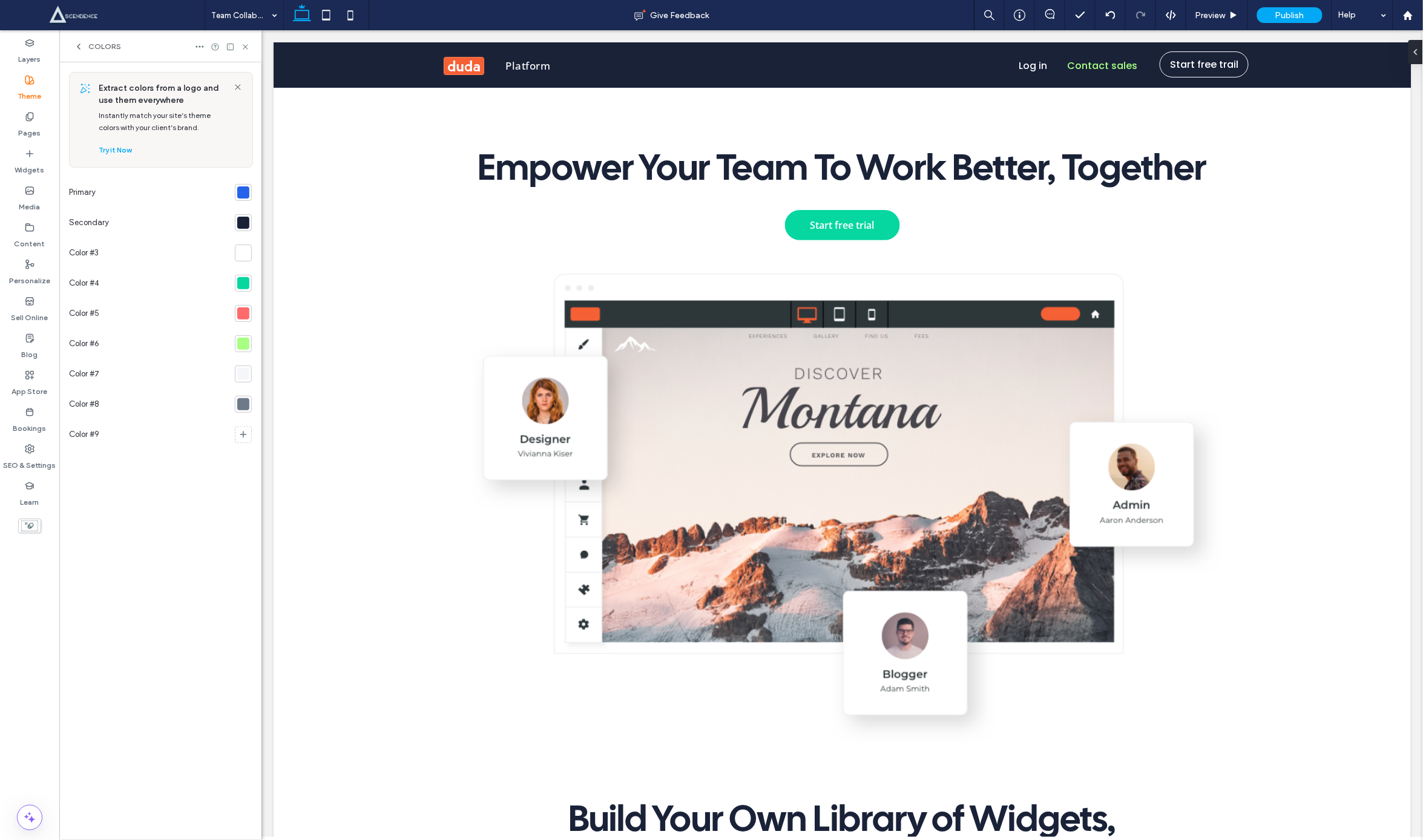
click at [245, 46] on use at bounding box center [245, 46] width 5 height 5
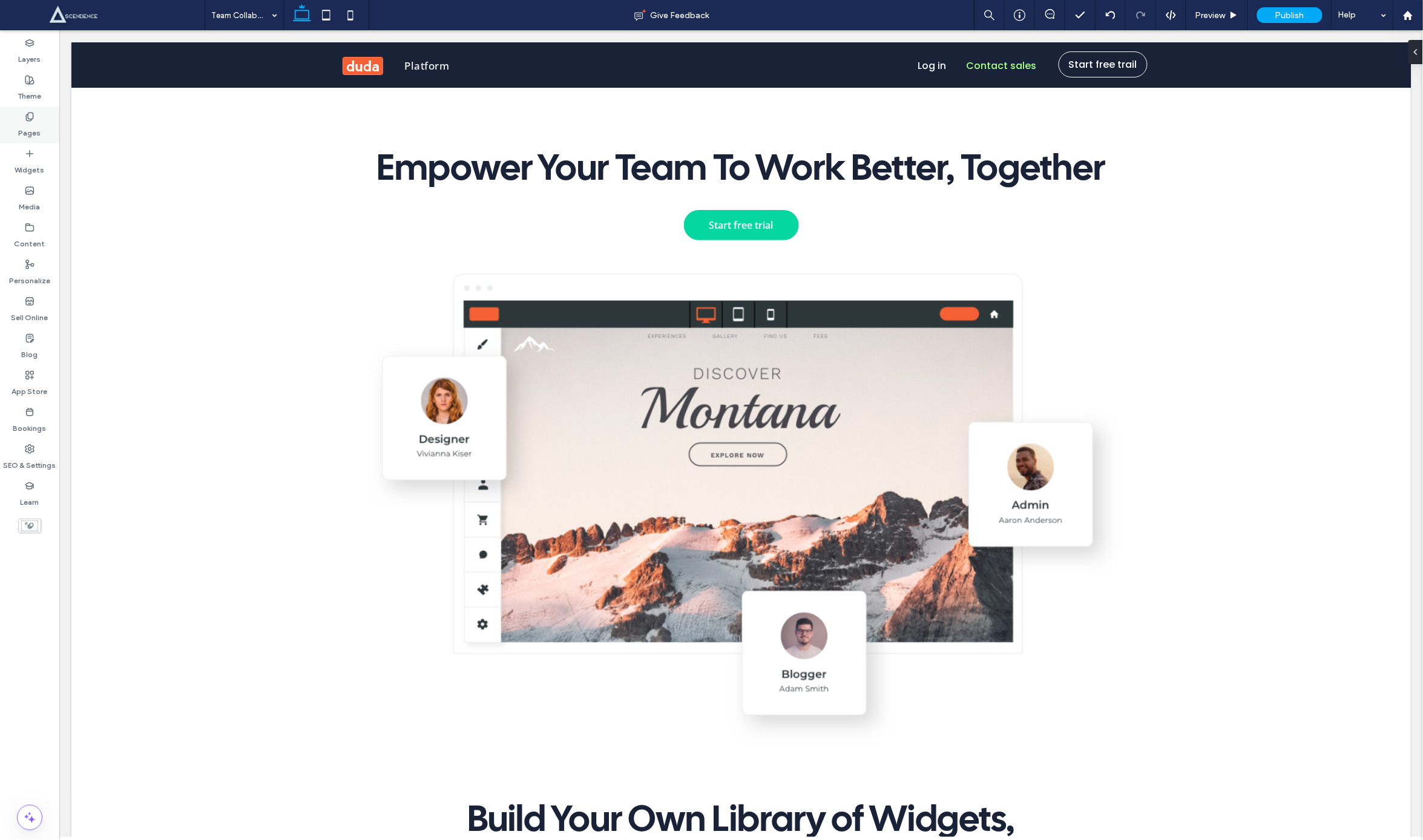
click at [29, 123] on label "Pages" at bounding box center [30, 130] width 22 height 17
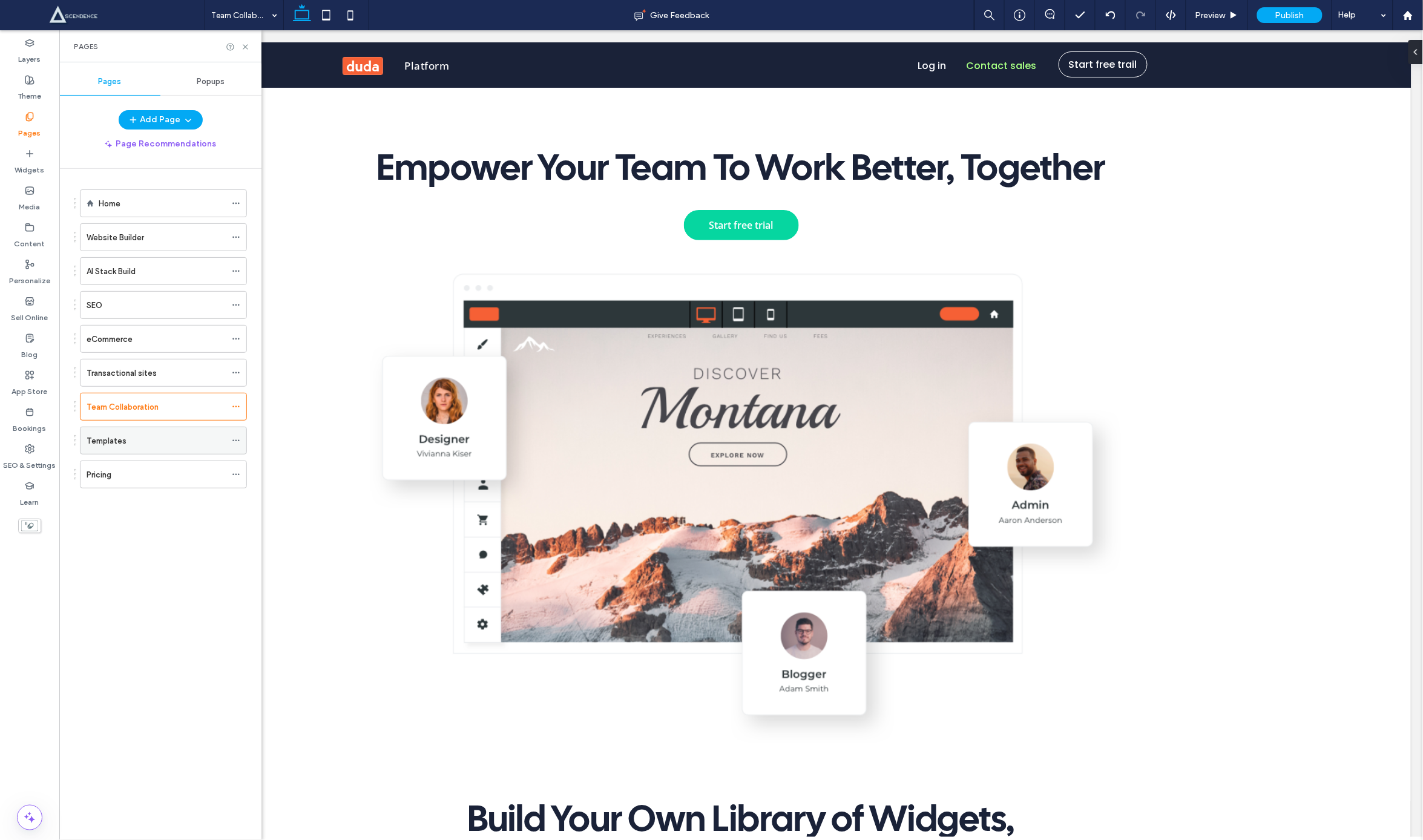
click at [127, 454] on div "Templates" at bounding box center [156, 440] width 140 height 26
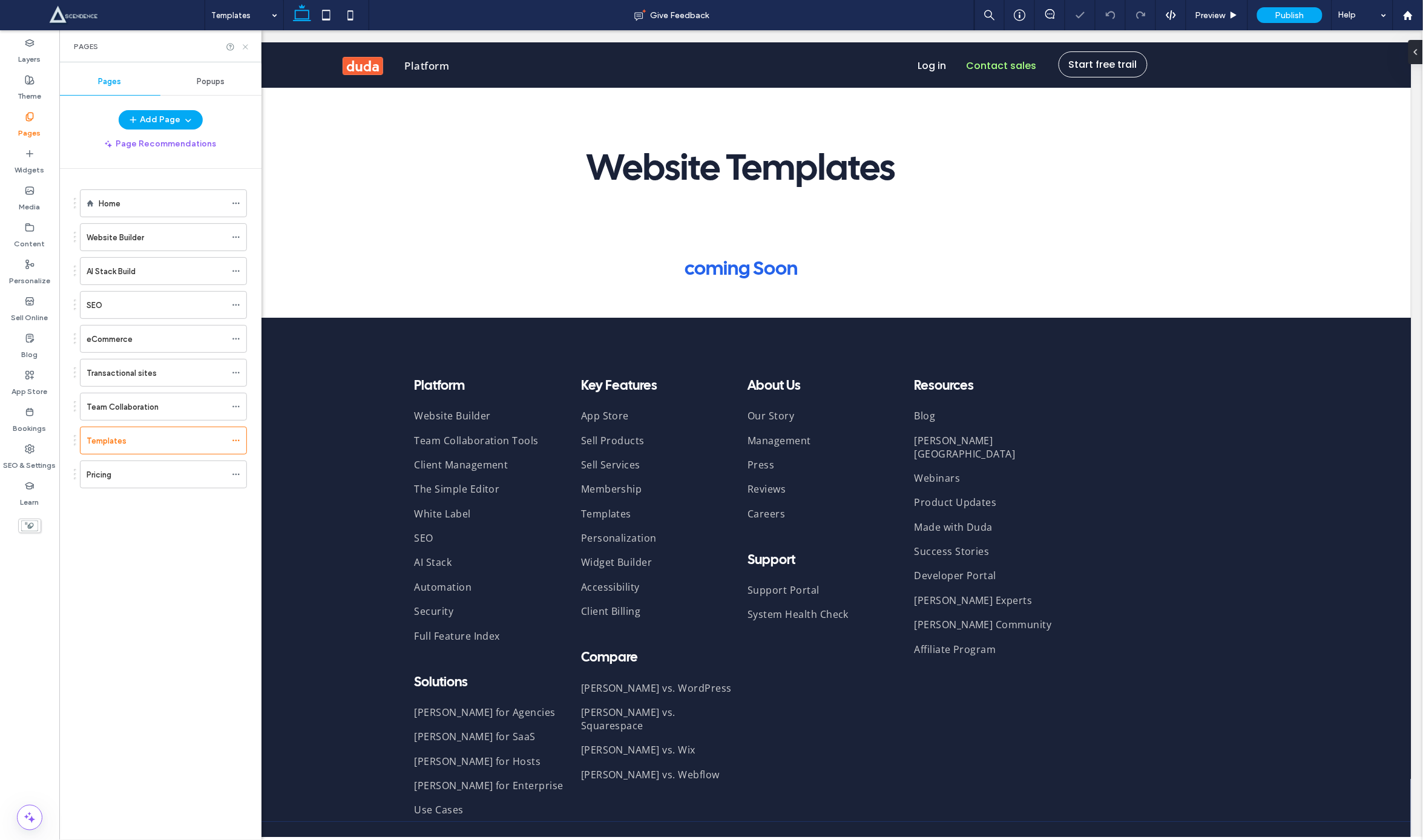
click at [247, 47] on use at bounding box center [245, 46] width 5 height 5
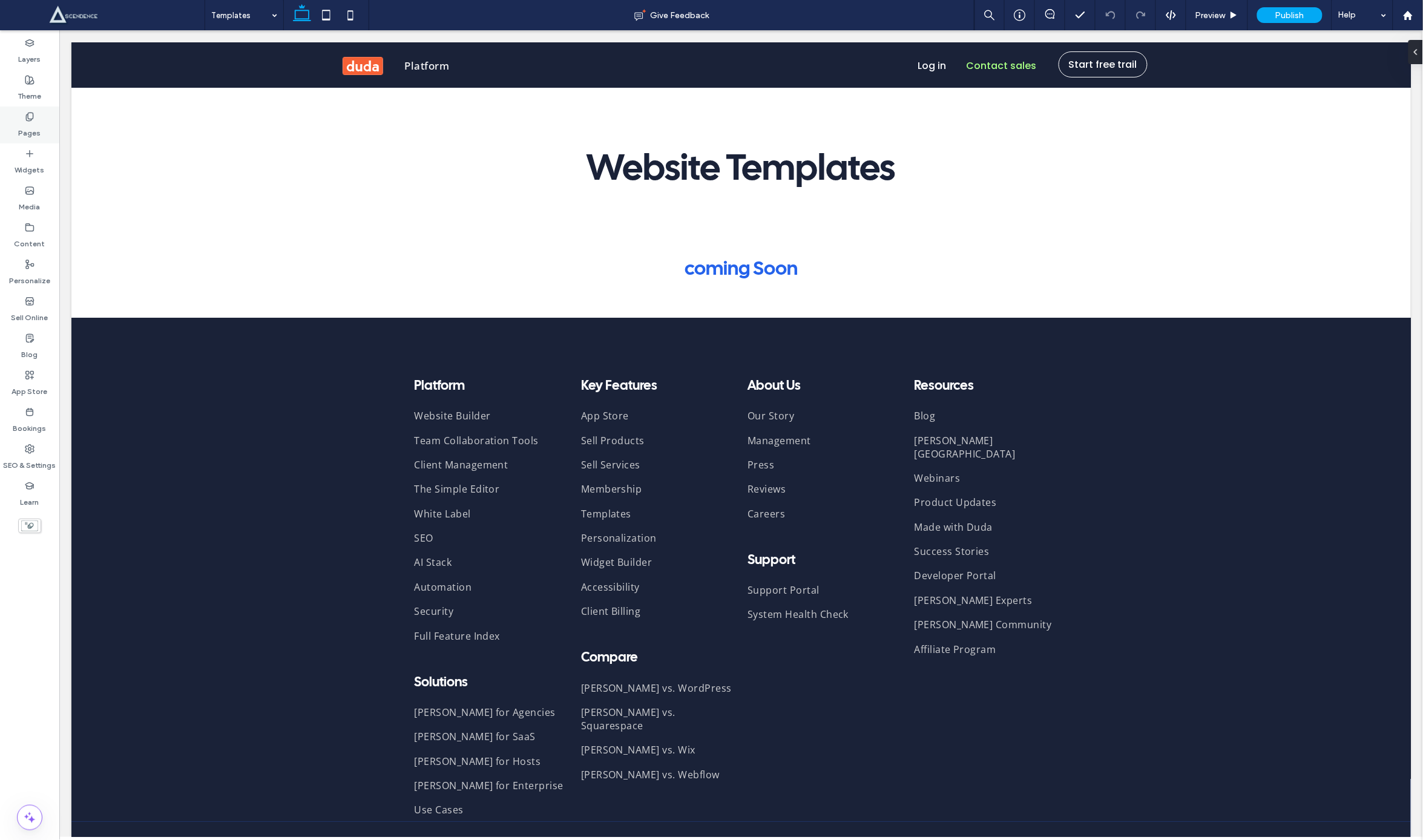
click at [33, 134] on label "Pages" at bounding box center [30, 130] width 22 height 17
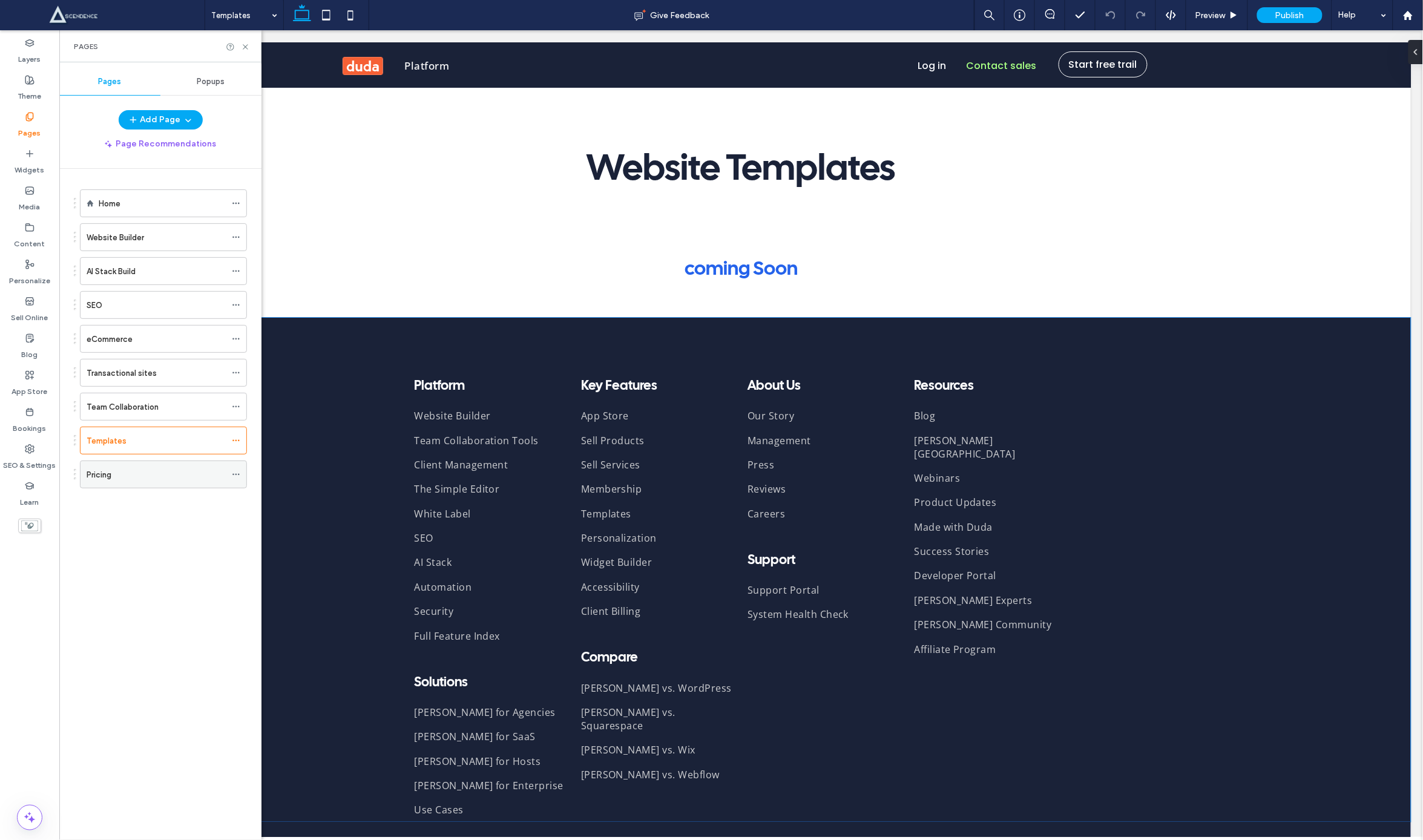
click at [111, 479] on label "Pricing" at bounding box center [99, 475] width 25 height 21
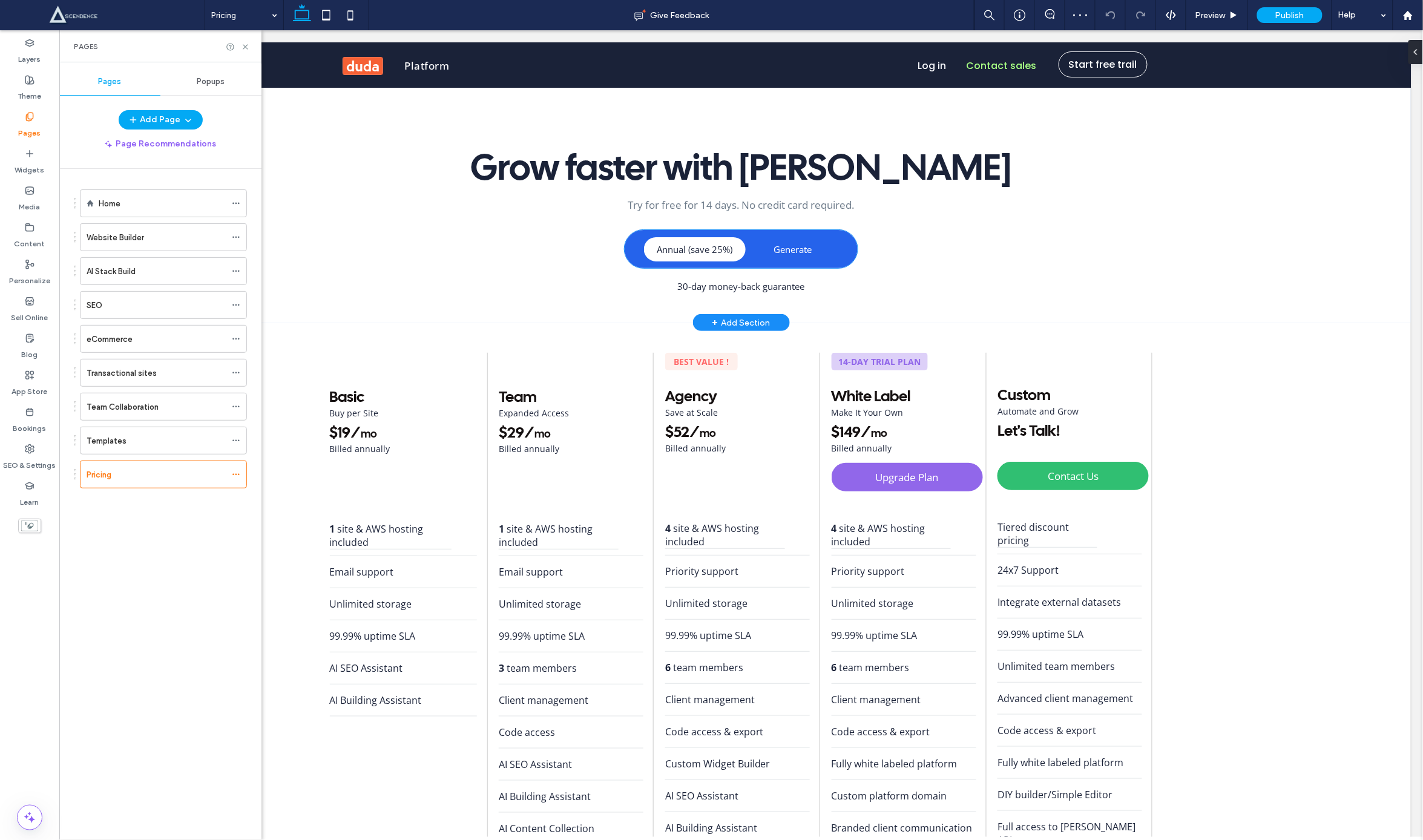
click at [795, 256] on link "Generate" at bounding box center [792, 248] width 91 height 24
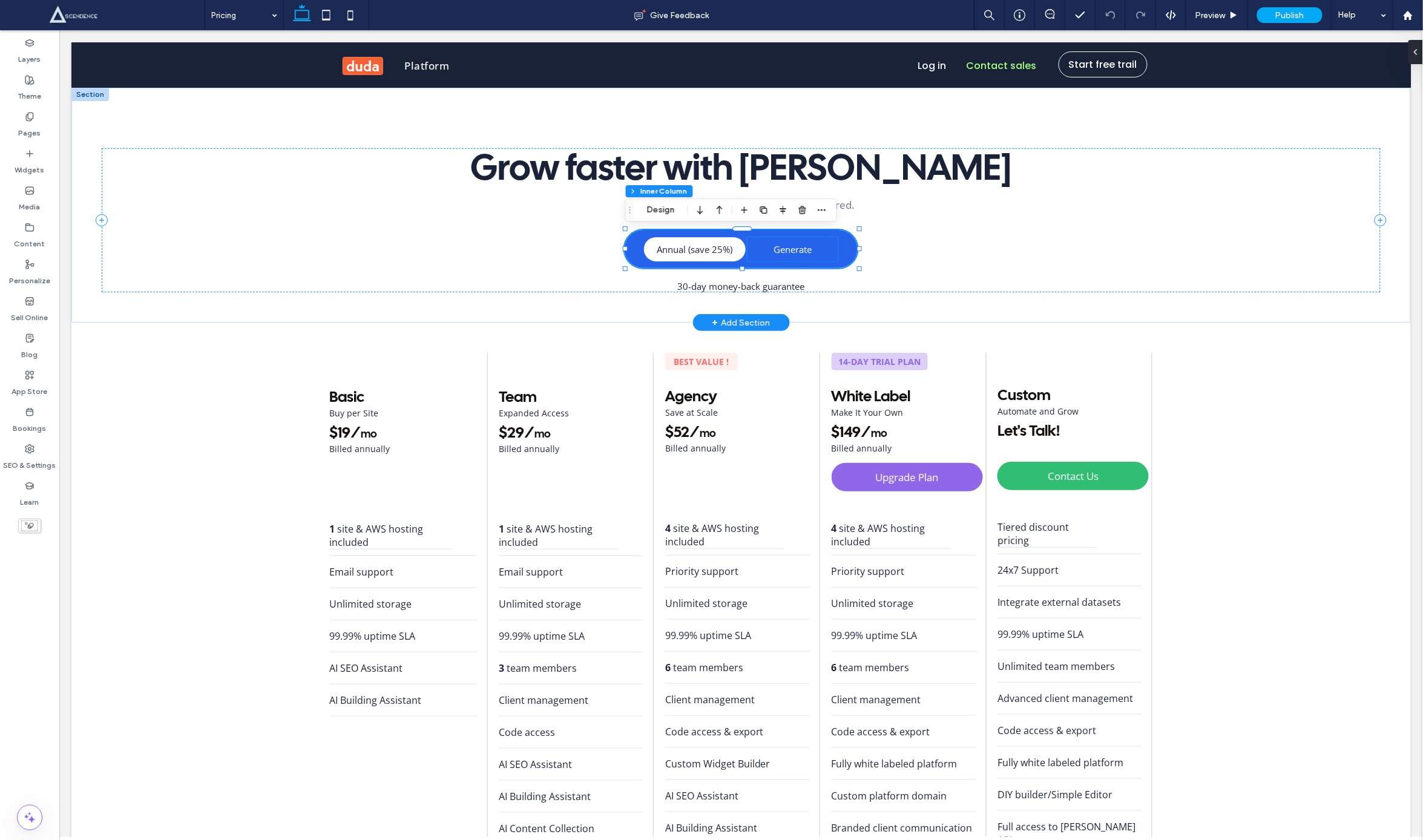
click at [802, 245] on span "Generate" at bounding box center [793, 248] width 38 height 12
click at [693, 250] on span "Annual (save 25%)" at bounding box center [694, 248] width 75 height 12
type input "**"
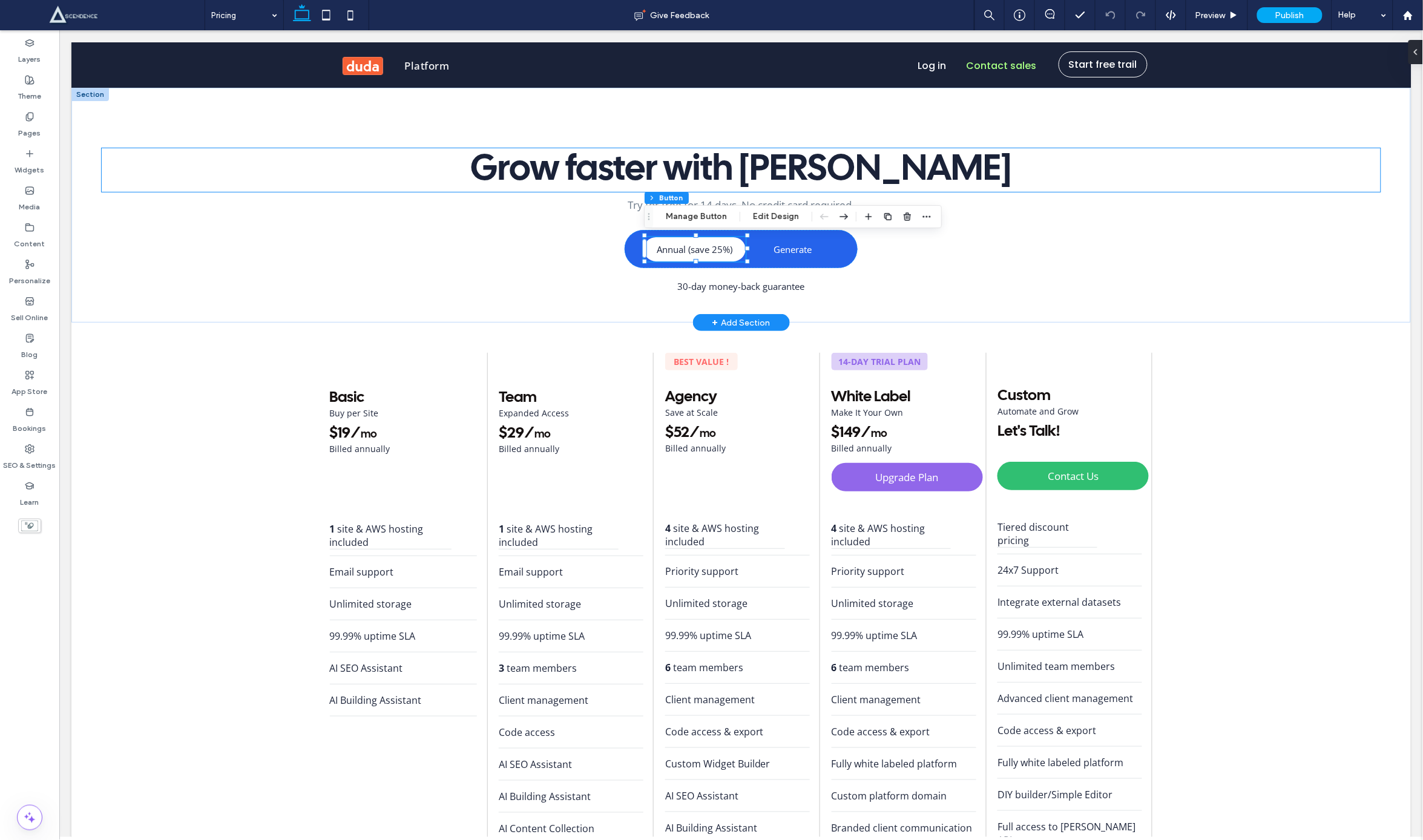
click at [903, 161] on span "Grow faster with Duda" at bounding box center [741, 169] width 541 height 34
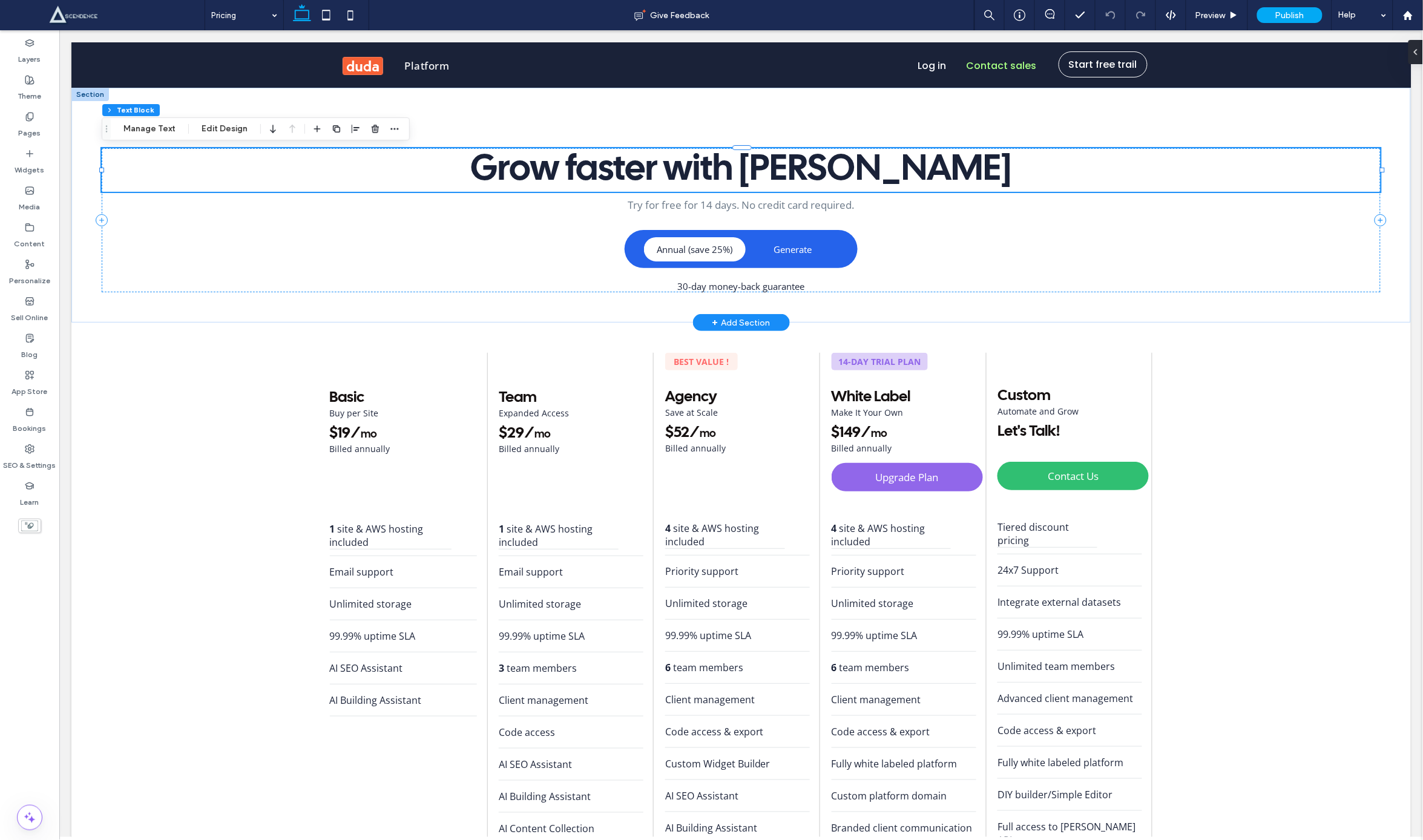
click at [904, 161] on span "Grow faster with Duda" at bounding box center [741, 169] width 541 height 34
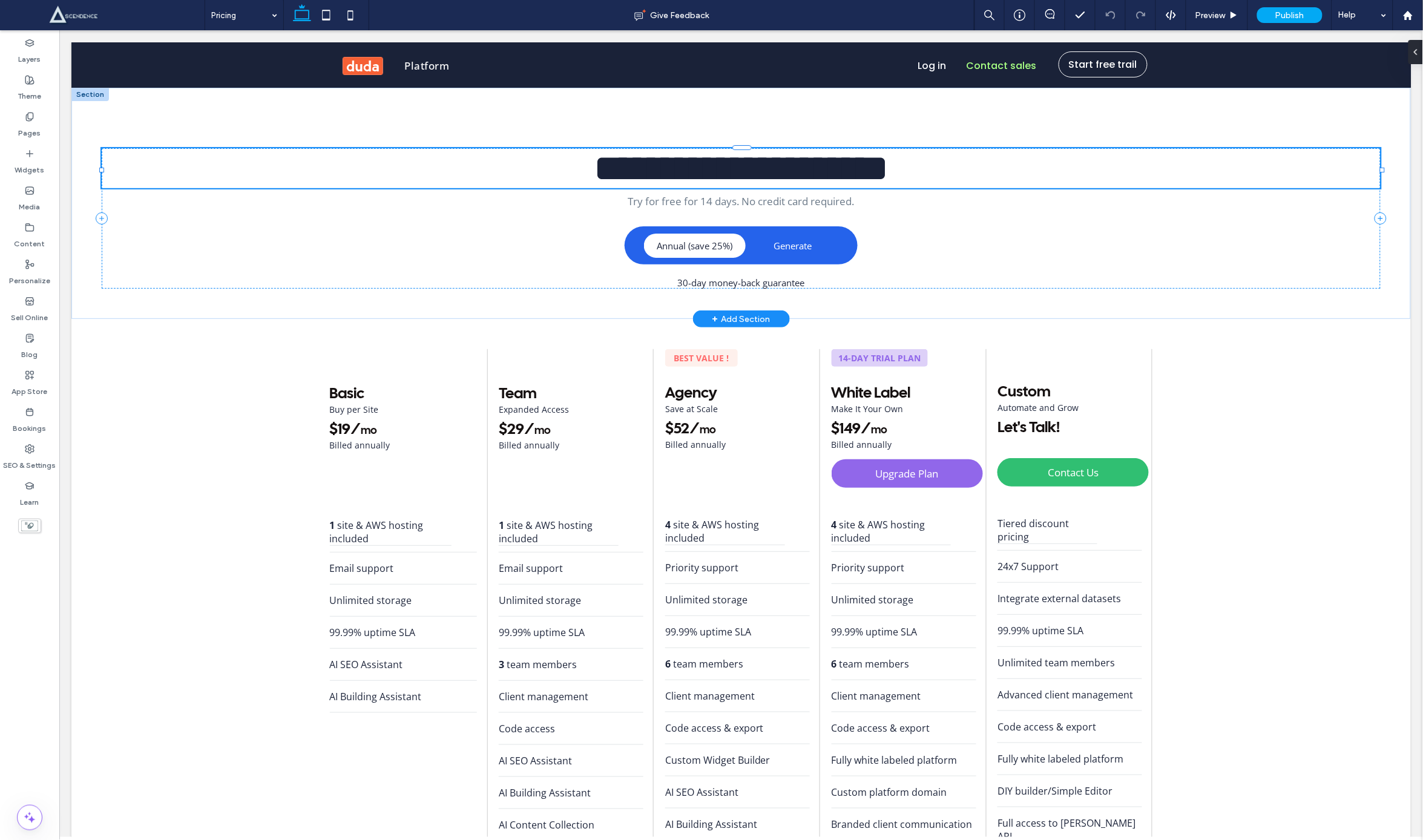
type input "**********"
type input "**"
click at [887, 165] on span "**********" at bounding box center [741, 167] width 294 height 36
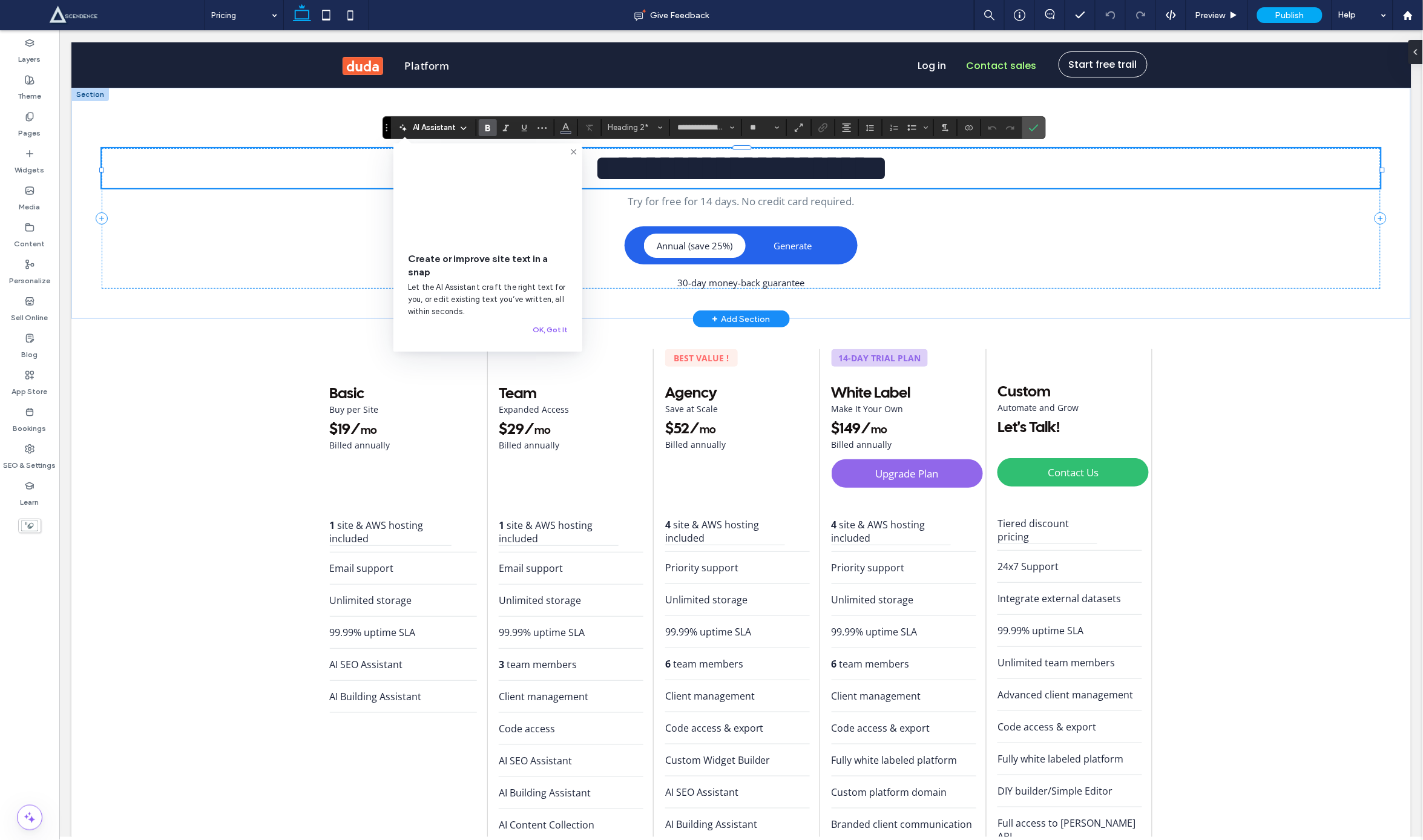
click at [935, 169] on h2 "**********" at bounding box center [741, 167] width 1280 height 40
drag, startPoint x: 935, startPoint y: 169, endPoint x: 838, endPoint y: 169, distance: 97.0
click at [838, 169] on h2 "**********" at bounding box center [741, 167] width 1280 height 40
drag, startPoint x: 549, startPoint y: 337, endPoint x: 590, endPoint y: 365, distance: 49.6
click at [549, 337] on button "OK, Got It" at bounding box center [550, 330] width 35 height 15
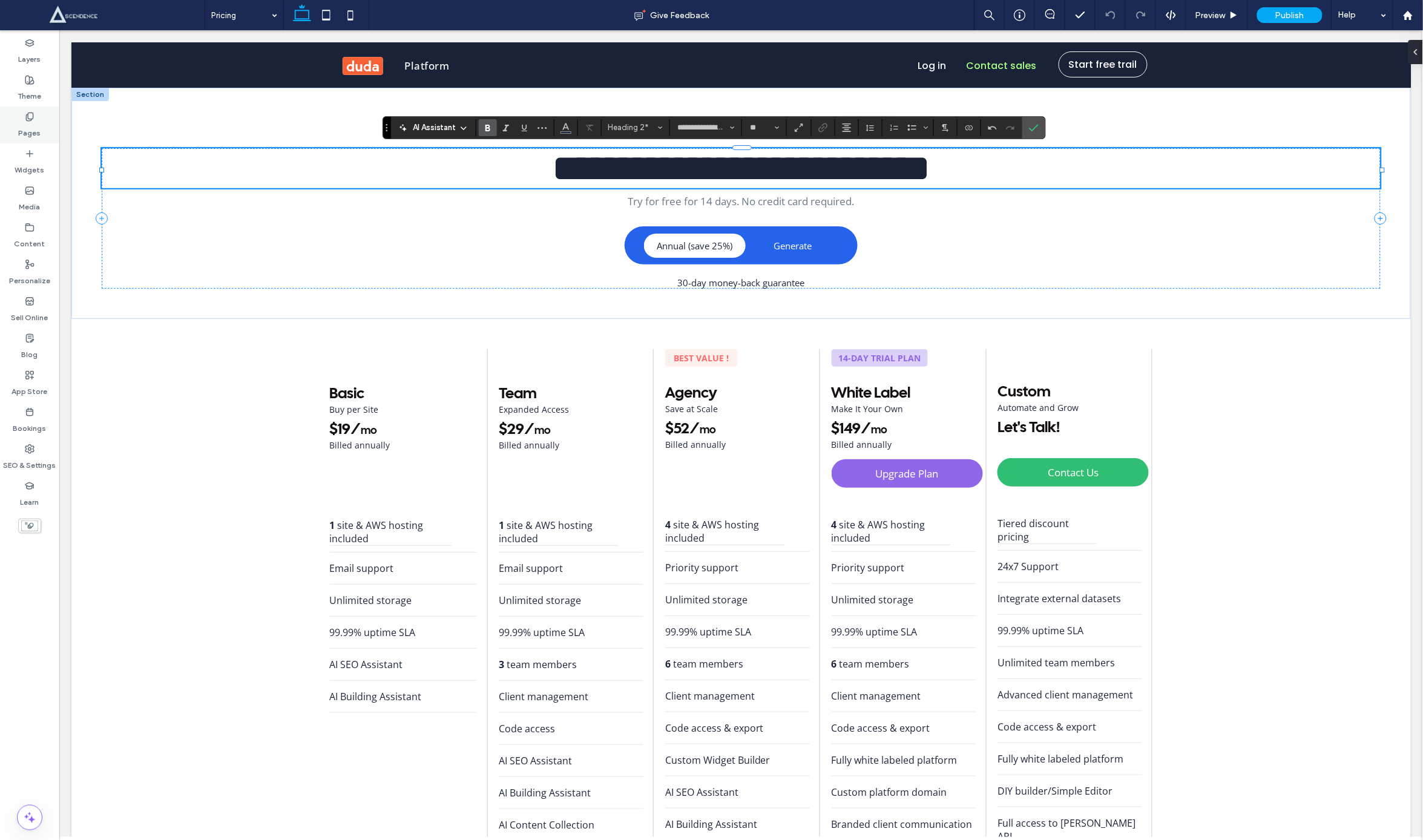
click at [33, 135] on label "Pages" at bounding box center [30, 130] width 22 height 17
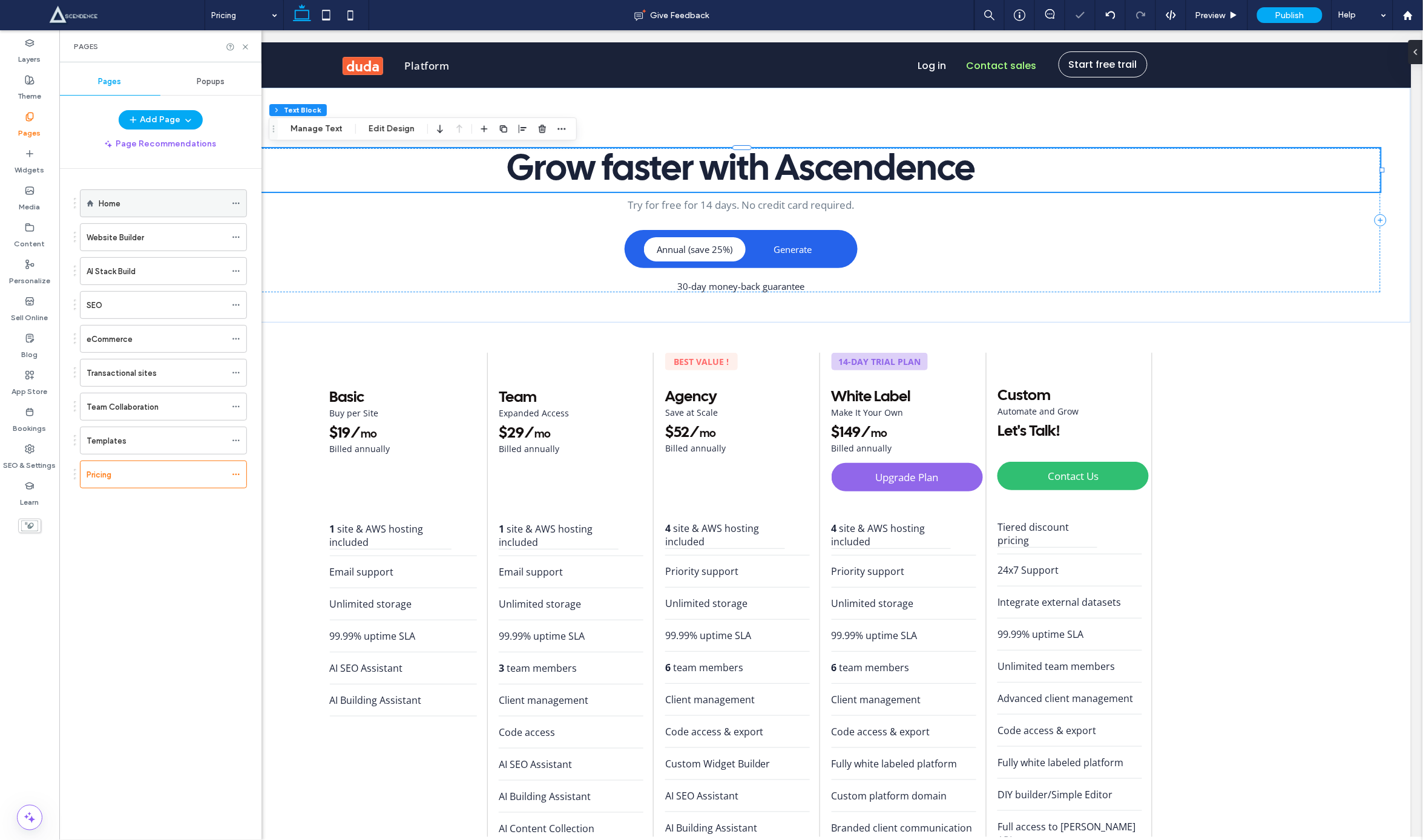
click at [122, 213] on div "Home" at bounding box center [162, 203] width 127 height 26
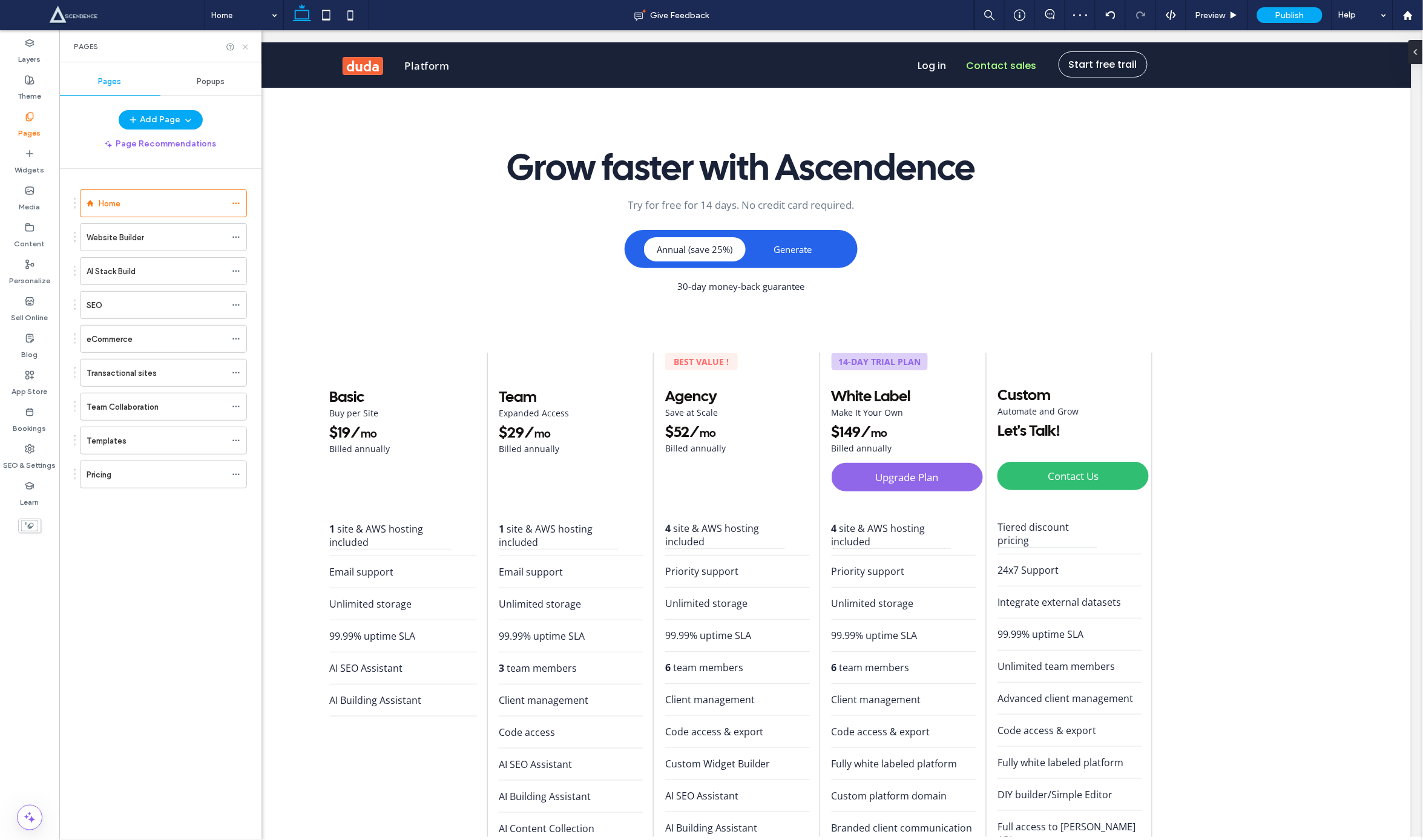
click at [247, 46] on icon at bounding box center [245, 47] width 9 height 9
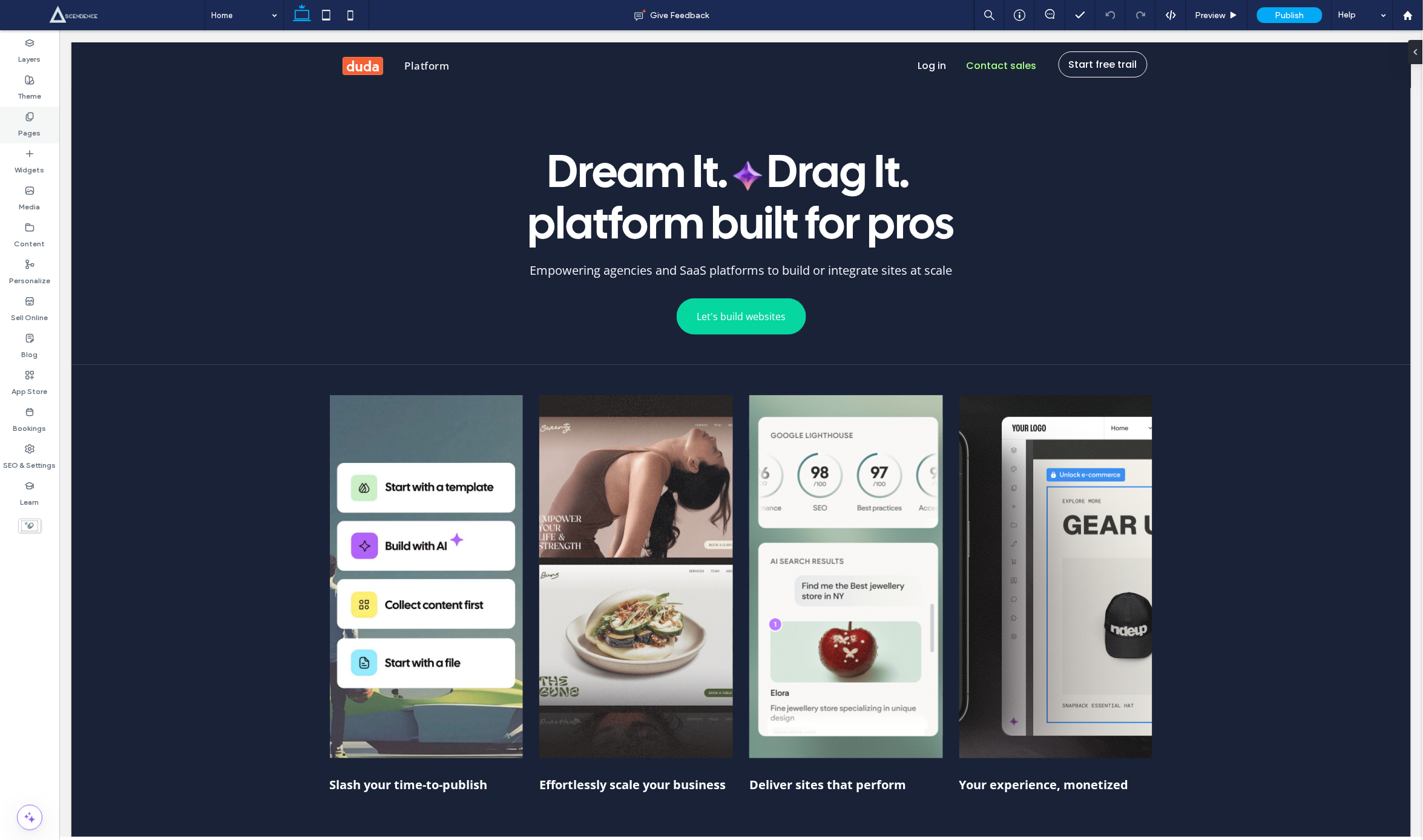
click at [46, 120] on div "Pages" at bounding box center [30, 125] width 60 height 37
